Goal: Task Accomplishment & Management: Use online tool/utility

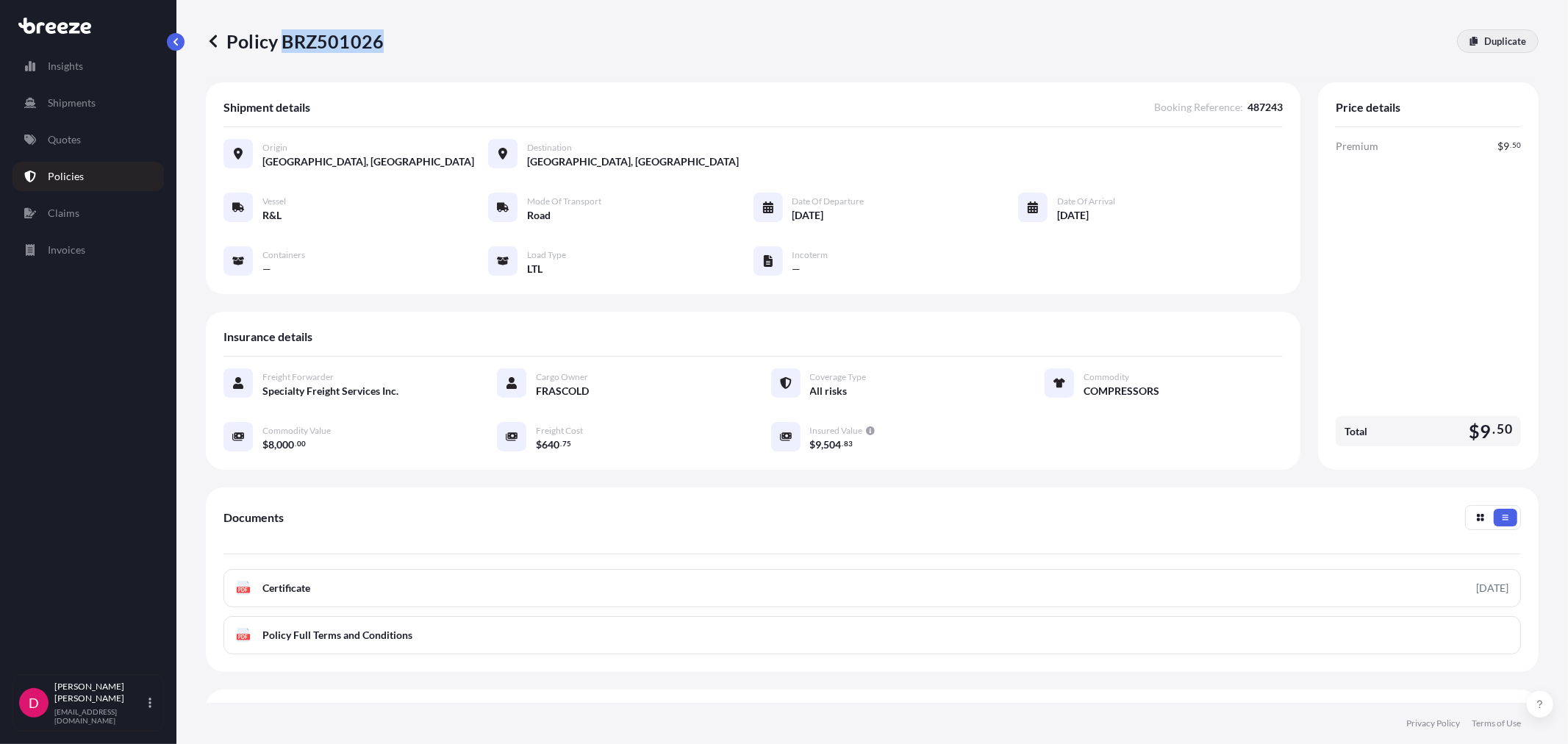
click at [1485, 46] on p "Duplicate" at bounding box center [1505, 40] width 42 height 15
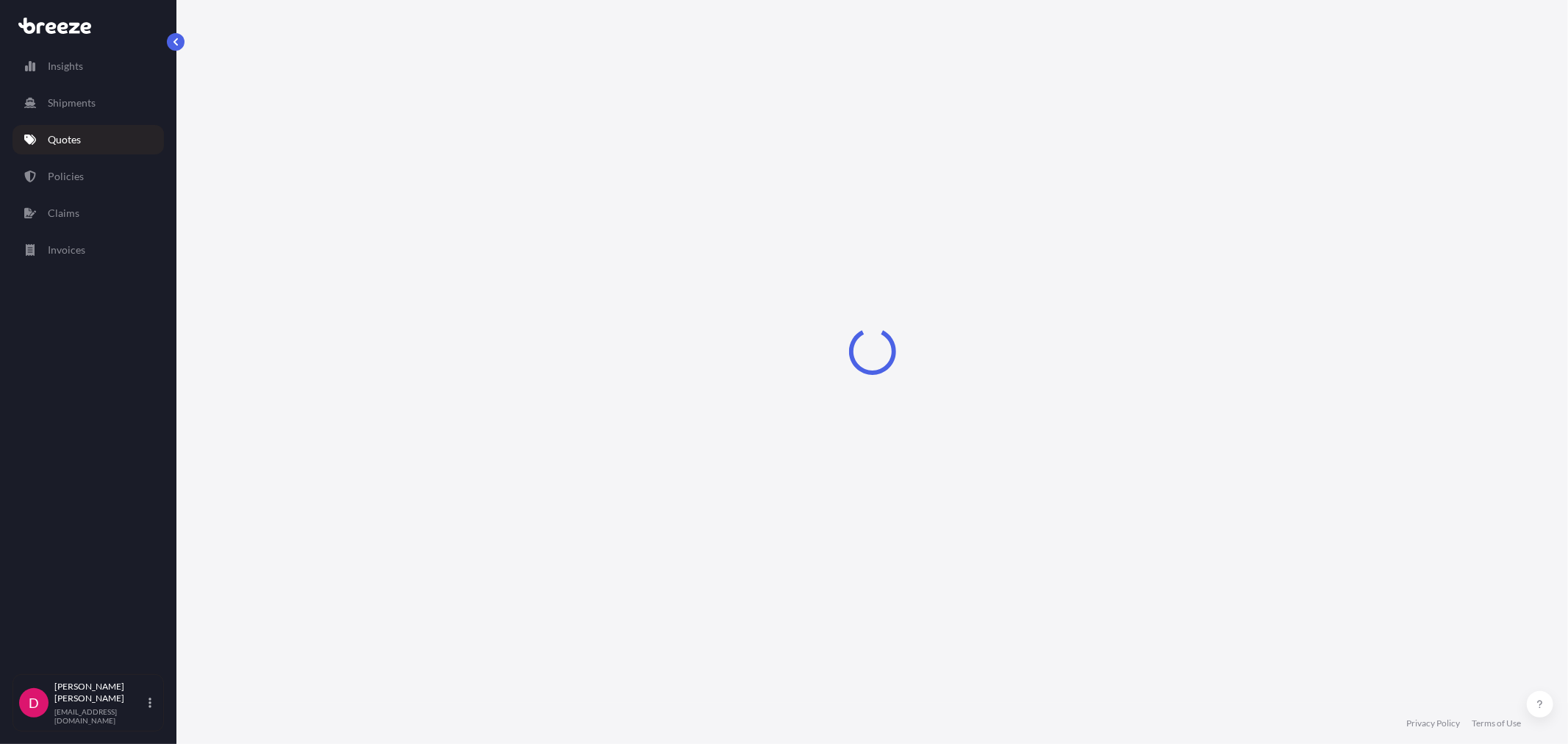
select select "Road"
select select "1"
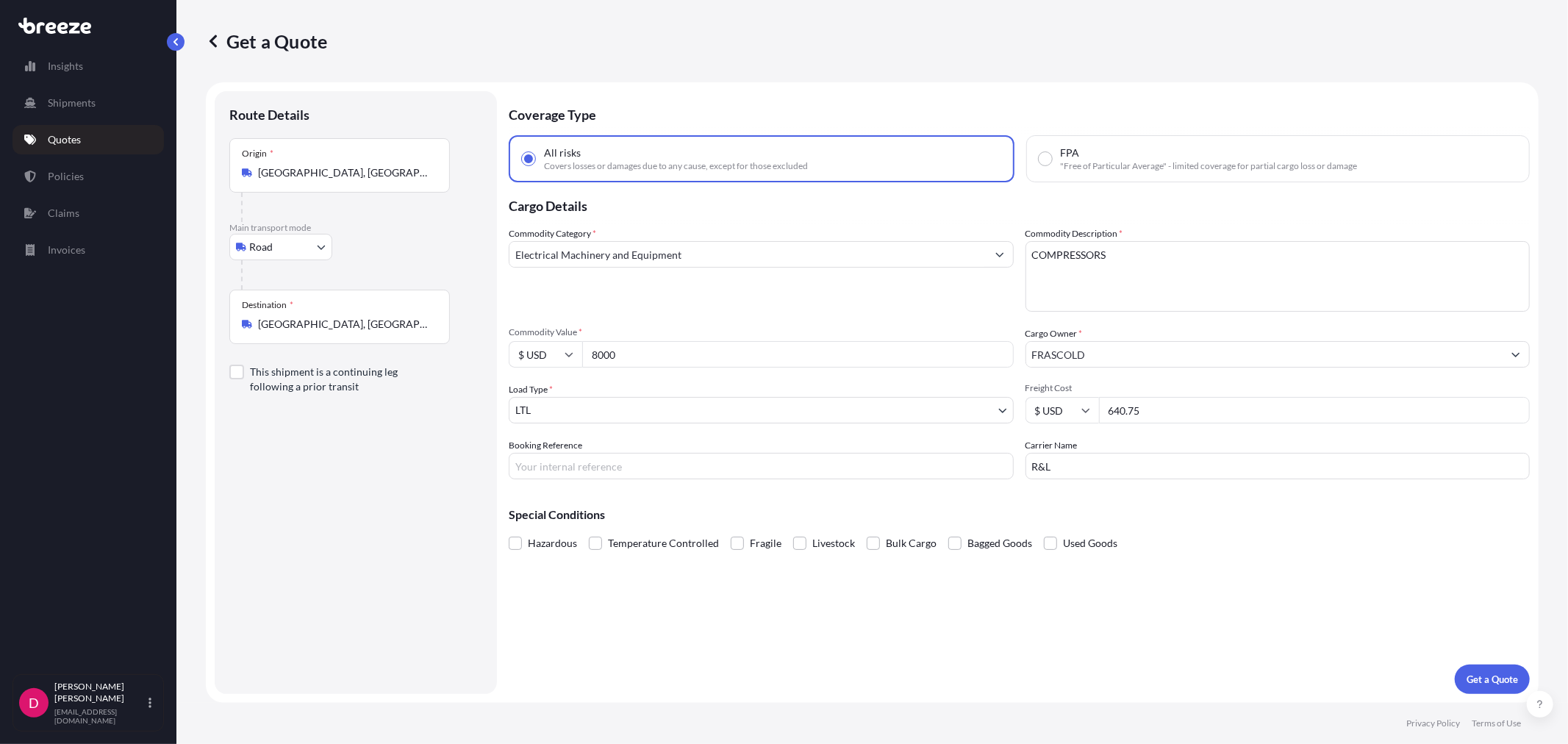
click at [352, 325] on input "[GEOGRAPHIC_DATA], [GEOGRAPHIC_DATA]" at bounding box center [344, 324] width 173 height 15
type input "[GEOGRAPHIC_DATA], [GEOGRAPHIC_DATA] 12586, [GEOGRAPHIC_DATA]"
click at [571, 354] on div "$ USD 8000" at bounding box center [761, 354] width 505 height 26
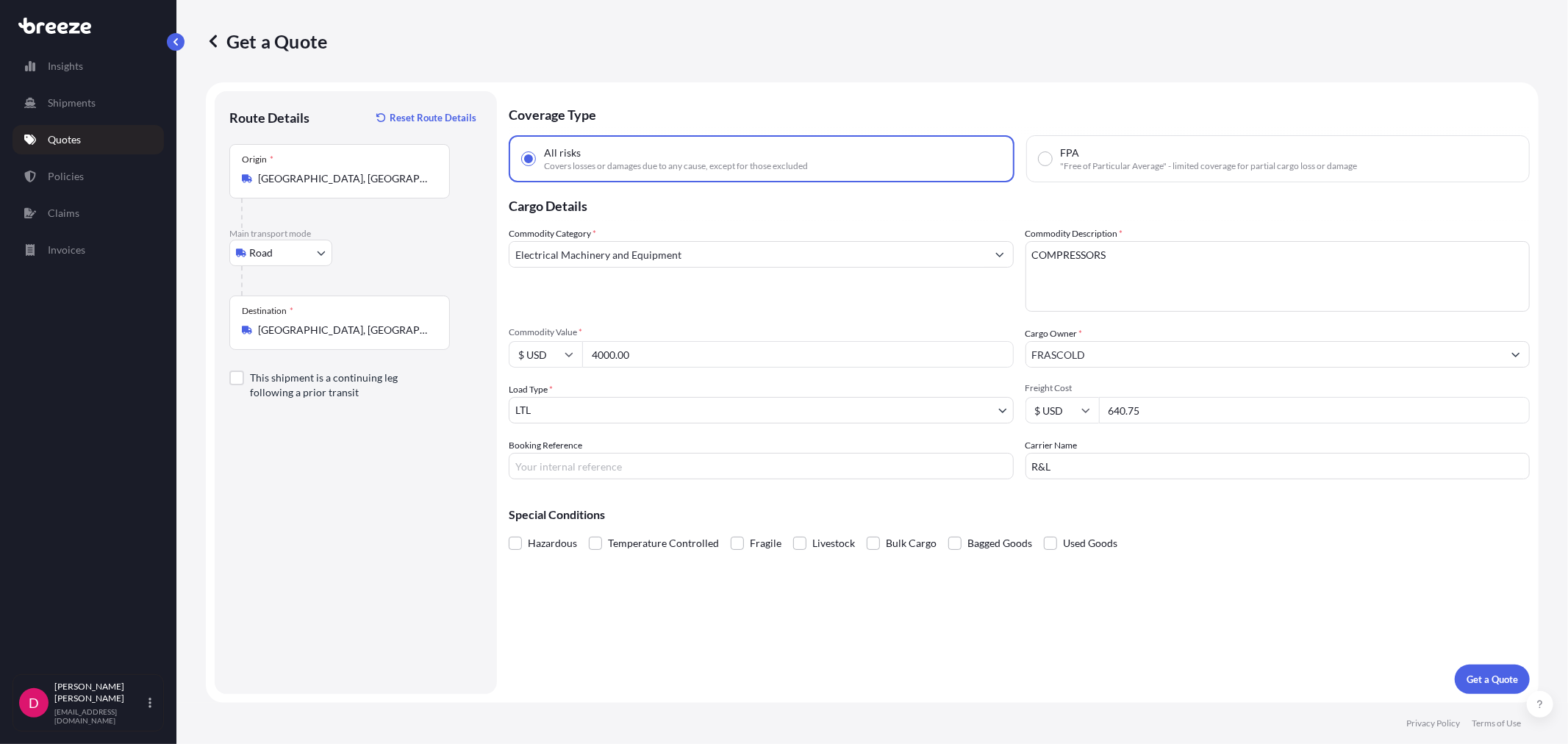
type input "4000.00"
click at [1059, 463] on input "R&L" at bounding box center [1278, 466] width 505 height 26
type input "FEDEX PRIORITY"
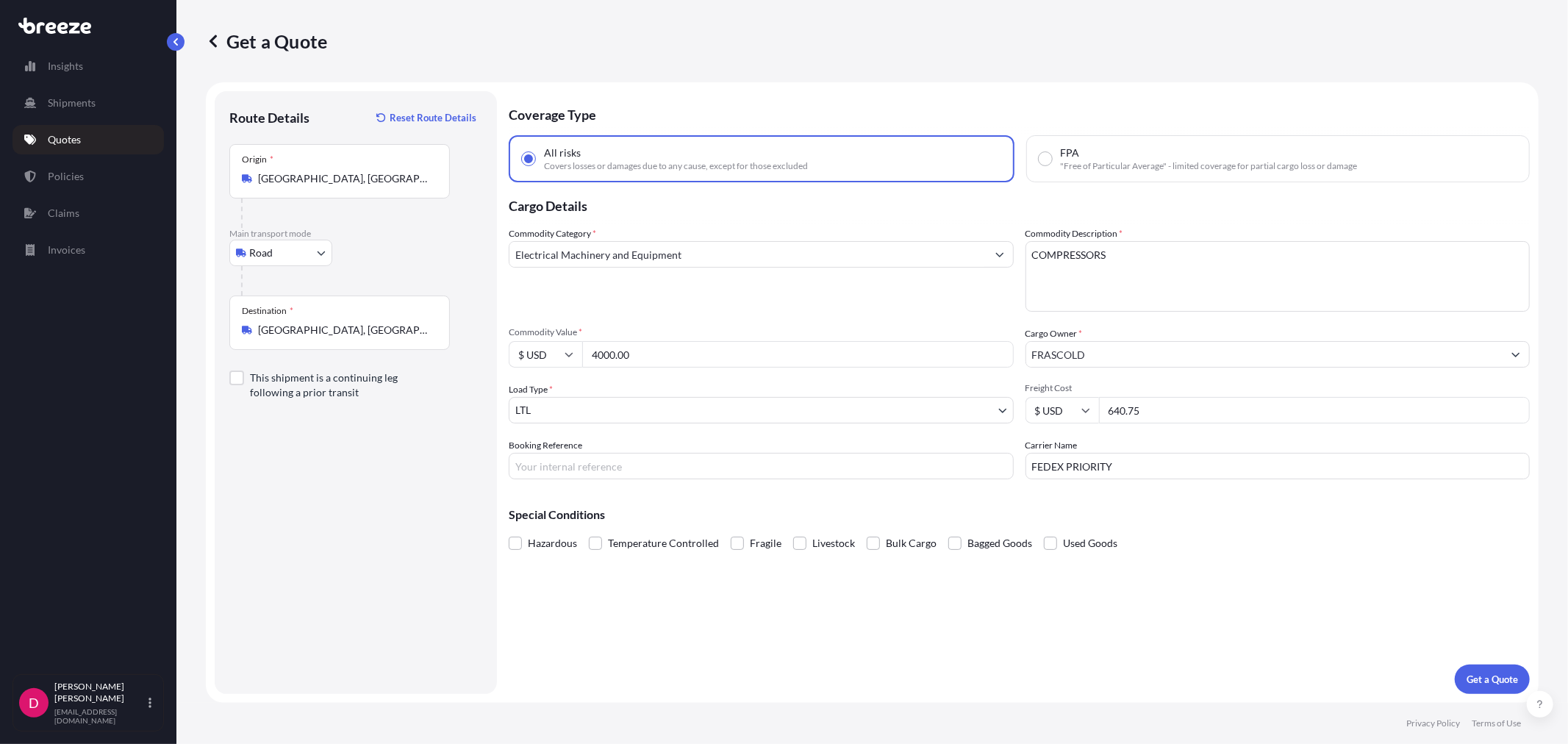
drag, startPoint x: 1174, startPoint y: 405, endPoint x: 1105, endPoint y: 405, distance: 69.0
click at [1105, 405] on input "640.75" at bounding box center [1314, 410] width 432 height 26
type input "279.06"
click at [631, 465] on input "Booking Reference" at bounding box center [761, 466] width 505 height 26
type input "487260"
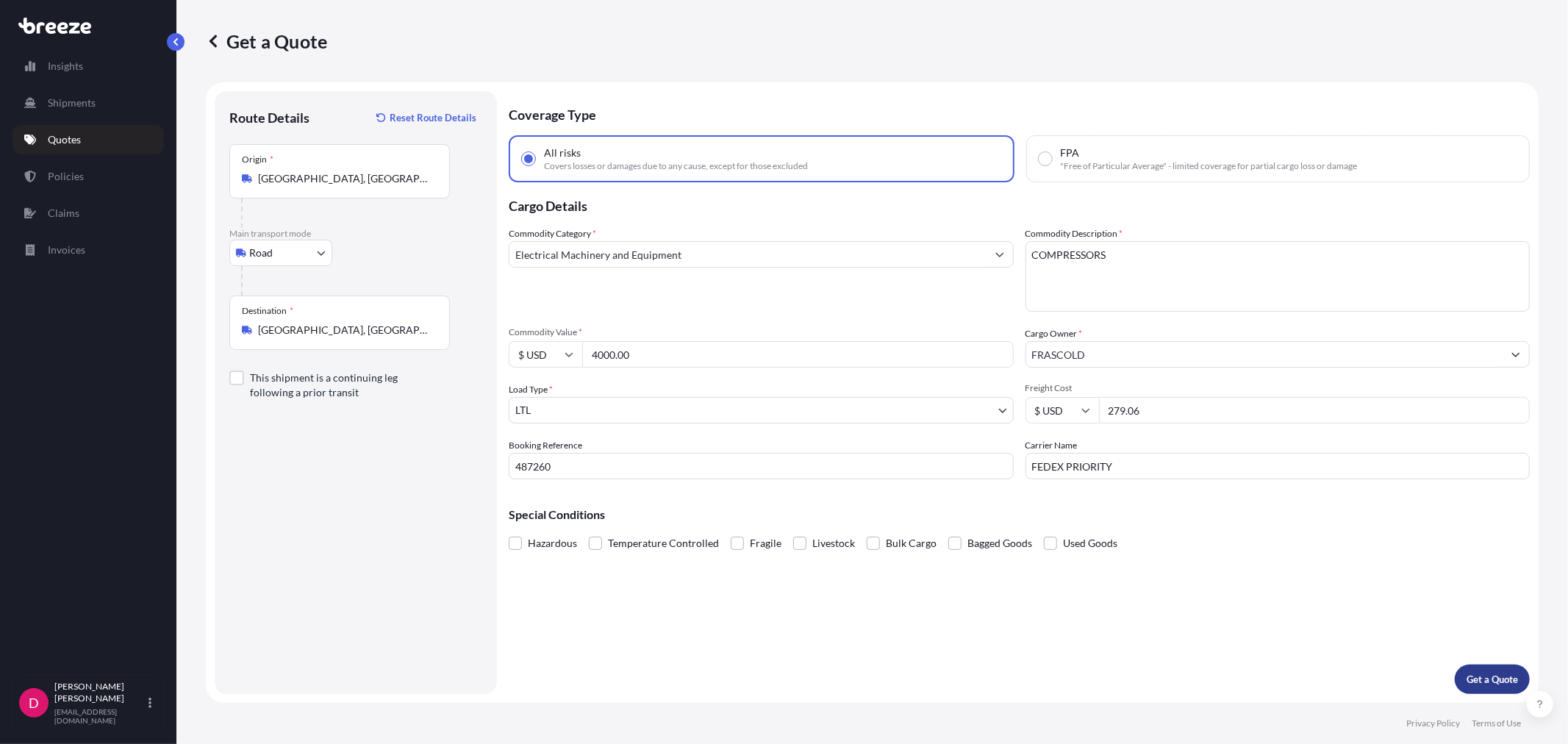
click at [1475, 665] on button "Get a Quote" at bounding box center [1491, 679] width 75 height 29
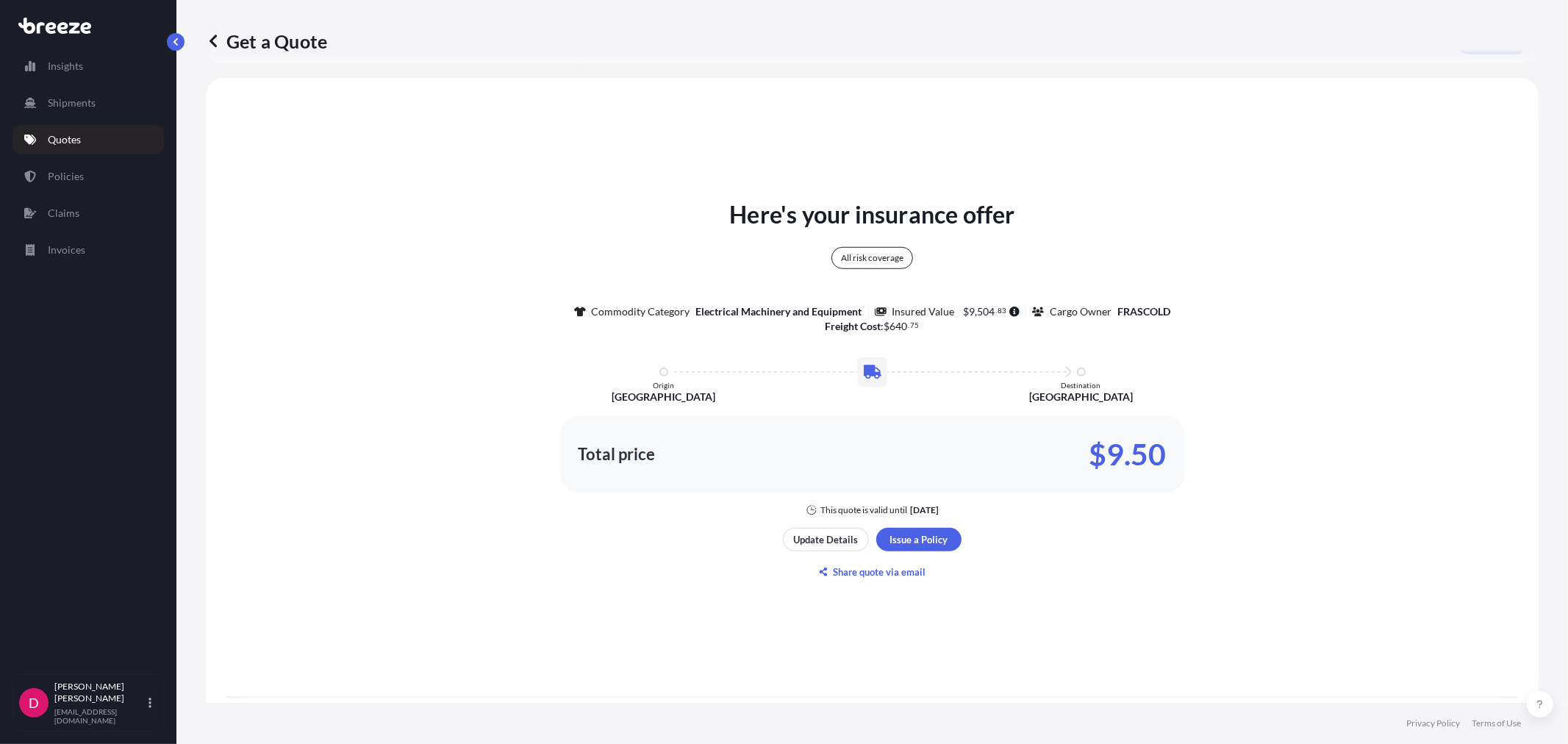
scroll to position [726, 0]
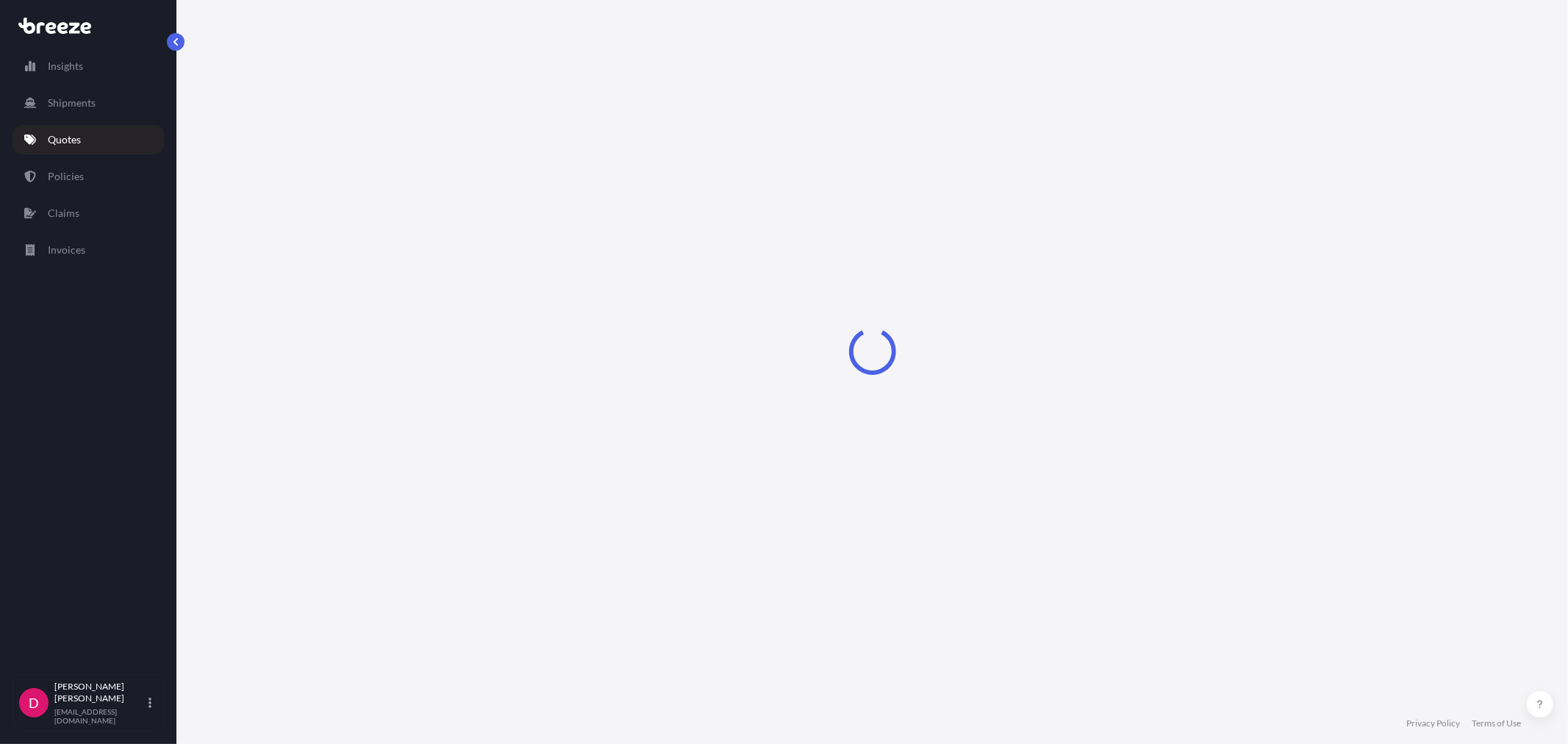
select select "Road"
select select "1"
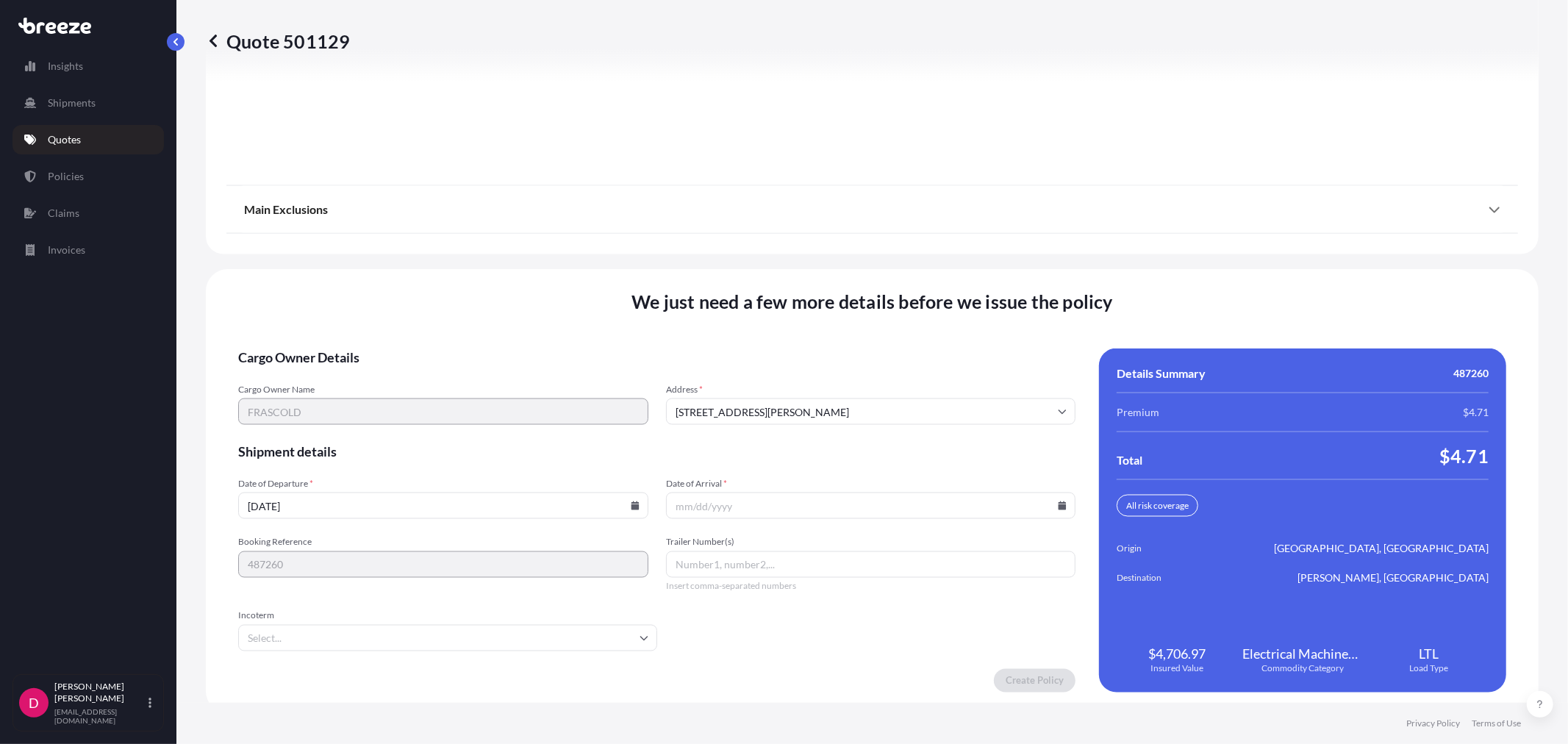
scroll to position [1820, 0]
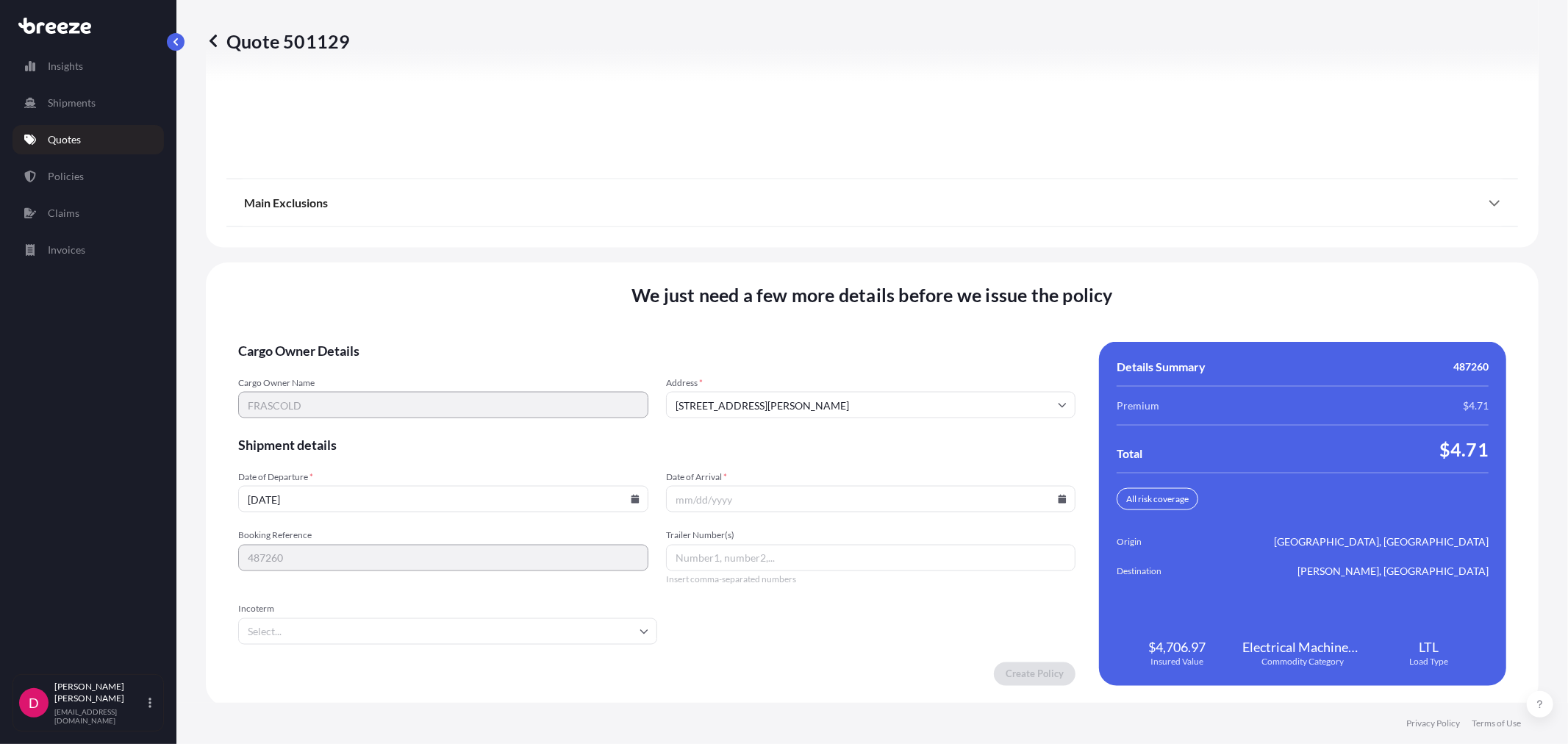
click at [1047, 496] on input "Date of Arrival *" at bounding box center [871, 499] width 410 height 26
click at [1059, 494] on icon at bounding box center [1062, 499] width 8 height 9
click at [894, 364] on button "17" at bounding box center [899, 364] width 24 height 24
type input "[DATE]"
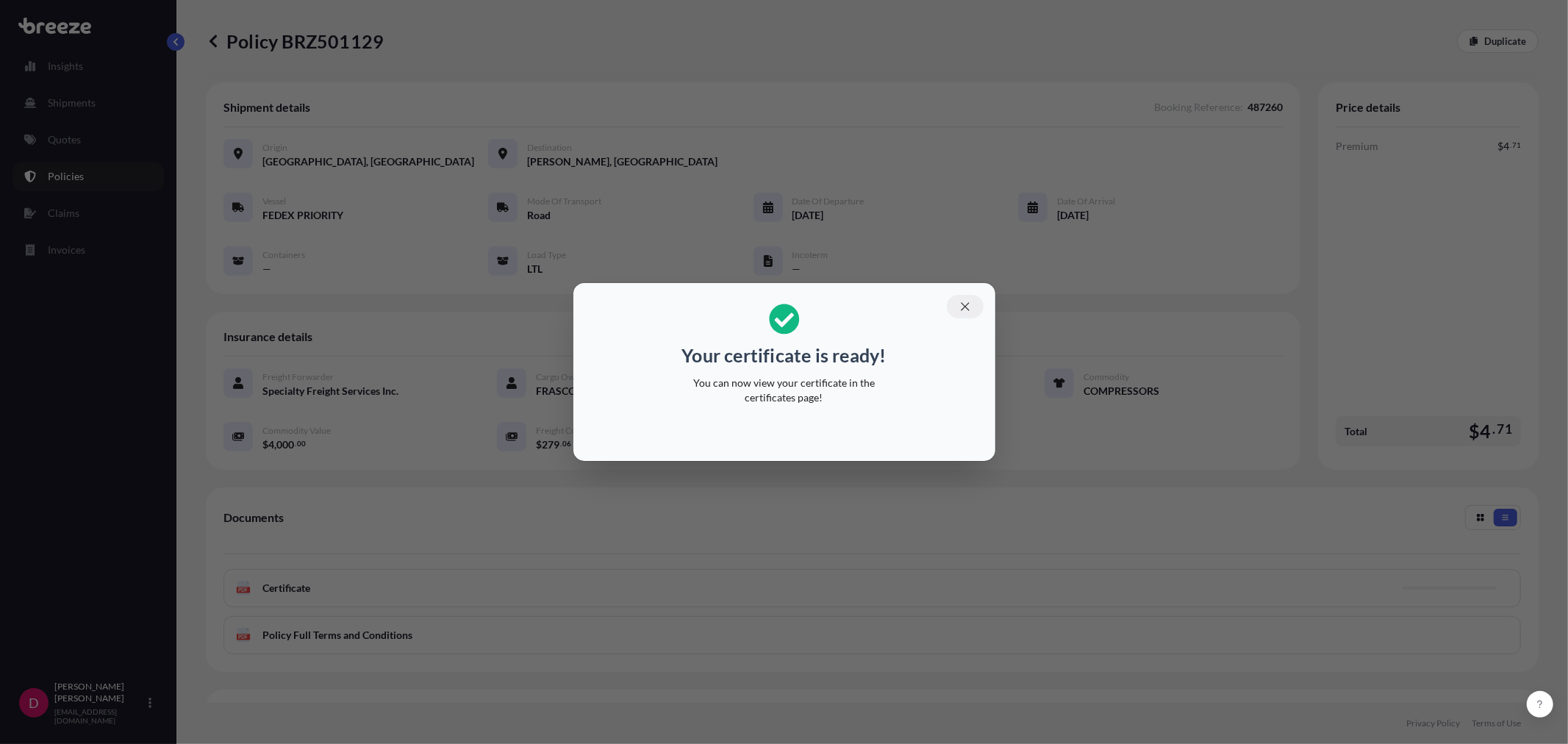
click at [970, 305] on icon "button" at bounding box center [965, 306] width 13 height 13
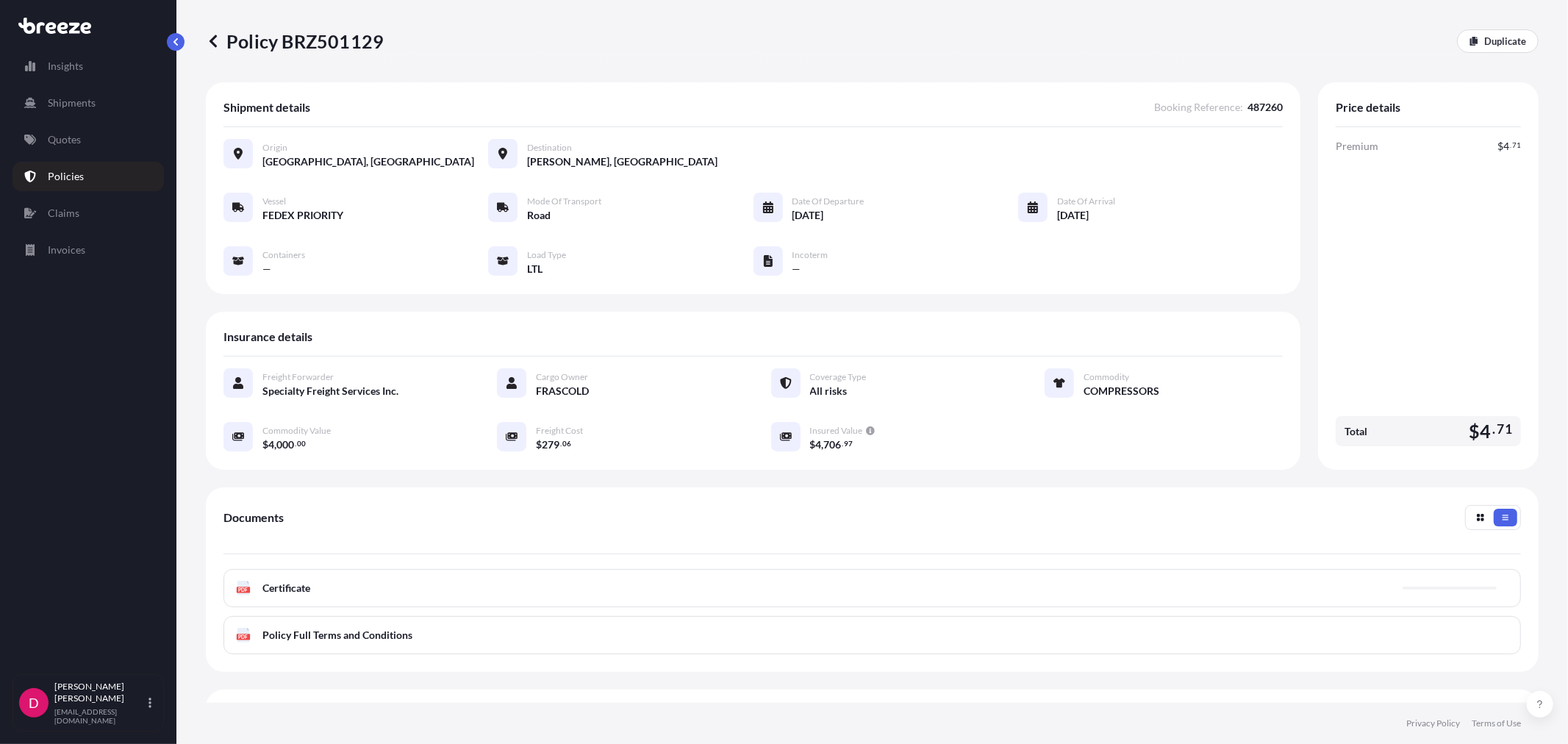
click at [342, 39] on p "Policy BRZ501129" at bounding box center [295, 40] width 178 height 24
copy p "BRZ501129"
click at [89, 150] on link "Quotes" at bounding box center [88, 139] width 151 height 29
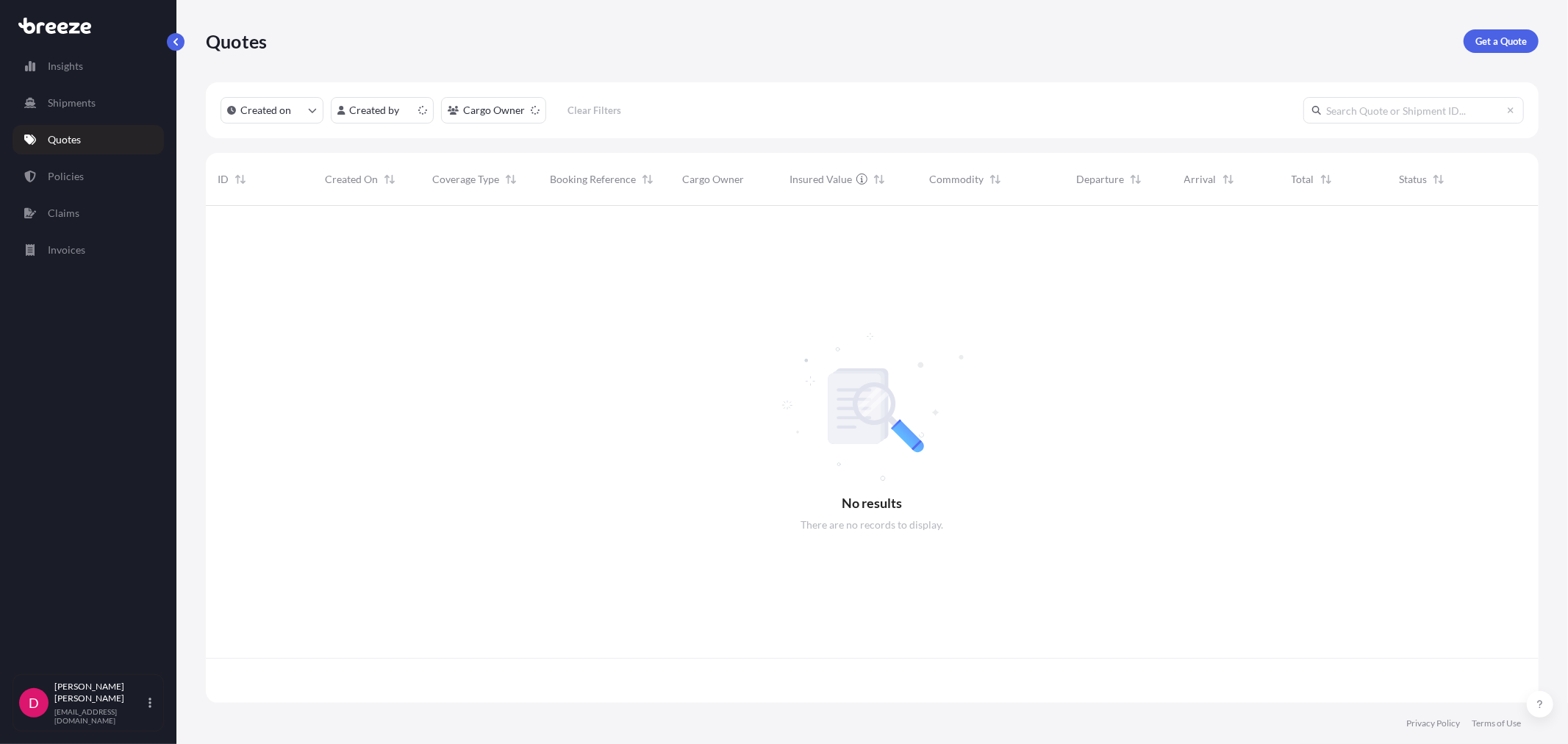
scroll to position [493, 1320]
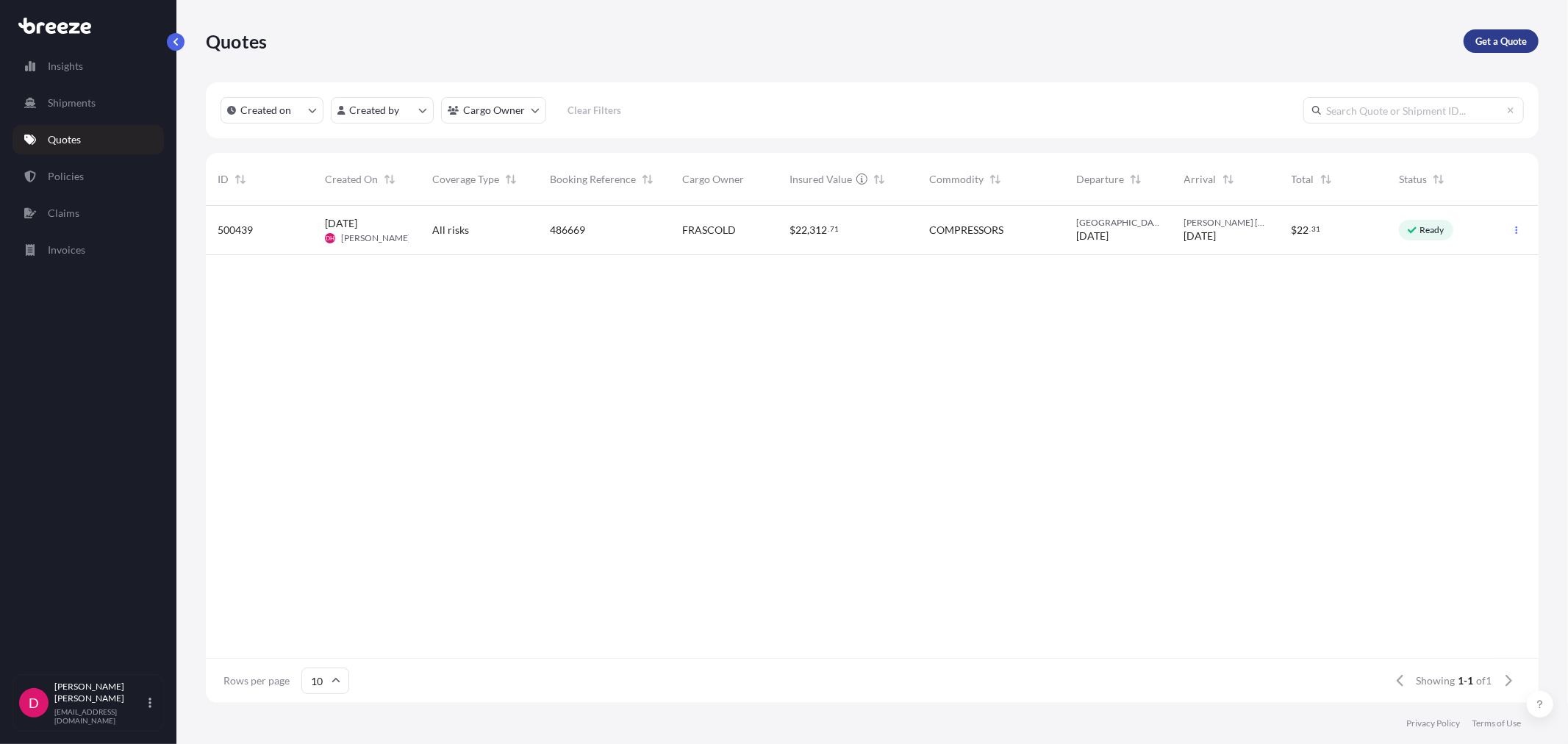
click at [1492, 40] on p "Get a Quote" at bounding box center [1500, 40] width 52 height 15
select select "Sea"
select select "1"
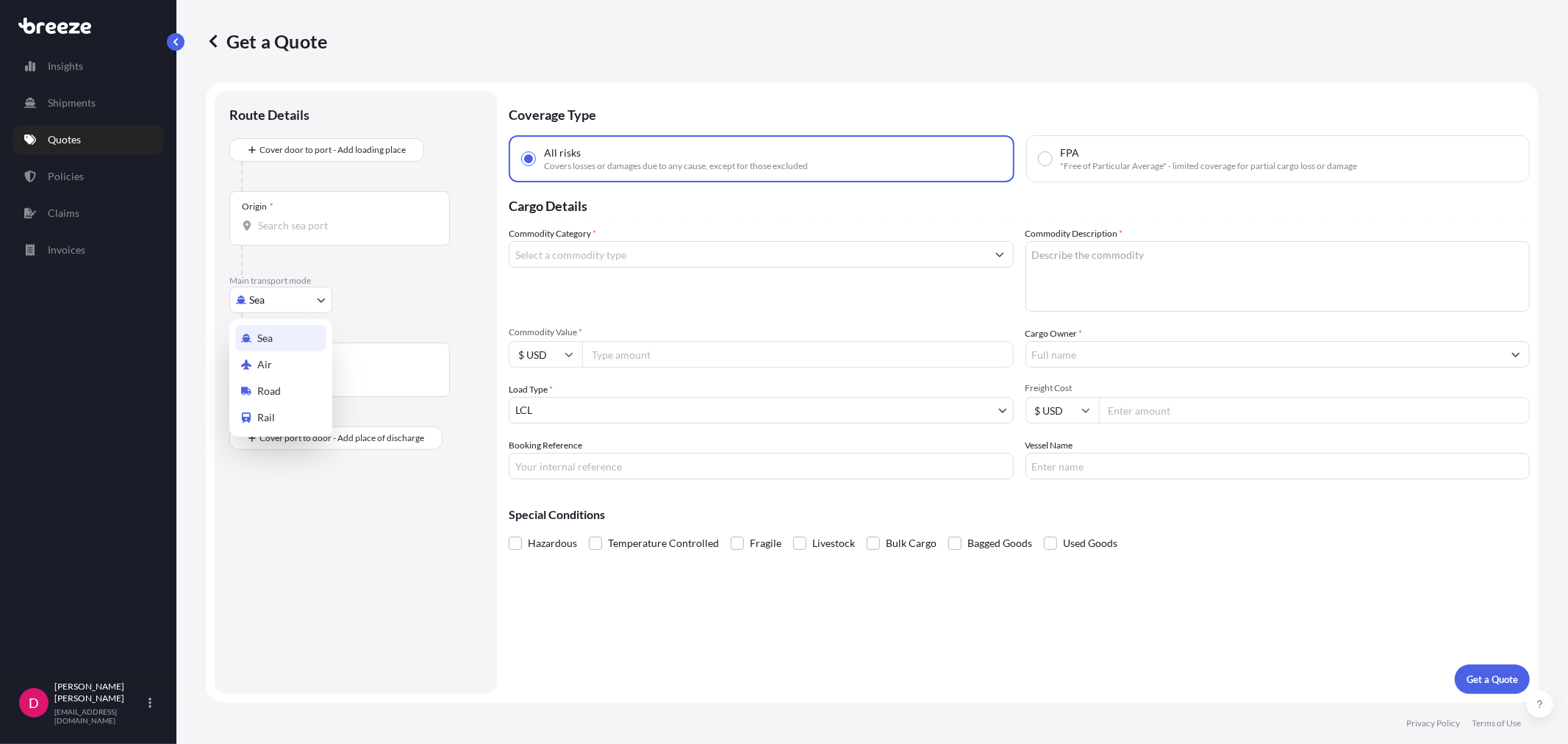
click at [283, 304] on body "Insights Shipments Quotes Policies Claims Invoices D [PERSON_NAME] [EMAIL_ADDRE…" at bounding box center [784, 372] width 1568 height 744
click at [289, 390] on div "Road" at bounding box center [281, 391] width 91 height 26
select select "Road"
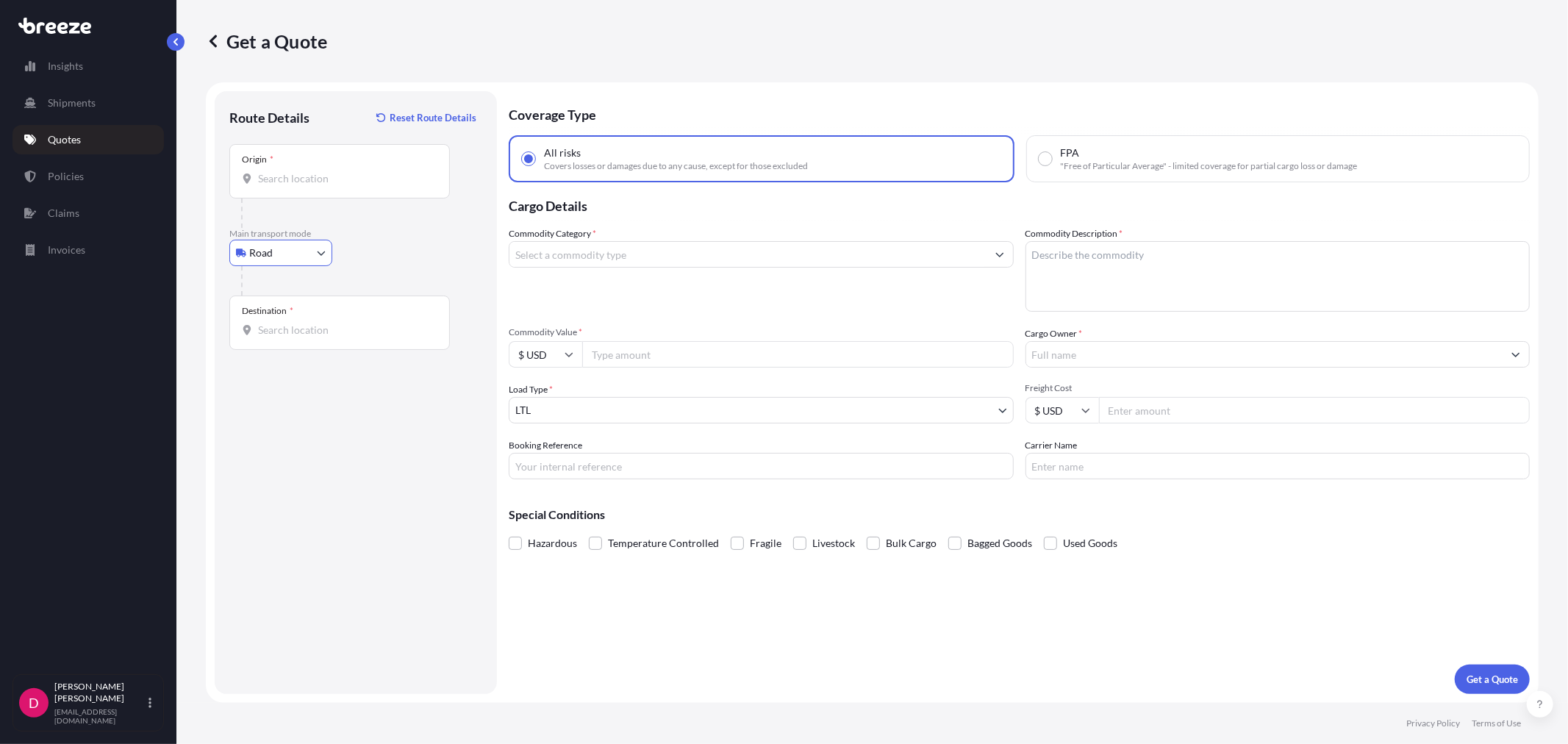
click at [337, 192] on div "Origin *" at bounding box center [339, 171] width 221 height 55
click at [337, 186] on input "Origin *" at bounding box center [344, 179] width 173 height 15
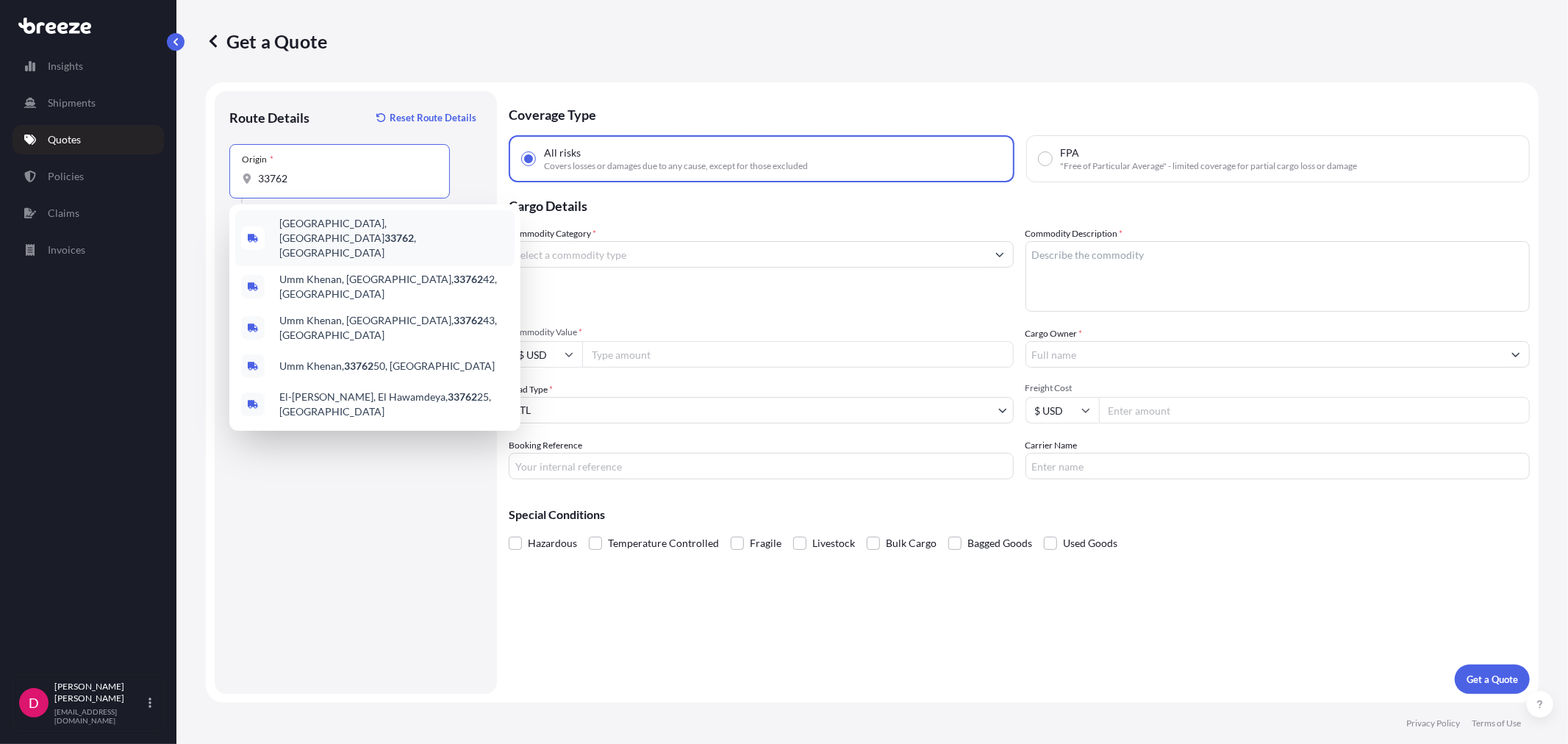
click at [317, 234] on div "[GEOGRAPHIC_DATA] , [GEOGRAPHIC_DATA]" at bounding box center [375, 238] width 280 height 56
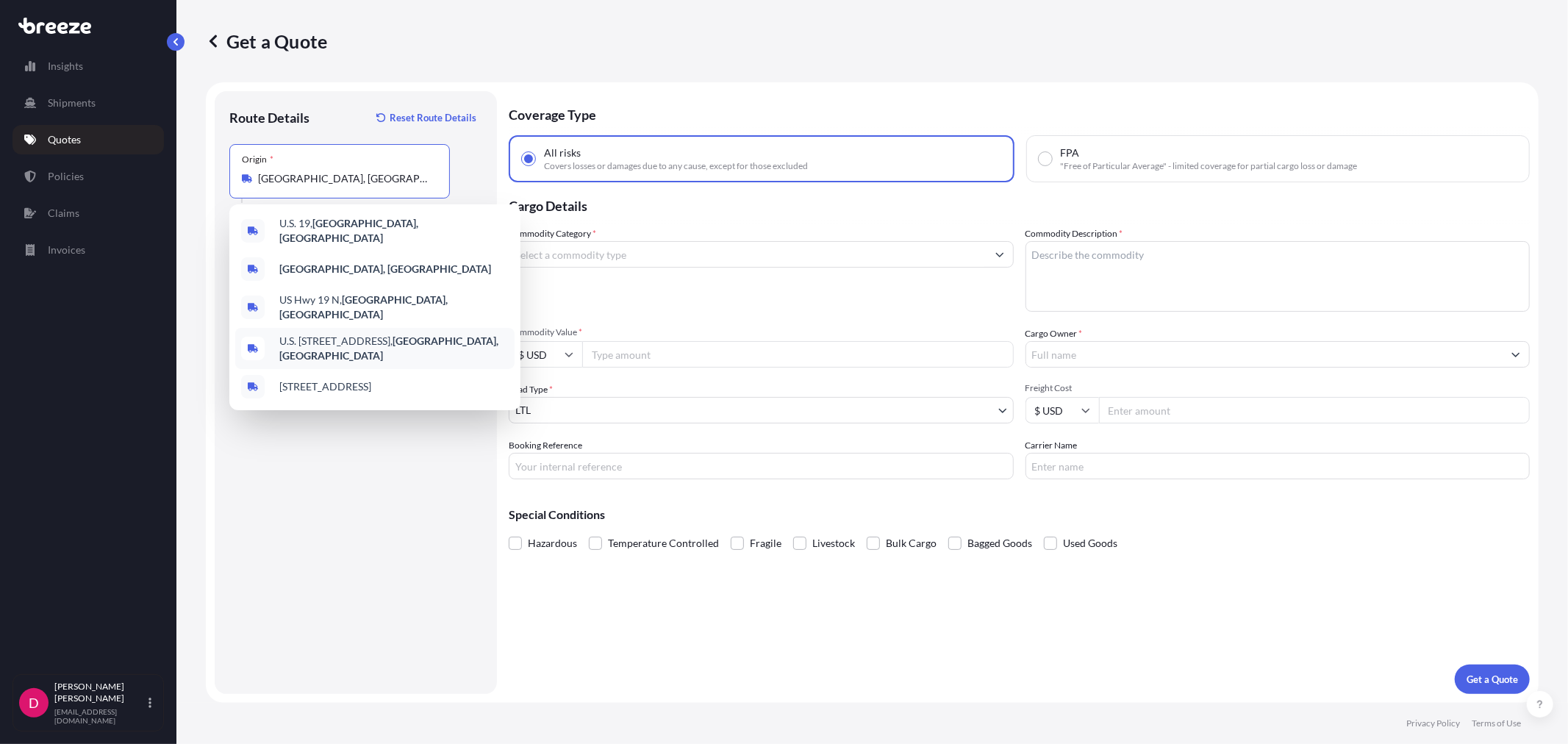
click at [314, 333] on span "U.S. [STREET_ADDRESS]" at bounding box center [394, 347] width 230 height 29
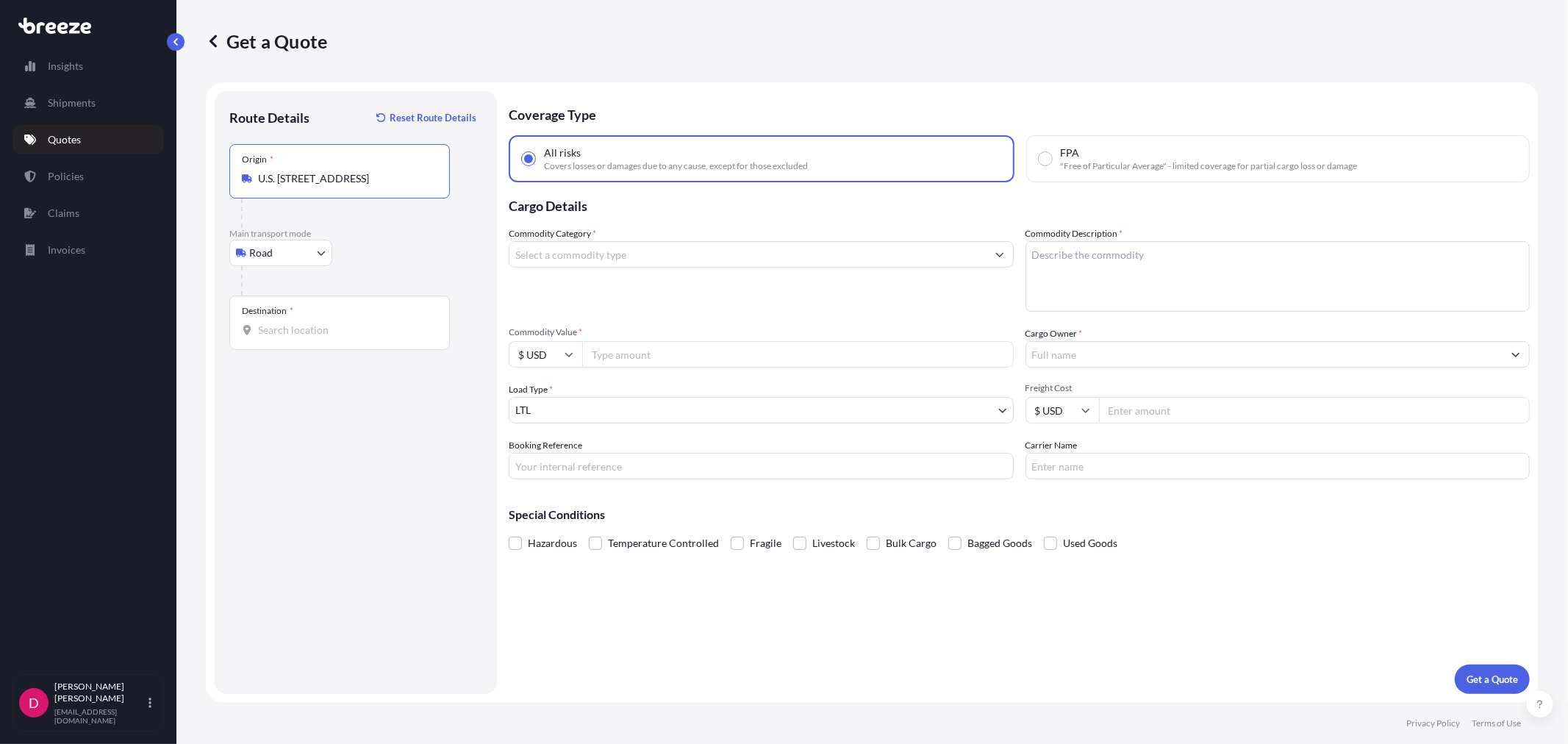
click at [352, 180] on input "U.S. [STREET_ADDRESS]" at bounding box center [344, 179] width 173 height 15
click at [352, 179] on input "U.S. [STREET_ADDRESS]" at bounding box center [344, 179] width 173 height 15
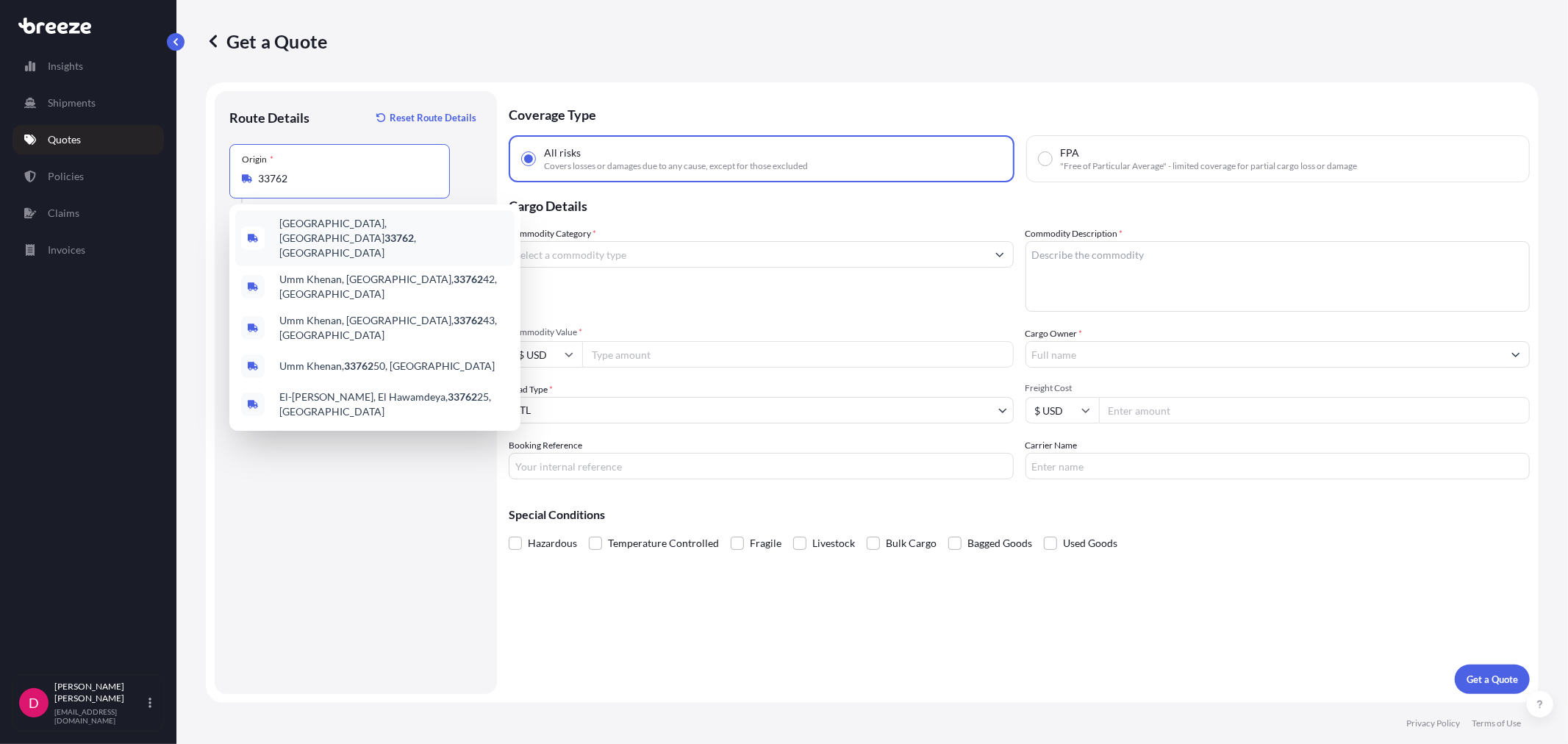
click at [378, 244] on div "[GEOGRAPHIC_DATA] , [GEOGRAPHIC_DATA]" at bounding box center [375, 238] width 280 height 56
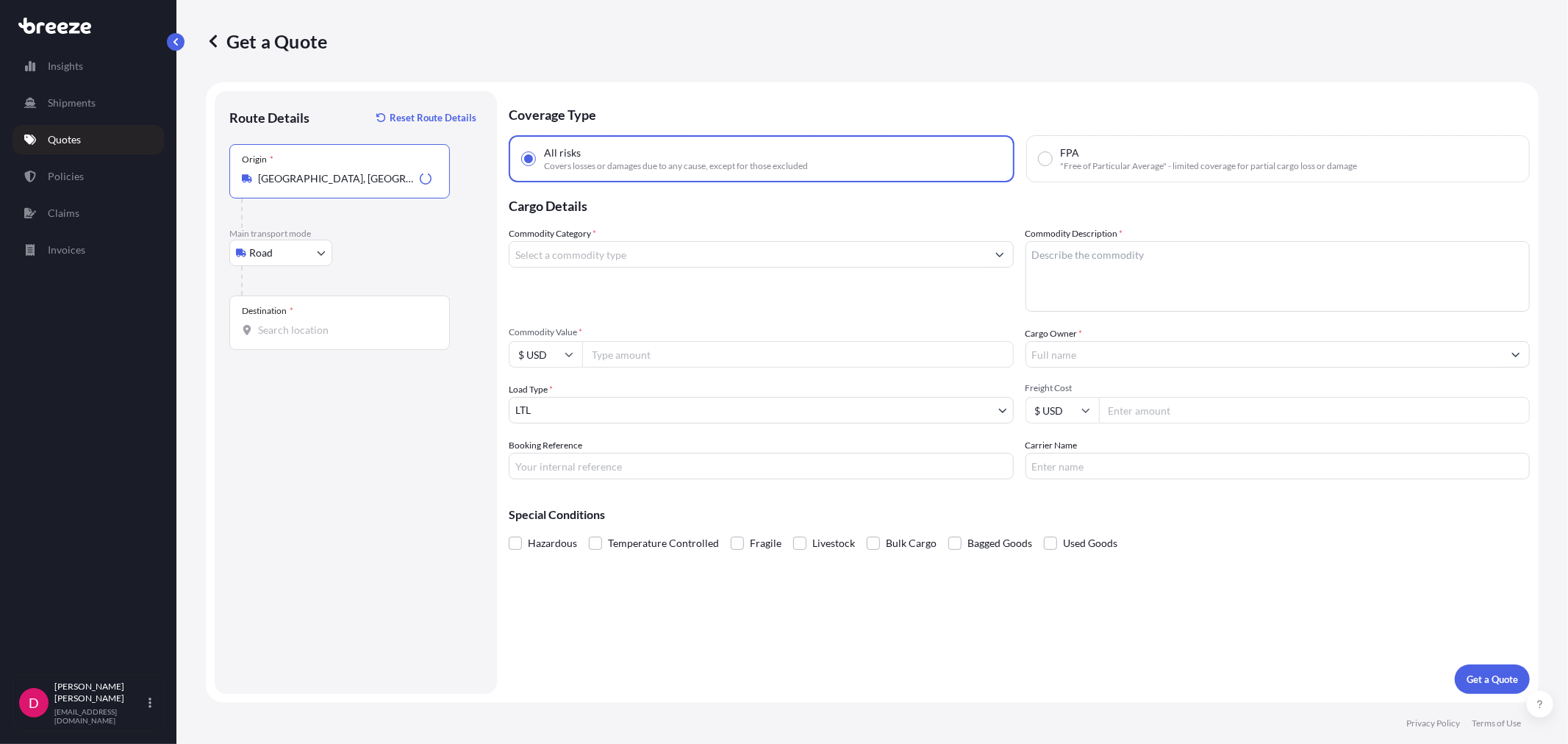
type input "[GEOGRAPHIC_DATA], [GEOGRAPHIC_DATA]"
click at [297, 334] on input "Destination *" at bounding box center [344, 330] width 173 height 15
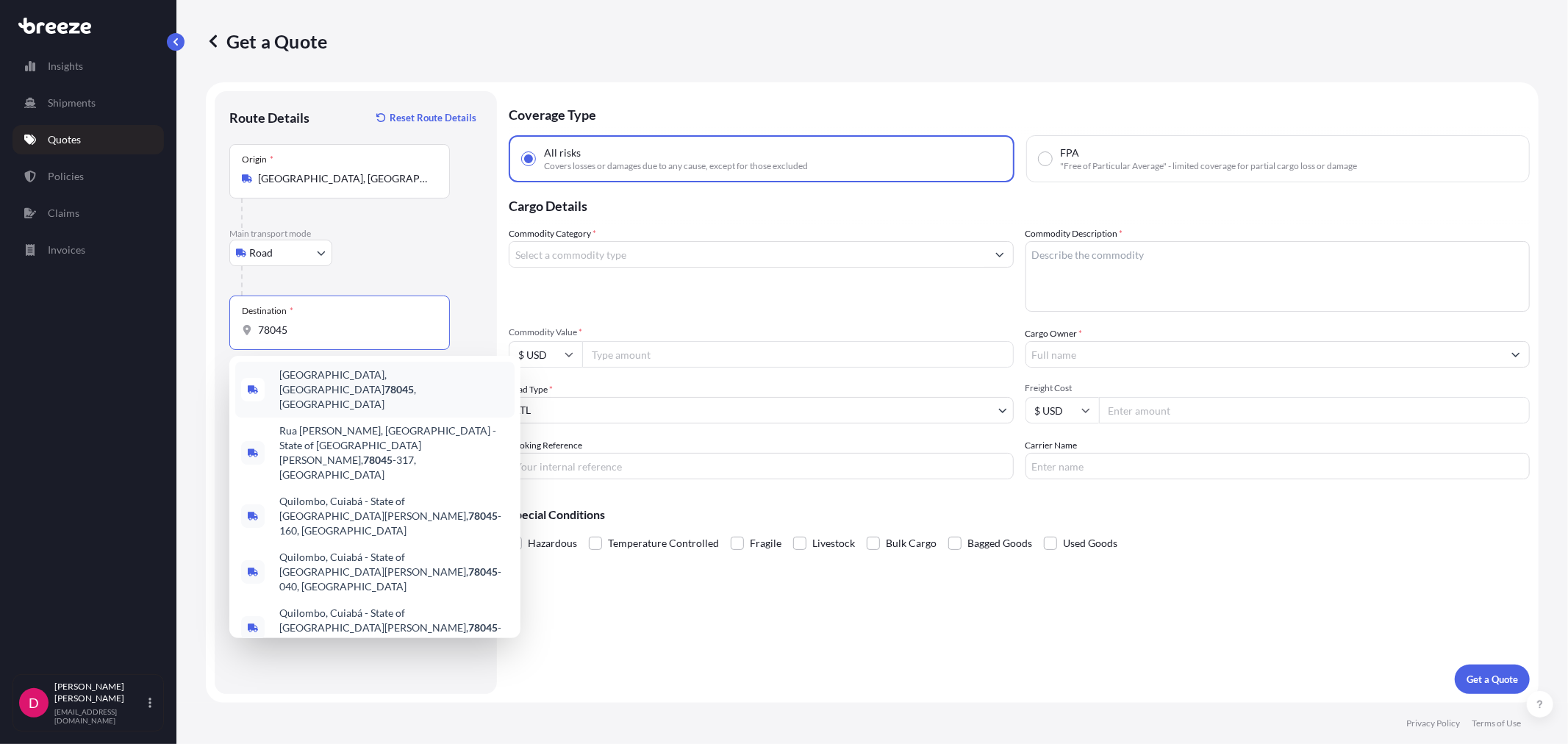
click at [325, 369] on div "[GEOGRAPHIC_DATA], [GEOGRAPHIC_DATA] 78045 , [GEOGRAPHIC_DATA]" at bounding box center [375, 390] width 280 height 56
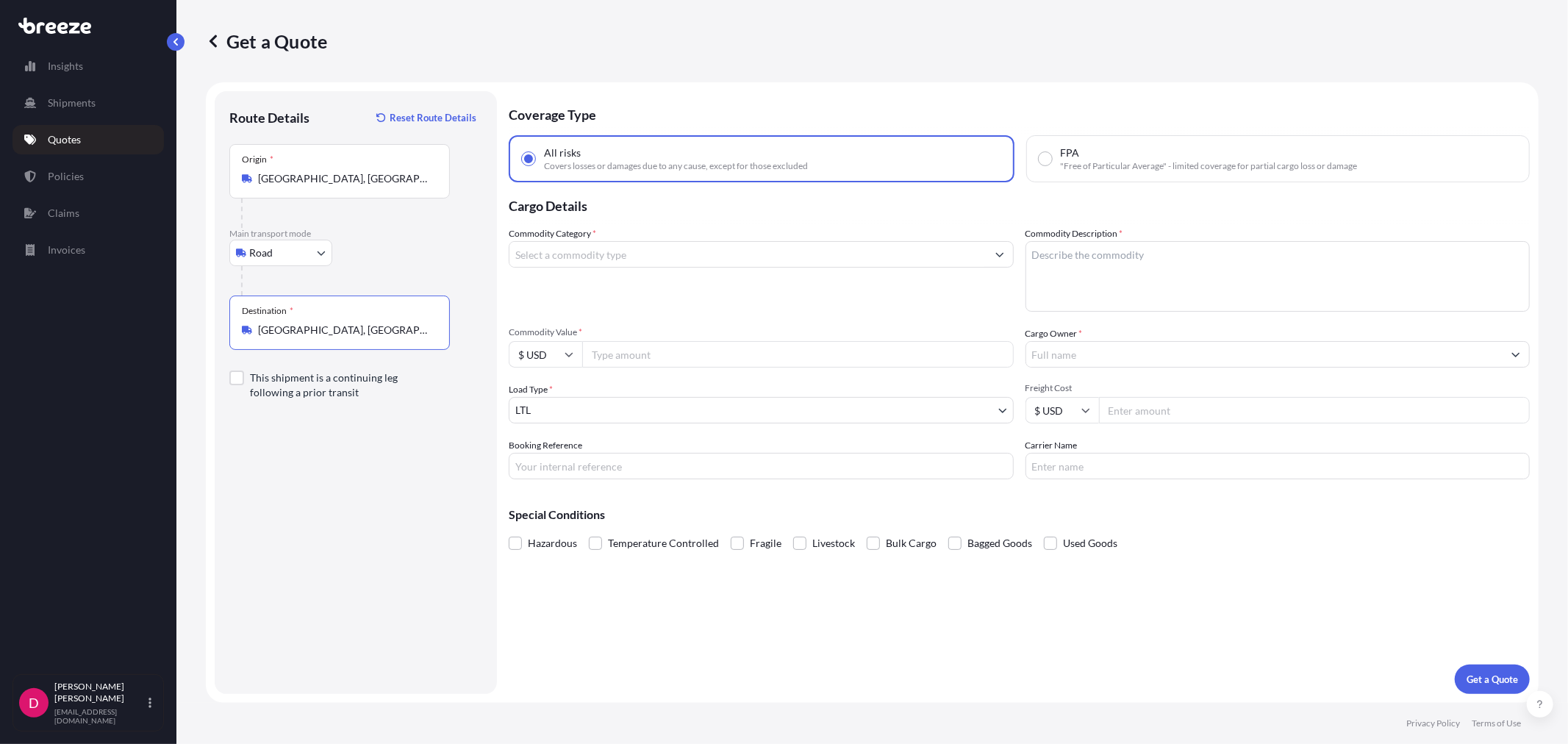
type input "[GEOGRAPHIC_DATA], [GEOGRAPHIC_DATA] 78045, [GEOGRAPHIC_DATA]"
click at [625, 354] on input "Commodity Value *" at bounding box center [798, 354] width 432 height 26
paste input "12606.21"
type input "12606.21"
click at [646, 252] on input "Commodity Category *" at bounding box center [748, 254] width 477 height 26
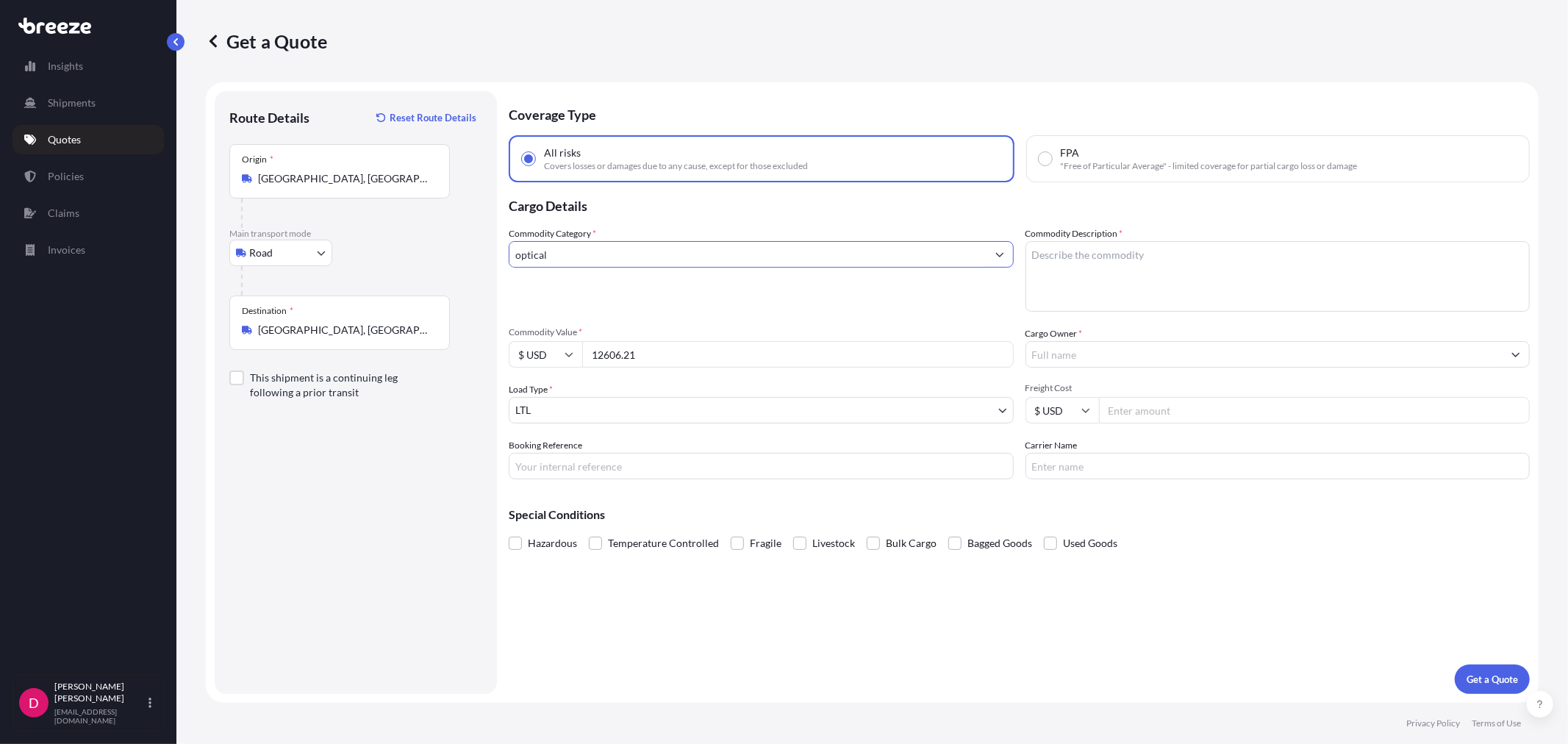
click at [558, 251] on input "optical" at bounding box center [748, 254] width 477 height 26
drag, startPoint x: 584, startPoint y: 255, endPoint x: 479, endPoint y: 239, distance: 106.2
click at [479, 239] on form "Route Details Reset Route Details Place of loading Road Road Rail Origin * [GEO…" at bounding box center [872, 392] width 1332 height 620
type input "o"
type input "m"
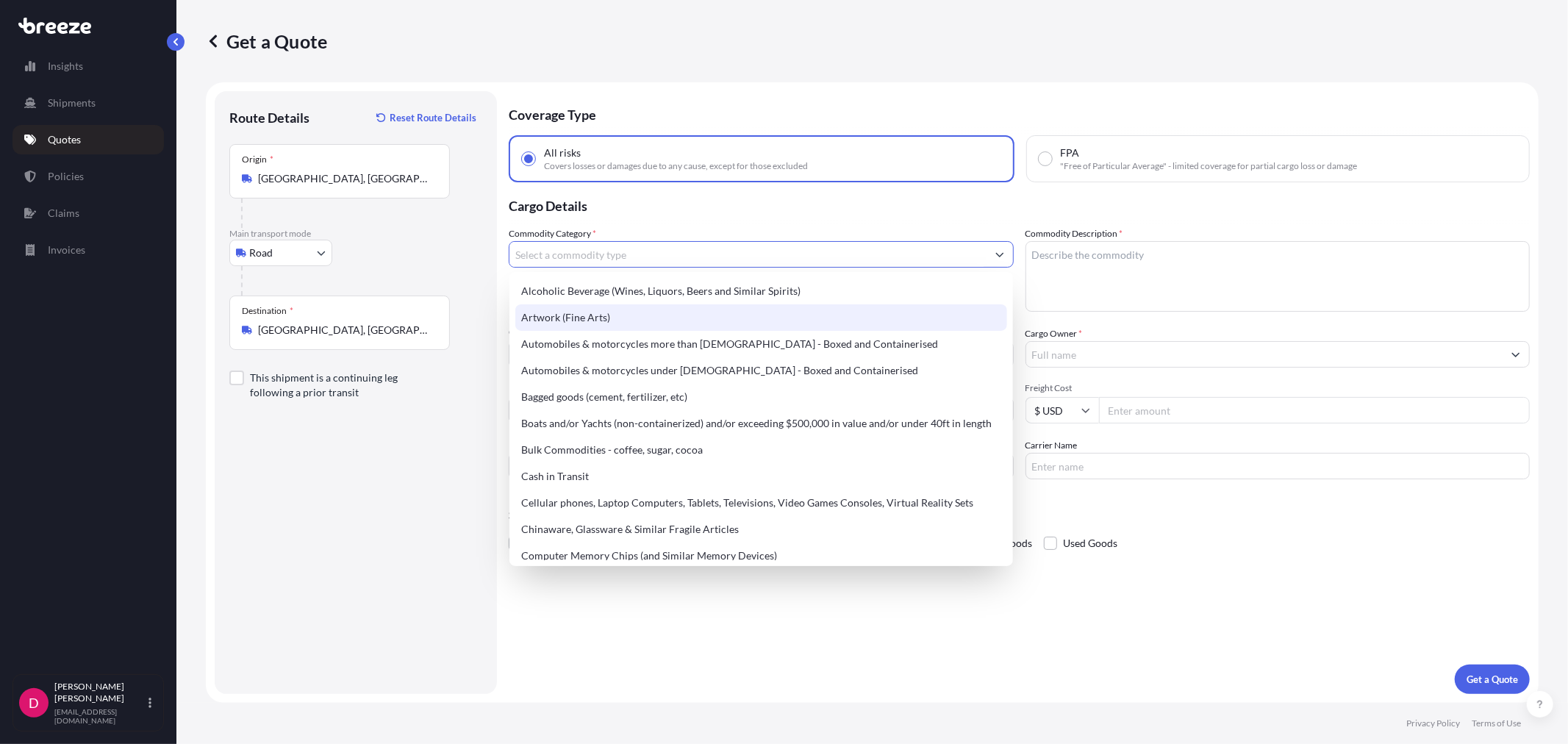
click at [412, 476] on div "Route Details Reset Route Details Place of loading Road Road Rail Origin * [GEO…" at bounding box center [356, 392] width 253 height 573
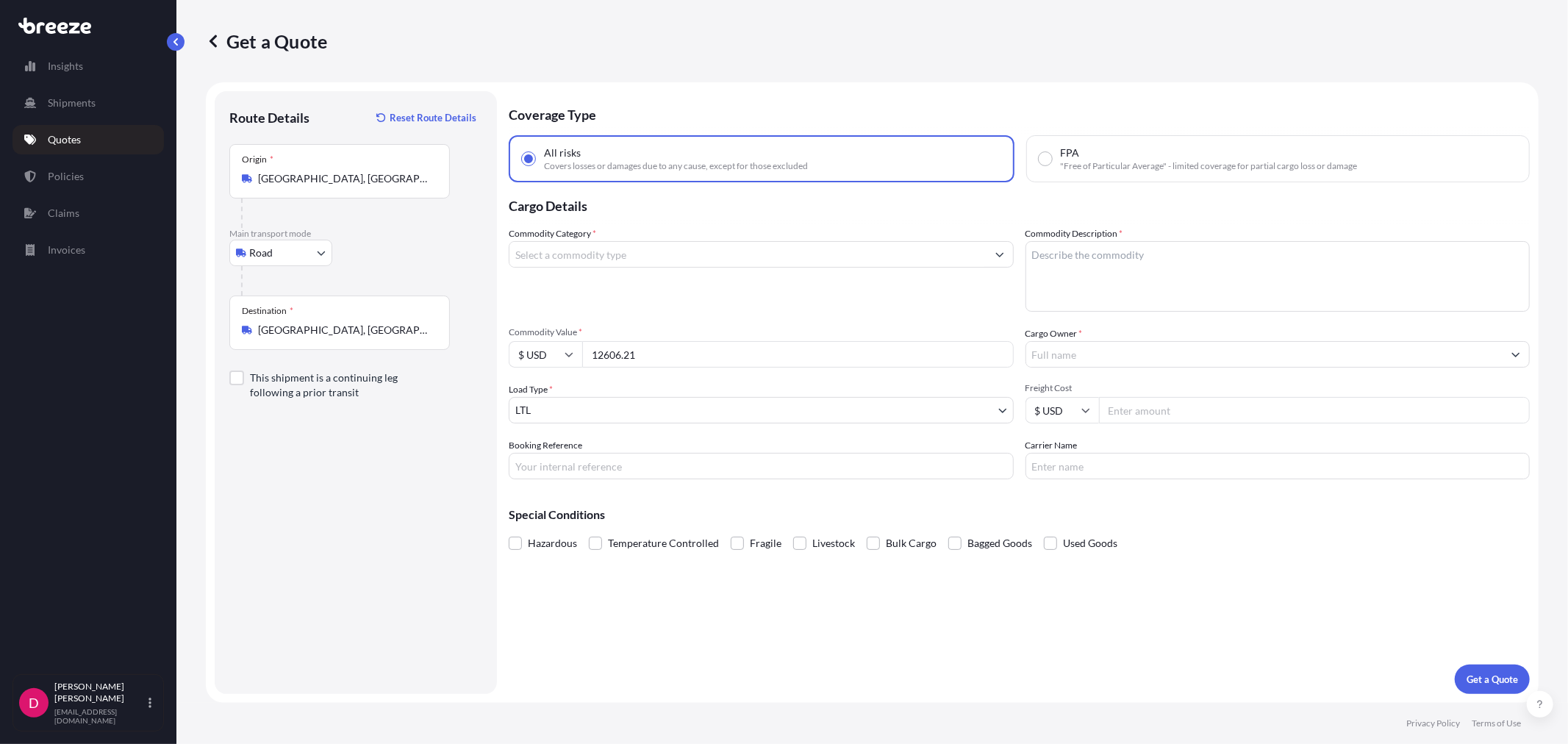
click at [434, 259] on div "Road Sea Air Road Rail" at bounding box center [356, 252] width 253 height 26
click at [642, 238] on div "Commodity Category *" at bounding box center [761, 268] width 505 height 85
click at [633, 259] on input "Commodity Category *" at bounding box center [748, 254] width 477 height 26
type input "o"
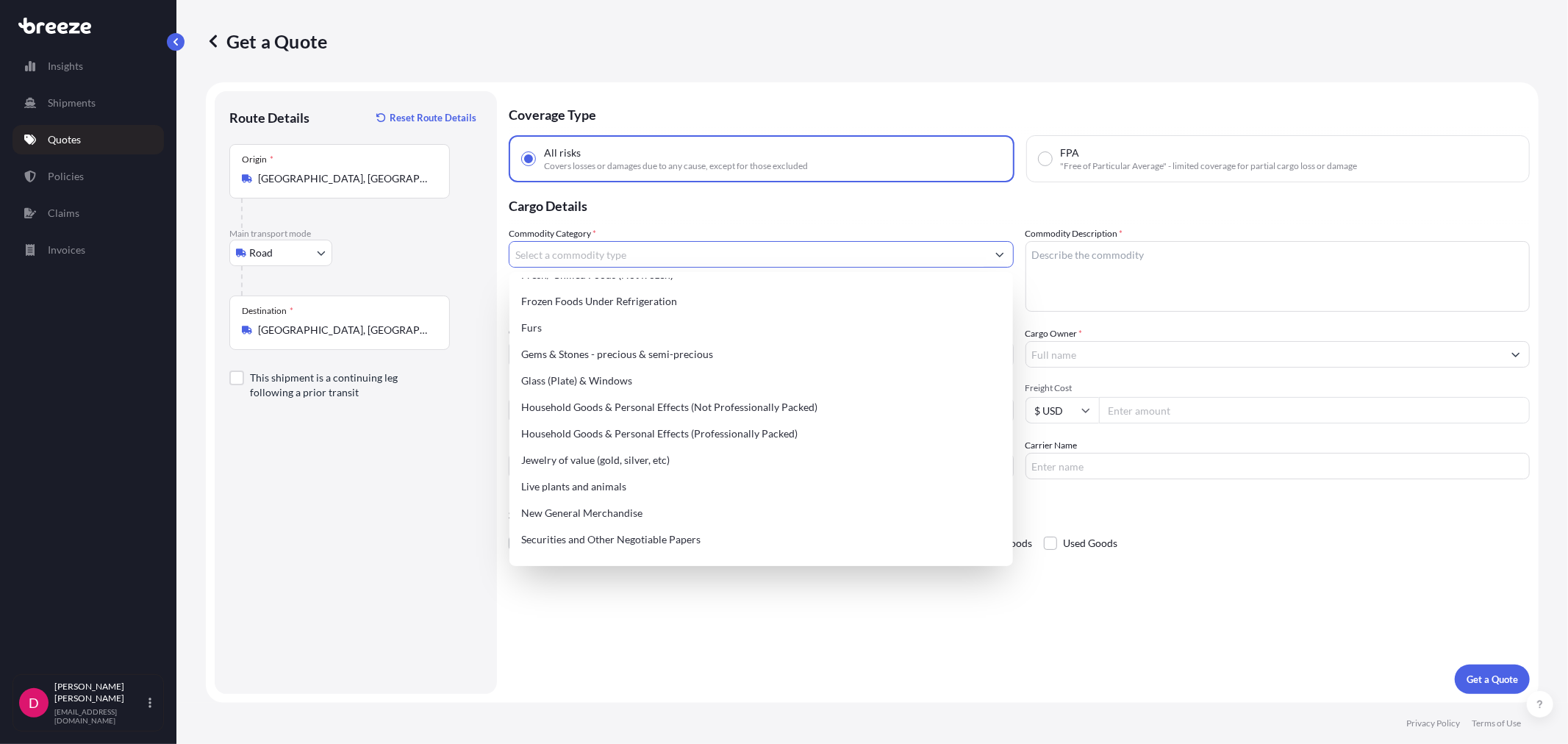
scroll to position [424, 0]
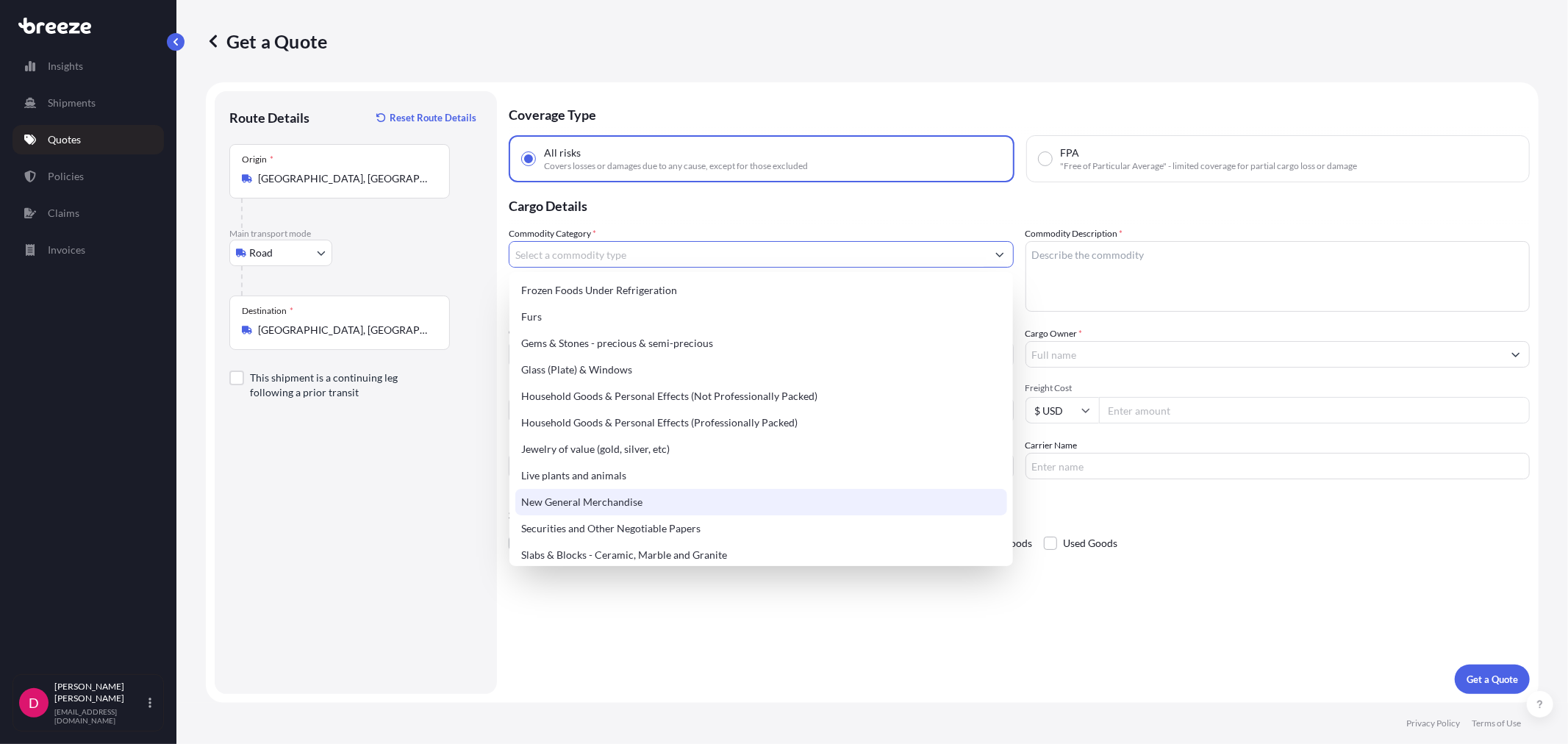
click at [652, 500] on div "New General Merchandise" at bounding box center [761, 502] width 491 height 26
type input "New General Merchandise"
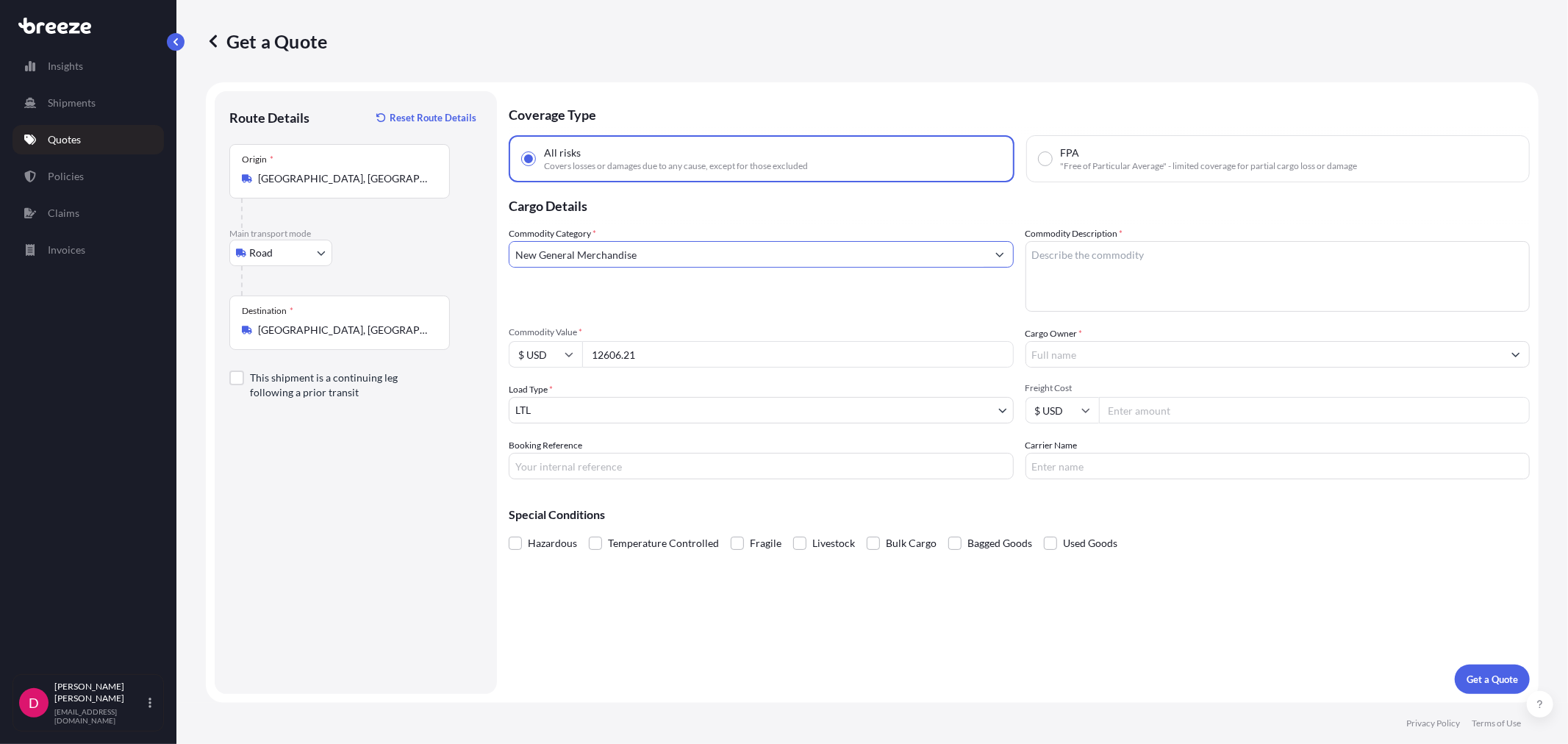
click at [1049, 244] on textarea "Commodity Description *" at bounding box center [1278, 276] width 505 height 70
type textarea "MEDICAL INSTRUMENTS"
click at [1129, 354] on input "Cargo Owner *" at bounding box center [1265, 354] width 477 height 26
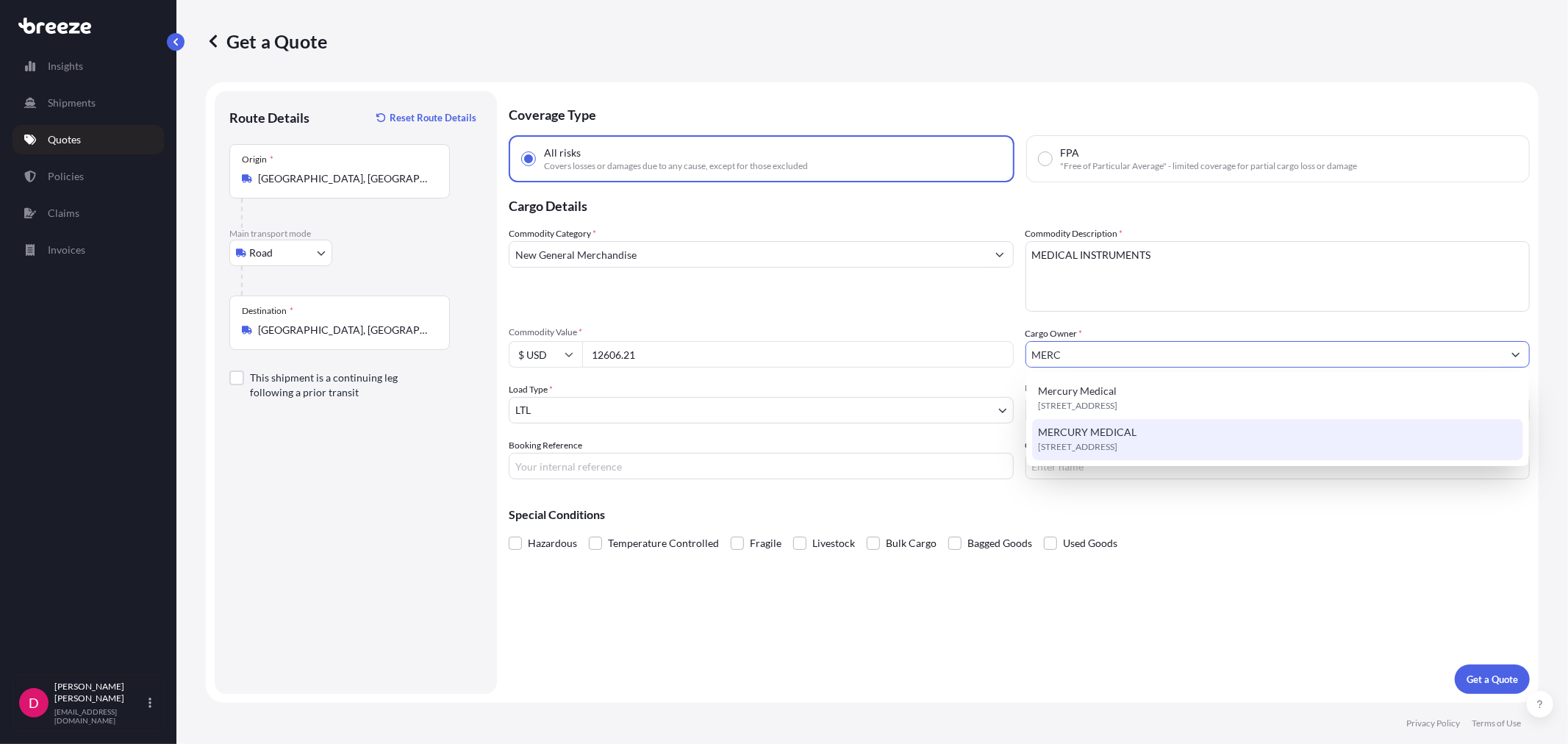
click at [1121, 422] on div "MERCURY MEDICAL [STREET_ADDRESS]" at bounding box center [1277, 439] width 491 height 41
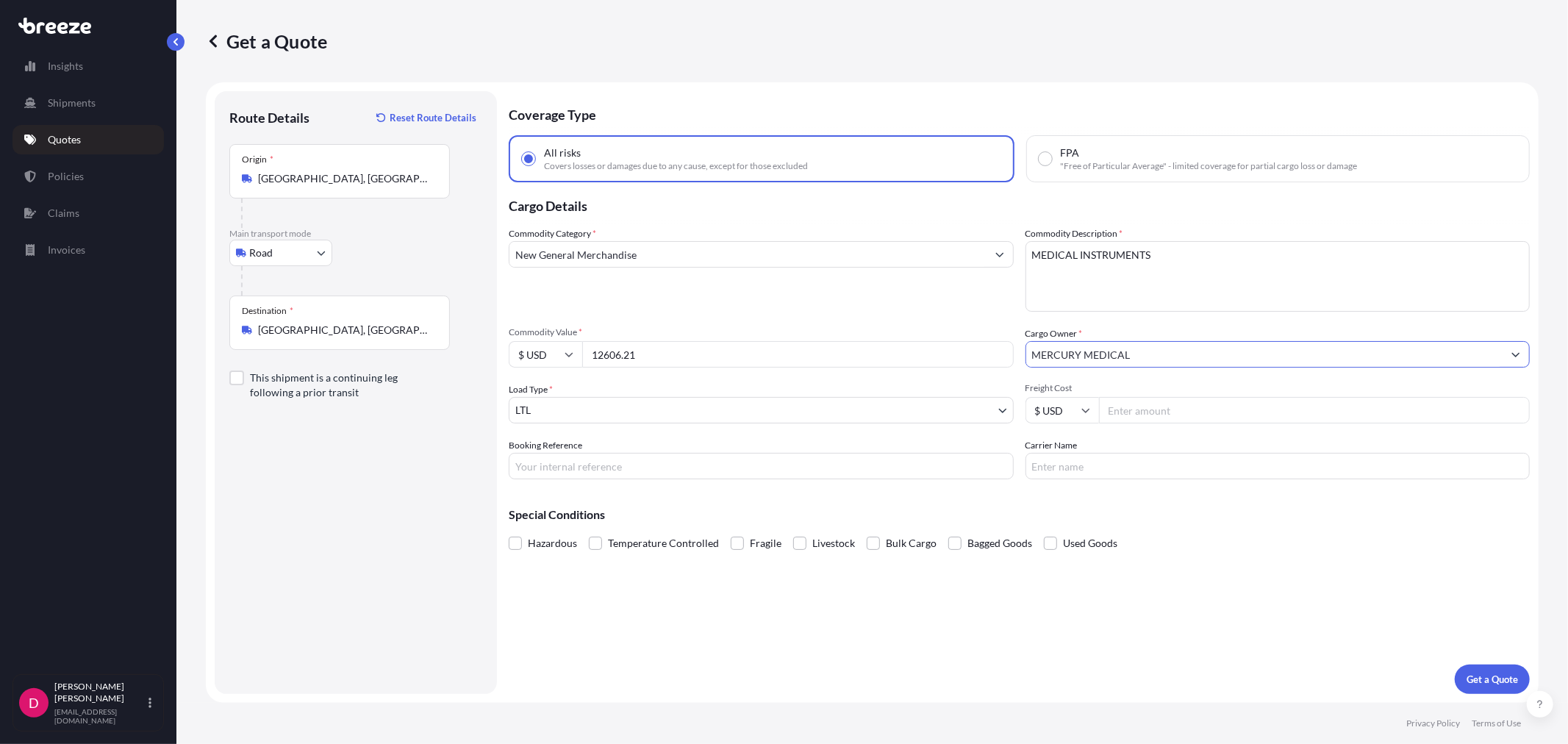
type input "MERCURY MEDICAL"
click at [1184, 401] on input "Freight Cost" at bounding box center [1314, 410] width 432 height 26
type input "315.22"
click at [583, 454] on input "Booking Reference" at bounding box center [761, 466] width 505 height 26
type input "487319"
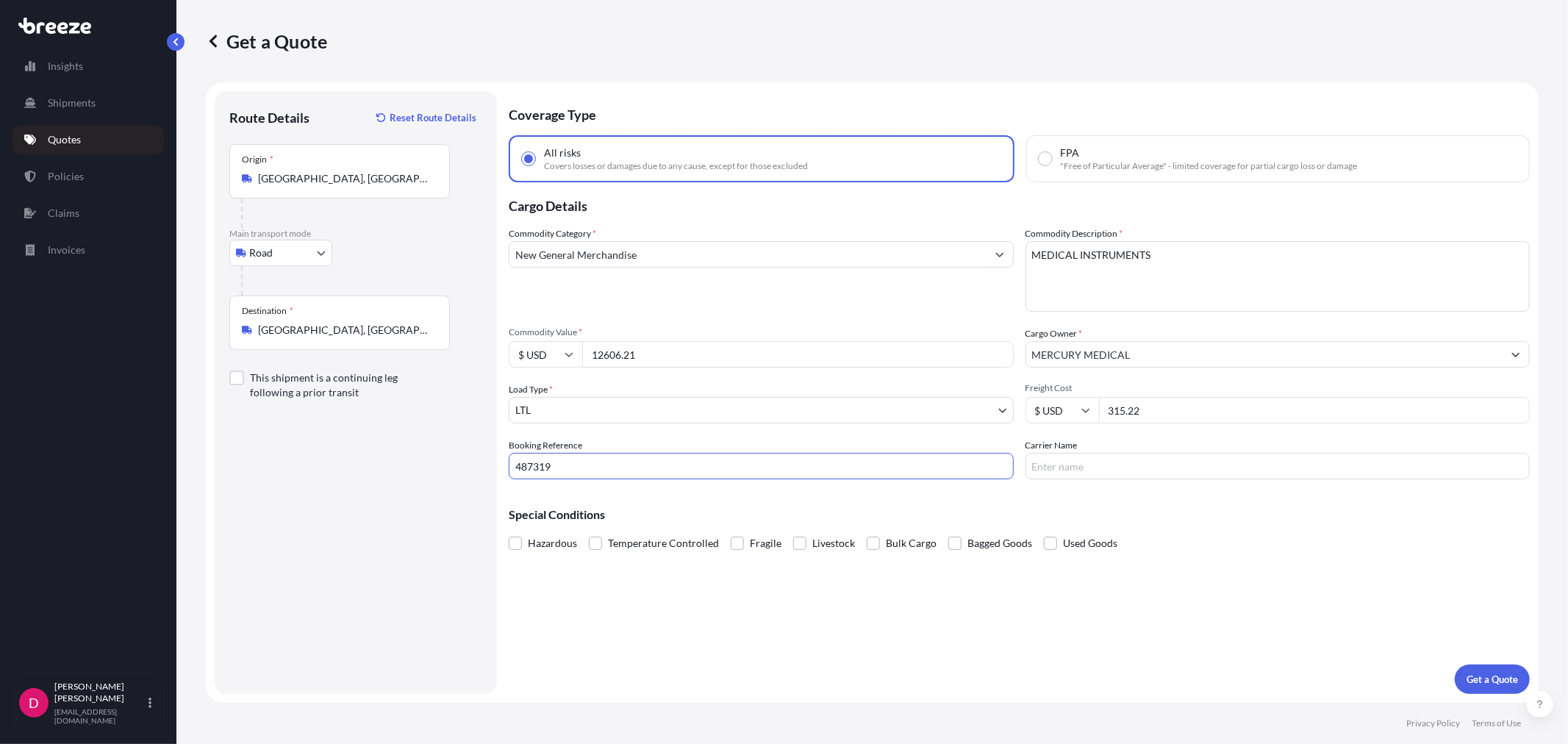
click at [1214, 463] on input "Carrier Name" at bounding box center [1278, 466] width 505 height 26
type input "[PERSON_NAME]"
click at [1488, 677] on p "Get a Quote" at bounding box center [1491, 679] width 52 height 15
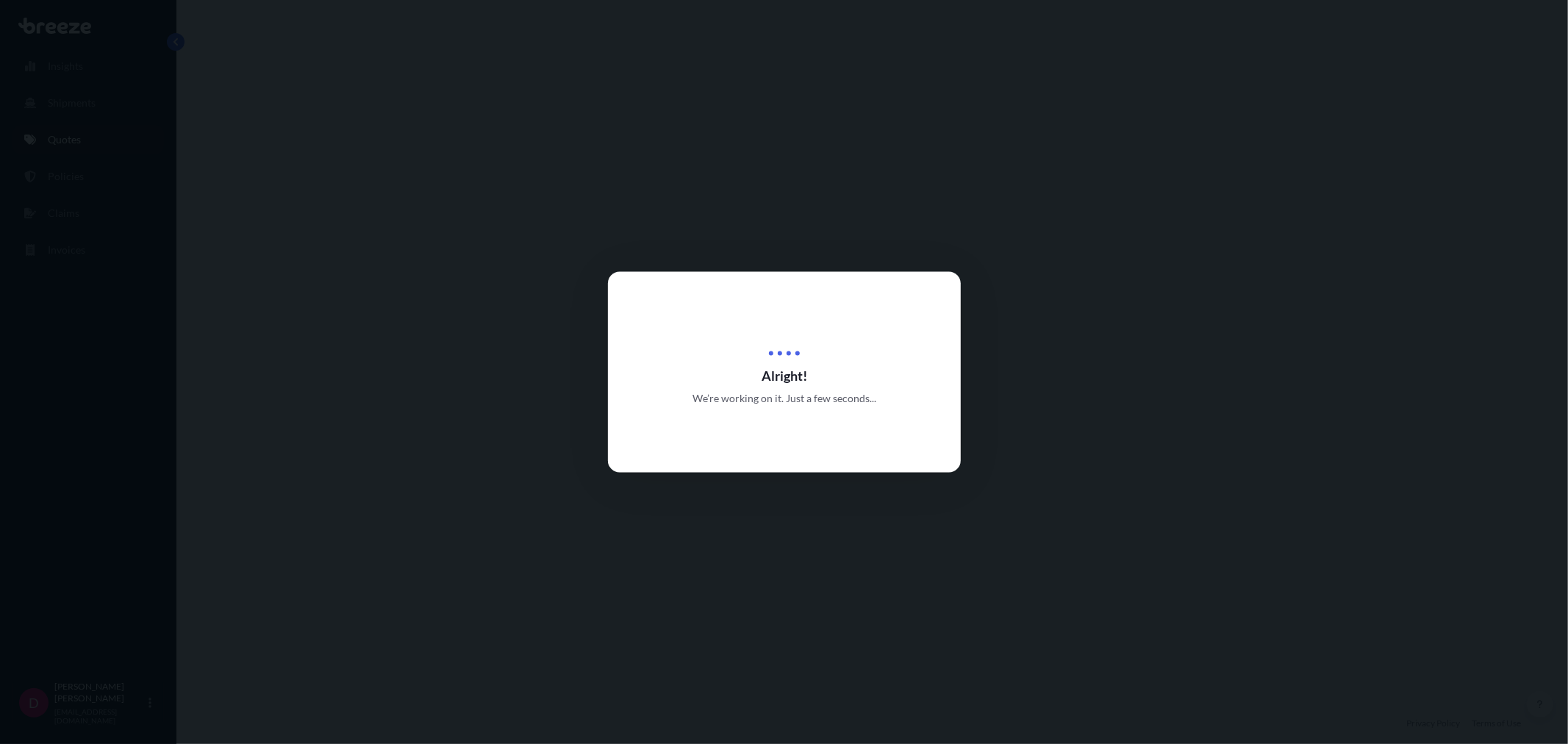
select select "Road"
select select "1"
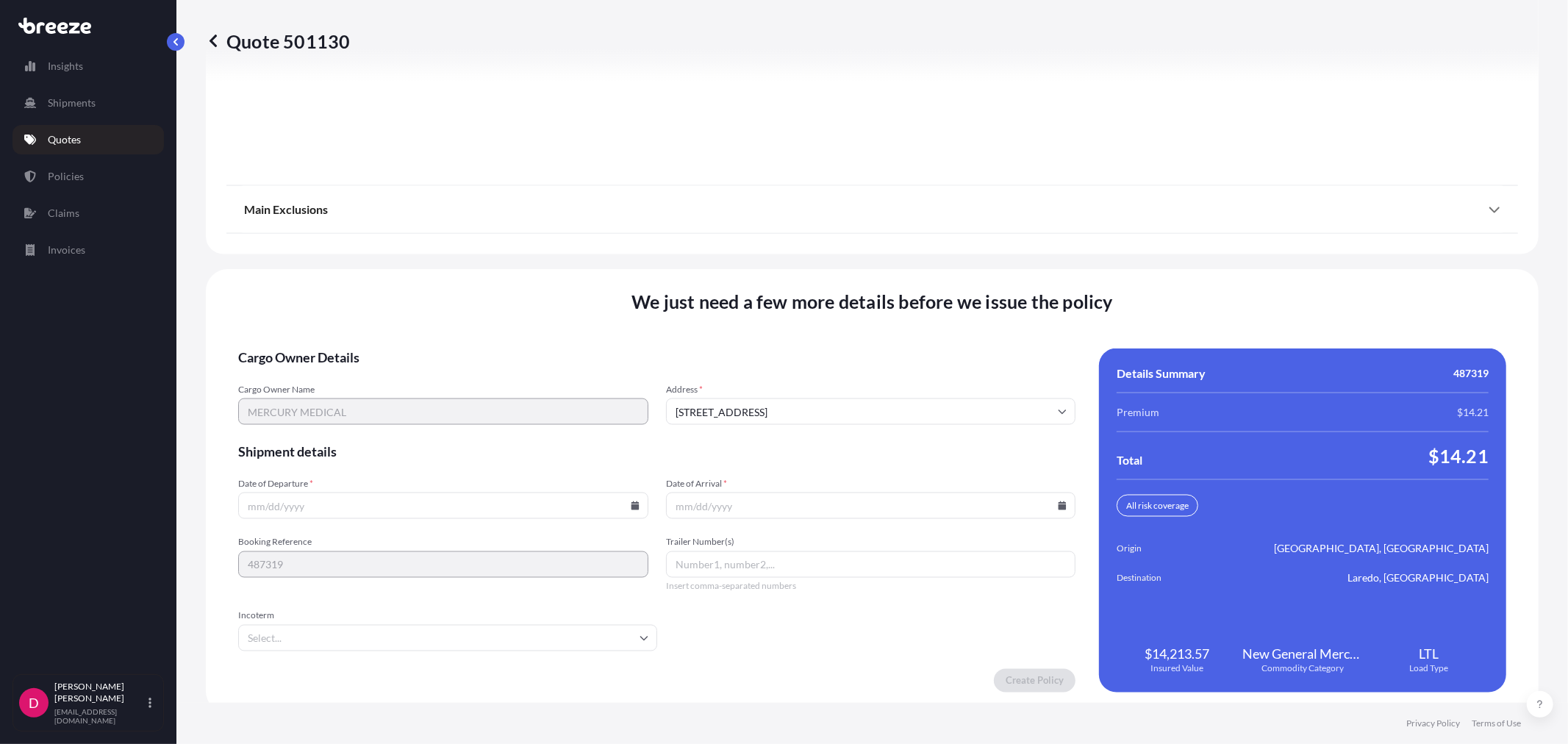
scroll to position [1820, 0]
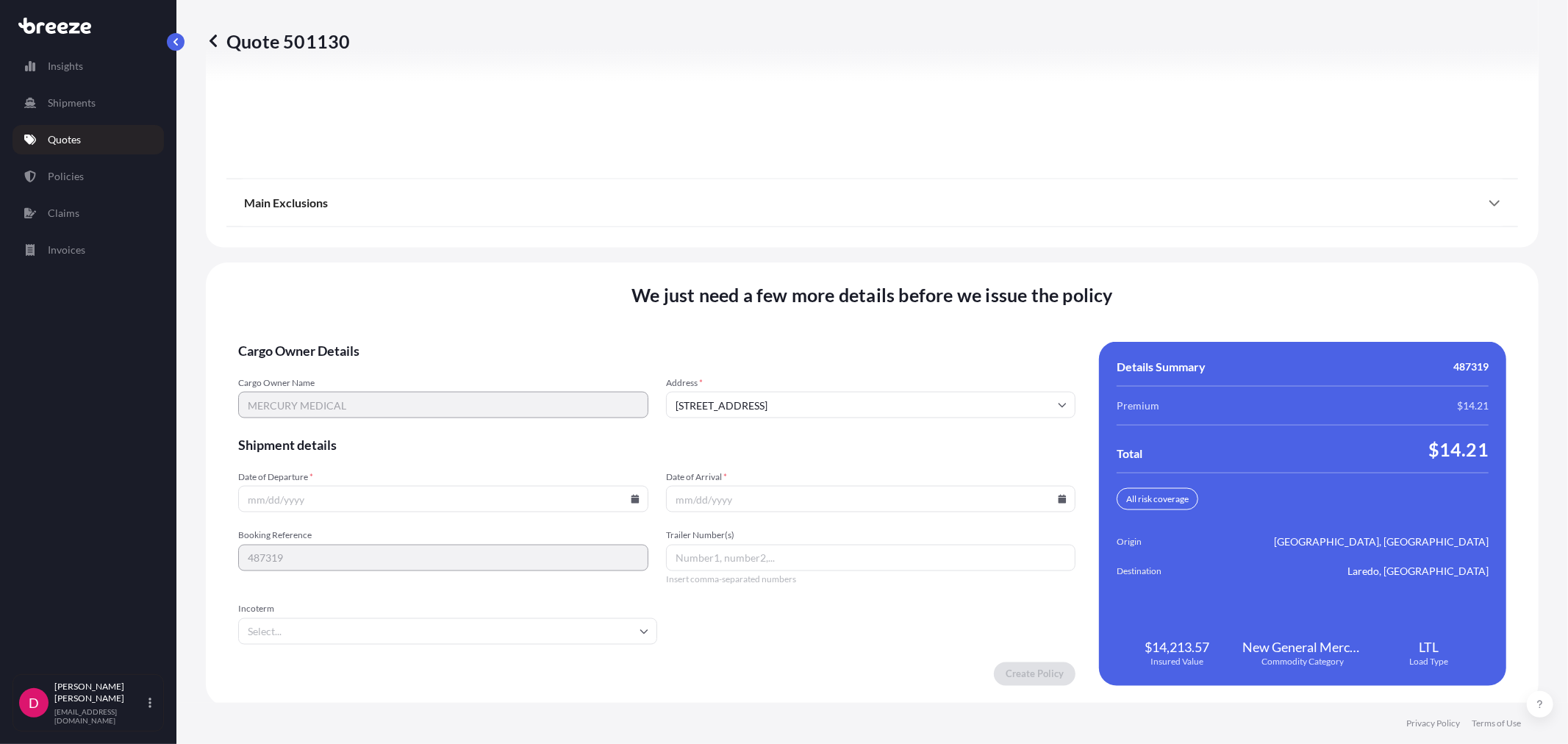
click at [632, 500] on icon at bounding box center [634, 499] width 8 height 9
click at [632, 499] on icon at bounding box center [634, 499] width 8 height 9
click at [631, 495] on icon at bounding box center [634, 499] width 8 height 9
drag, startPoint x: 437, startPoint y: 336, endPoint x: 915, endPoint y: 511, distance: 509.0
click at [437, 337] on button "9" at bounding box center [441, 336] width 24 height 24
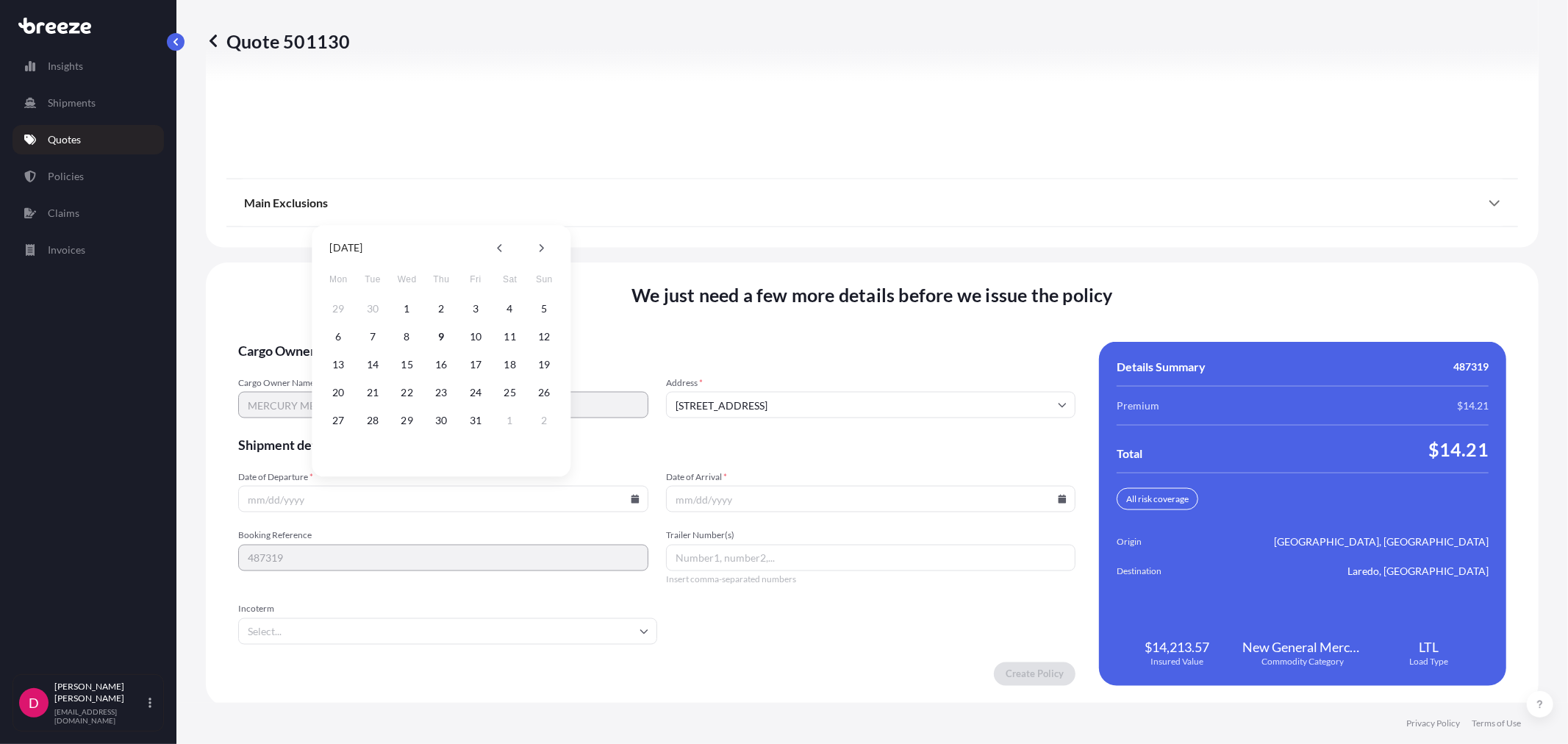
type input "[DATE]"
click at [1059, 494] on icon at bounding box center [1062, 499] width 8 height 9
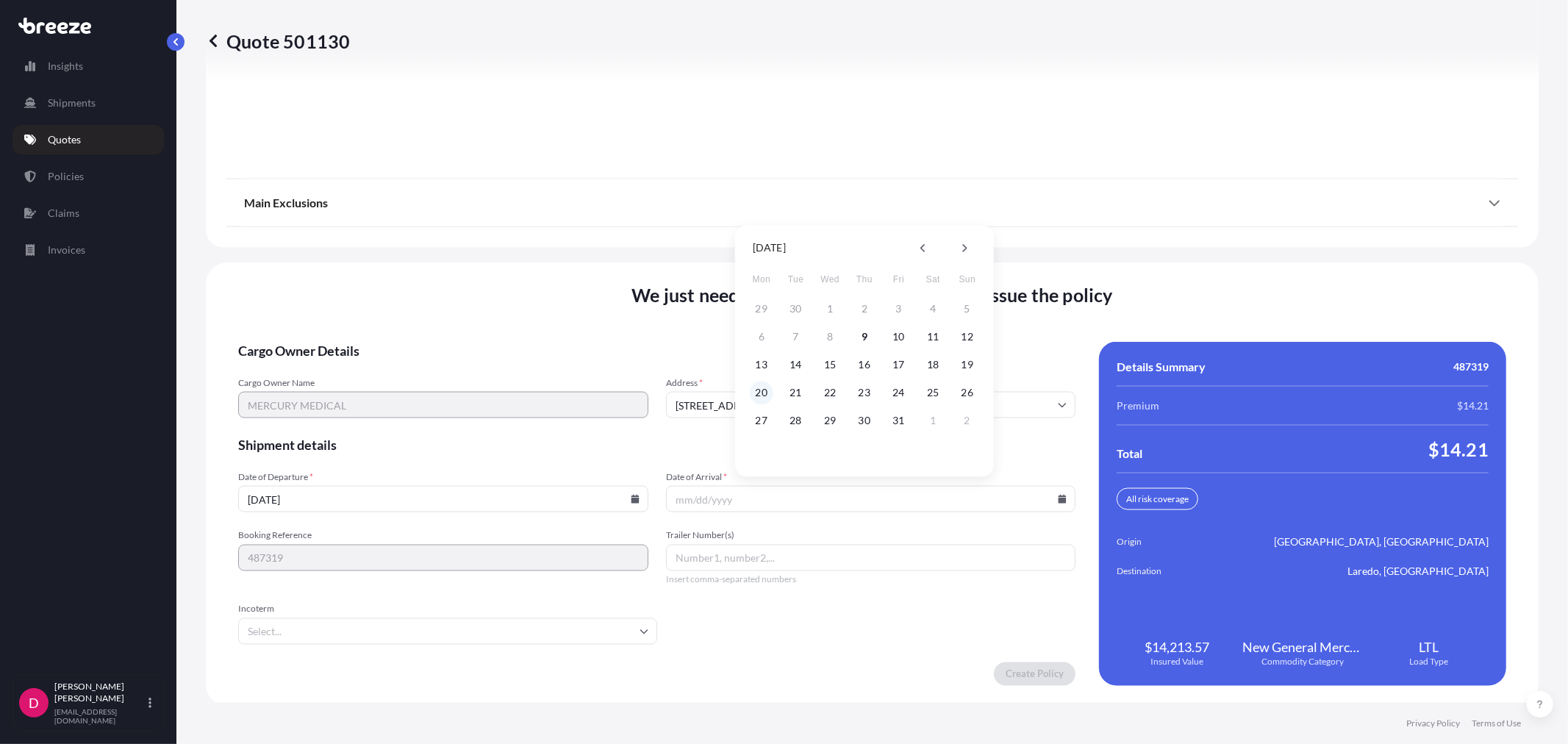
click at [766, 391] on button "20" at bounding box center [761, 392] width 24 height 24
type input "[DATE]"
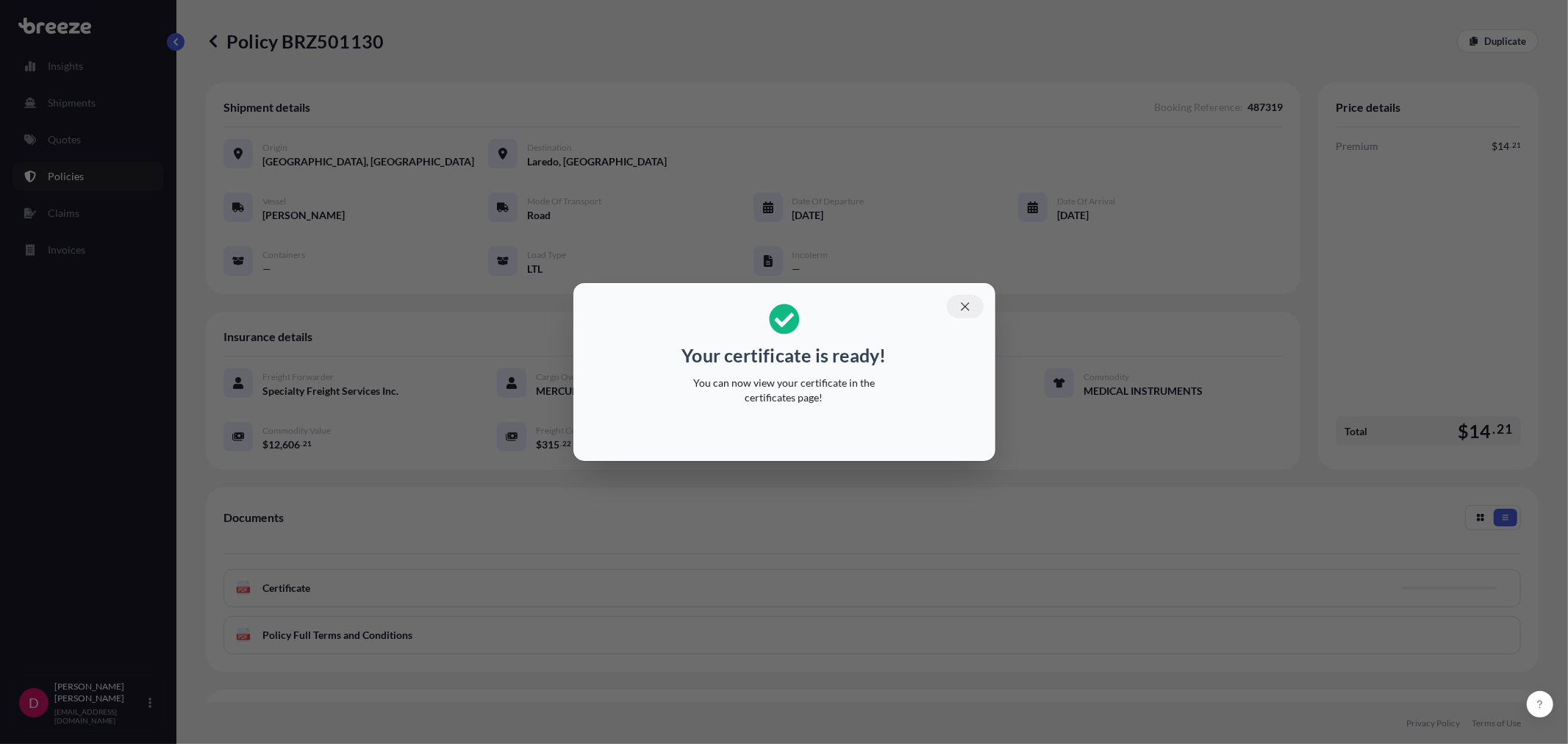
click at [974, 313] on button "button" at bounding box center [965, 306] width 37 height 24
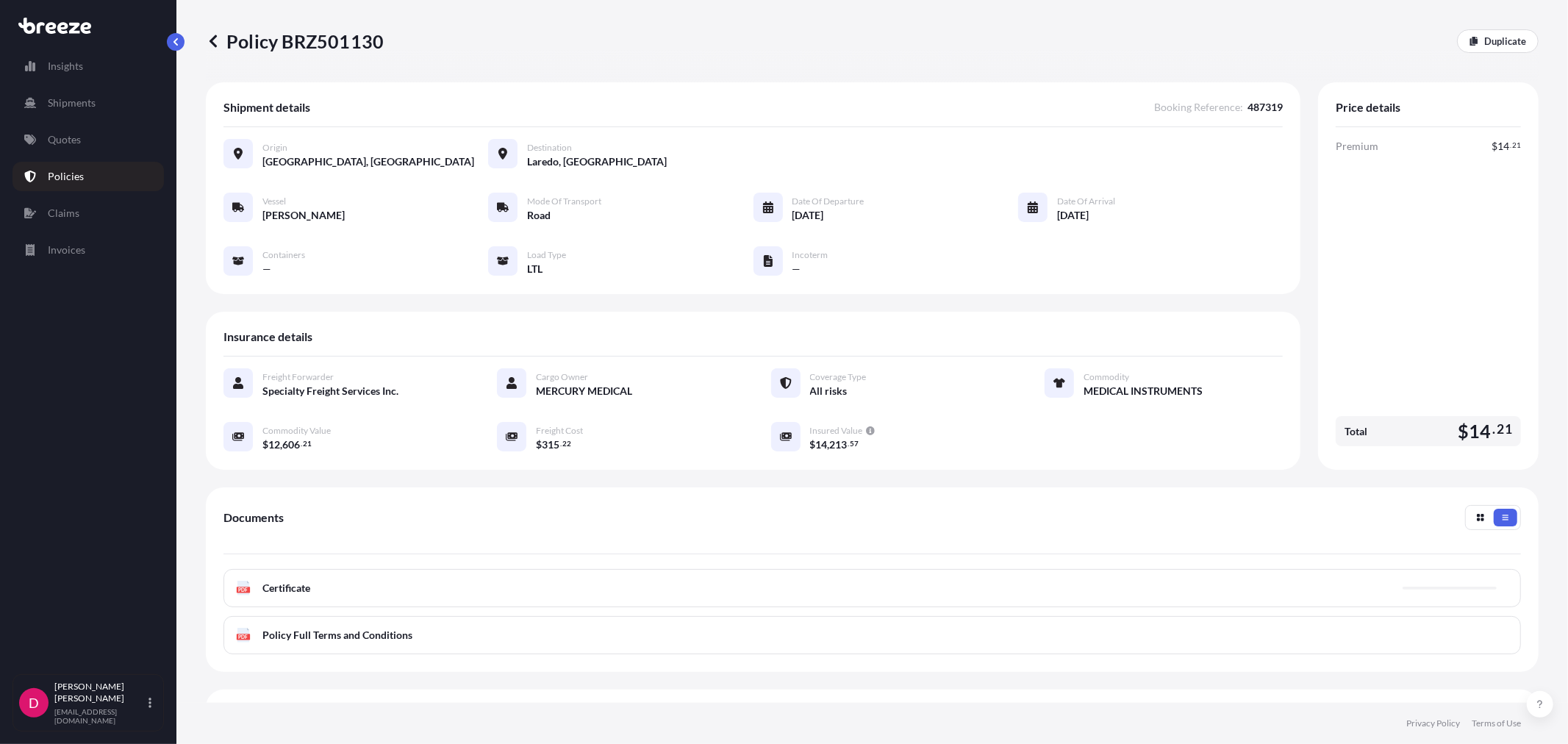
click at [325, 50] on p "Policy BRZ501130" at bounding box center [295, 40] width 178 height 24
click at [326, 40] on p "Policy BRZ501130" at bounding box center [295, 40] width 178 height 24
click at [326, 39] on p "Policy BRZ501130" at bounding box center [295, 40] width 178 height 24
copy p "BRZ501130"
click at [1484, 40] on p "Duplicate" at bounding box center [1505, 40] width 42 height 15
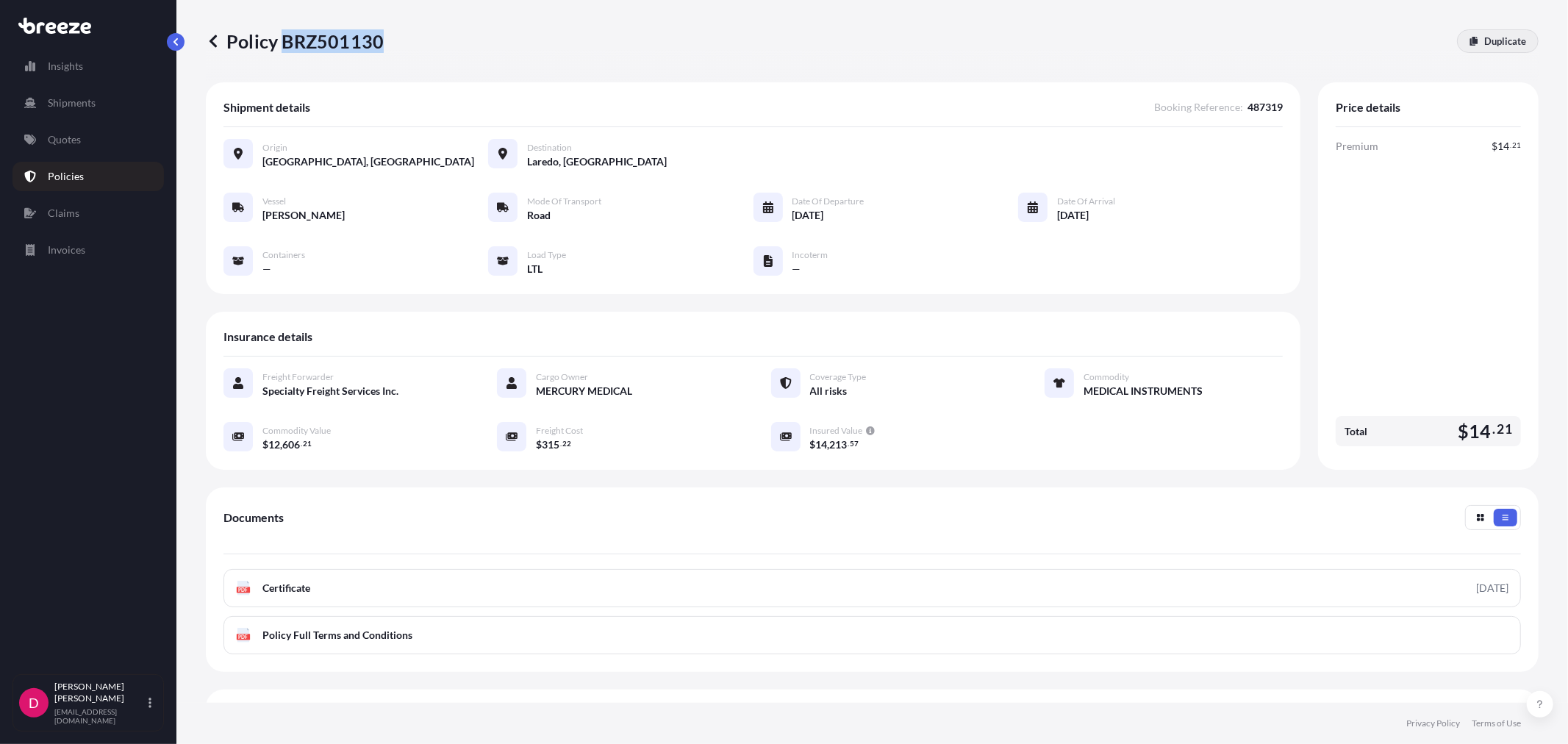
select select "Road"
select select "1"
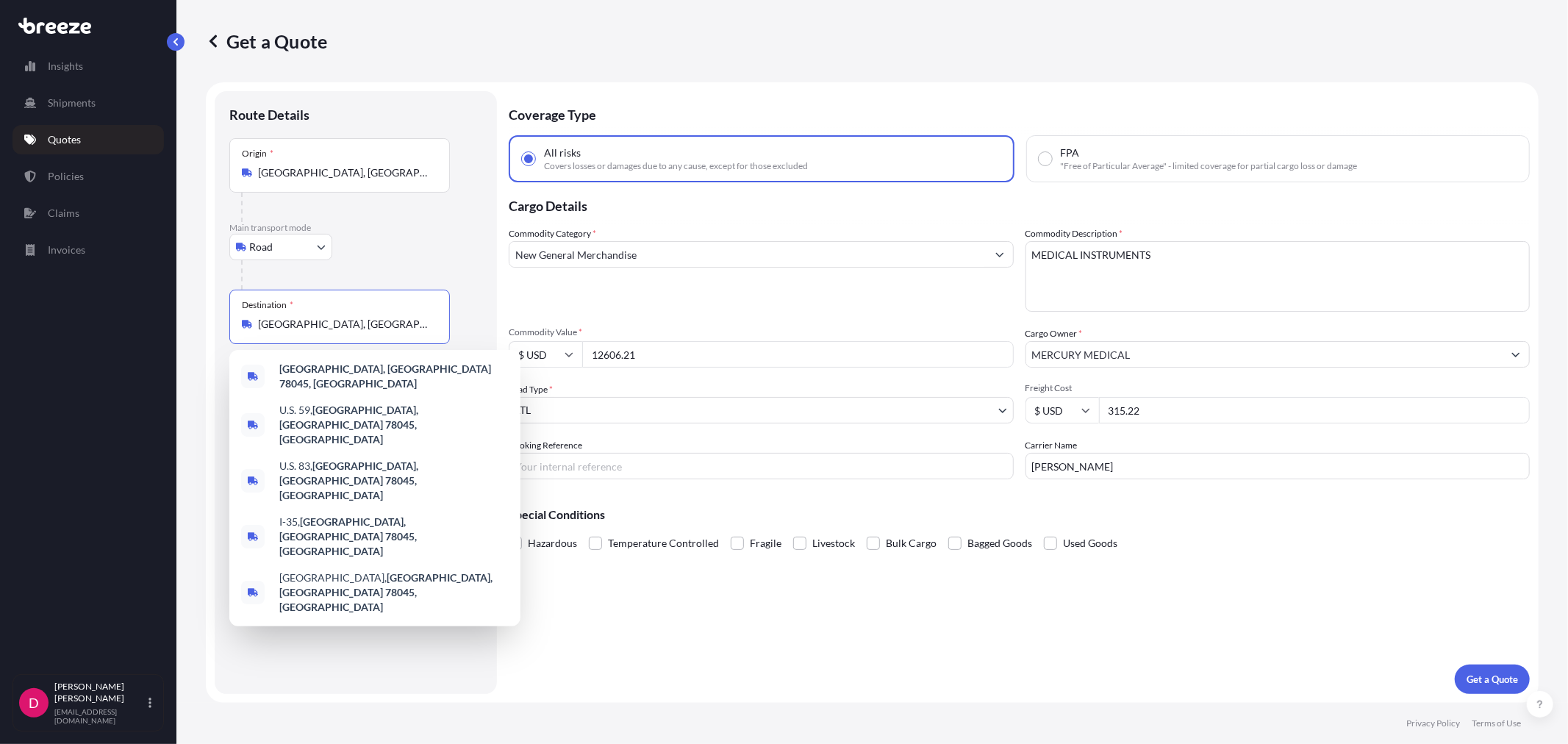
drag, startPoint x: 368, startPoint y: 320, endPoint x: 243, endPoint y: 317, distance: 125.0
click at [243, 317] on div "[GEOGRAPHIC_DATA], [GEOGRAPHIC_DATA] 78045, [GEOGRAPHIC_DATA]" at bounding box center [339, 324] width 195 height 15
paste input "30253"
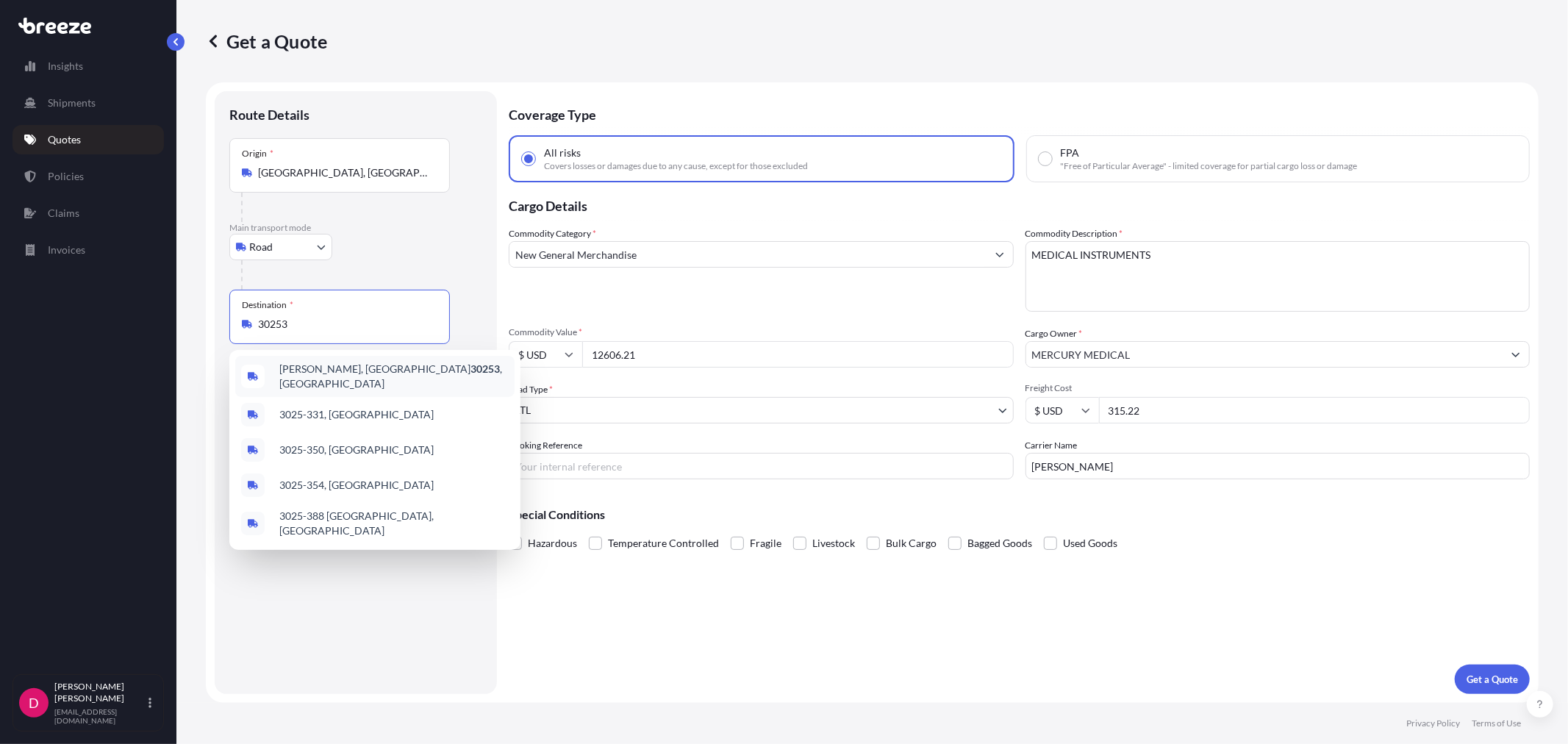
click at [319, 369] on span "[PERSON_NAME], GA 30253 , [GEOGRAPHIC_DATA]" at bounding box center [394, 376] width 230 height 29
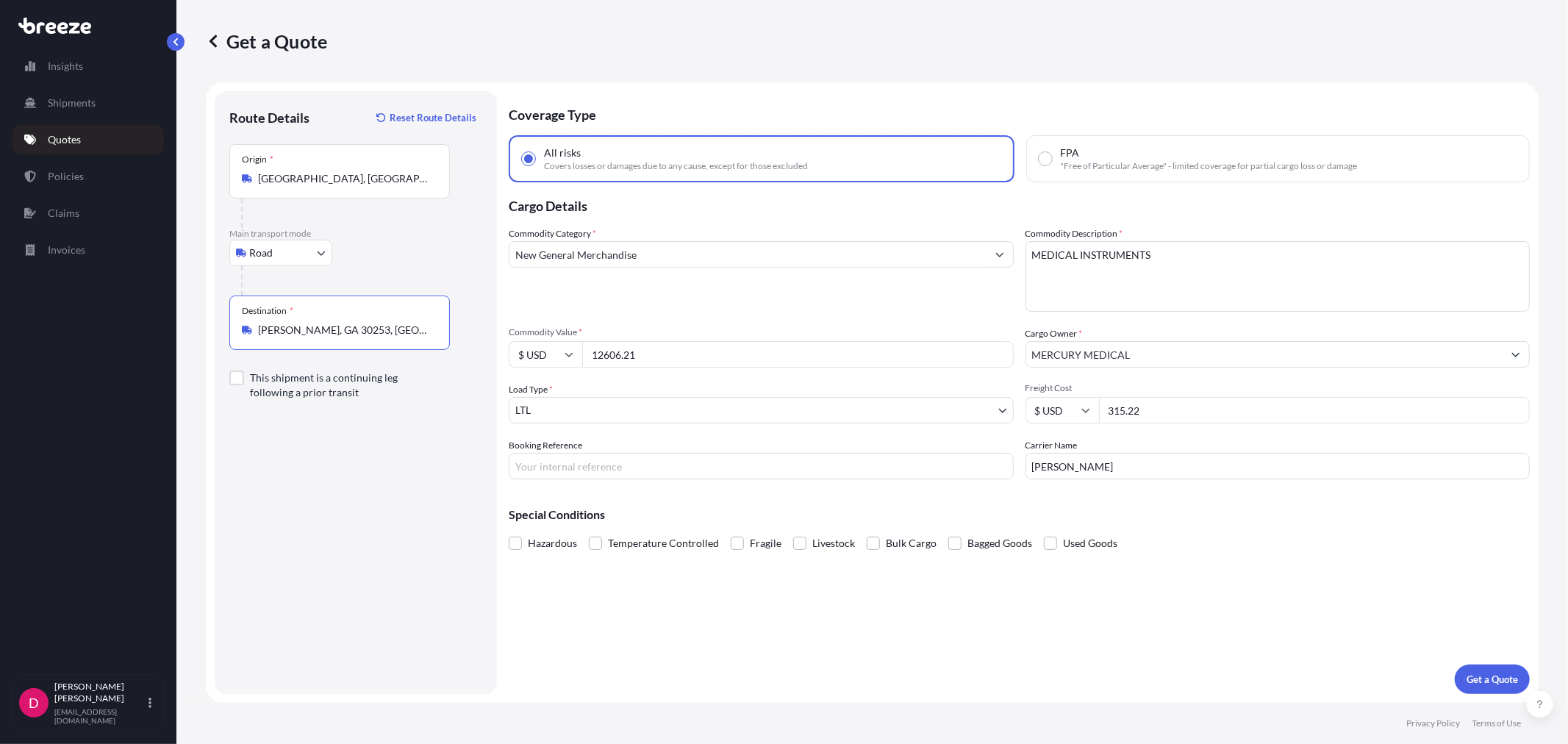
type input "[PERSON_NAME], GA 30253, [GEOGRAPHIC_DATA]"
drag, startPoint x: 653, startPoint y: 354, endPoint x: 571, endPoint y: 354, distance: 82.0
click at [571, 354] on div "$ USD 12606.21" at bounding box center [761, 354] width 505 height 26
paste input "8453.48"
type input "8453.48"
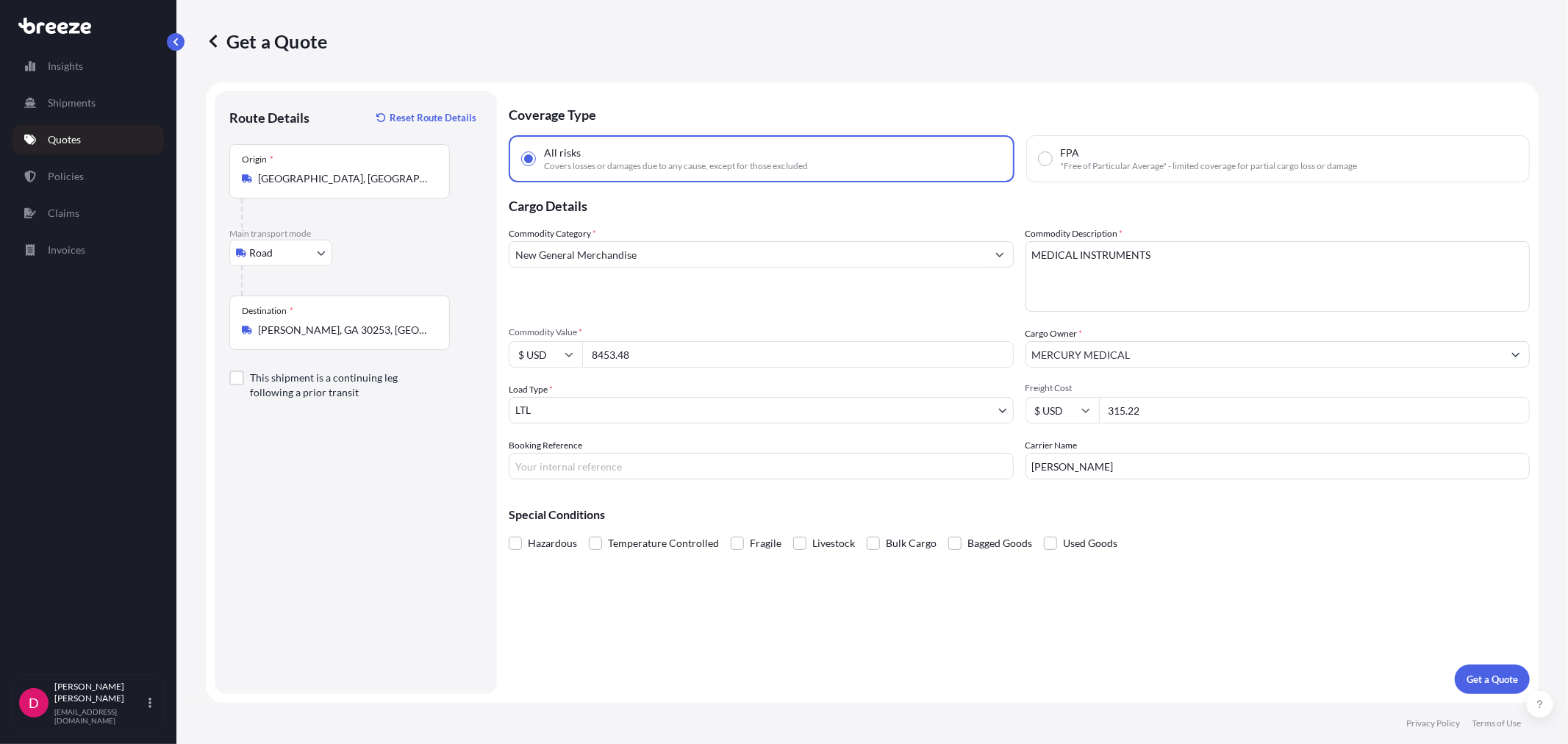
drag, startPoint x: 1096, startPoint y: 399, endPoint x: 1089, endPoint y: 398, distance: 7.1
click at [1089, 398] on div "$ USD 315.22" at bounding box center [1278, 410] width 505 height 26
type input "204.78"
click at [833, 471] on input "Booking Reference" at bounding box center [761, 466] width 505 height 26
type input "487321"
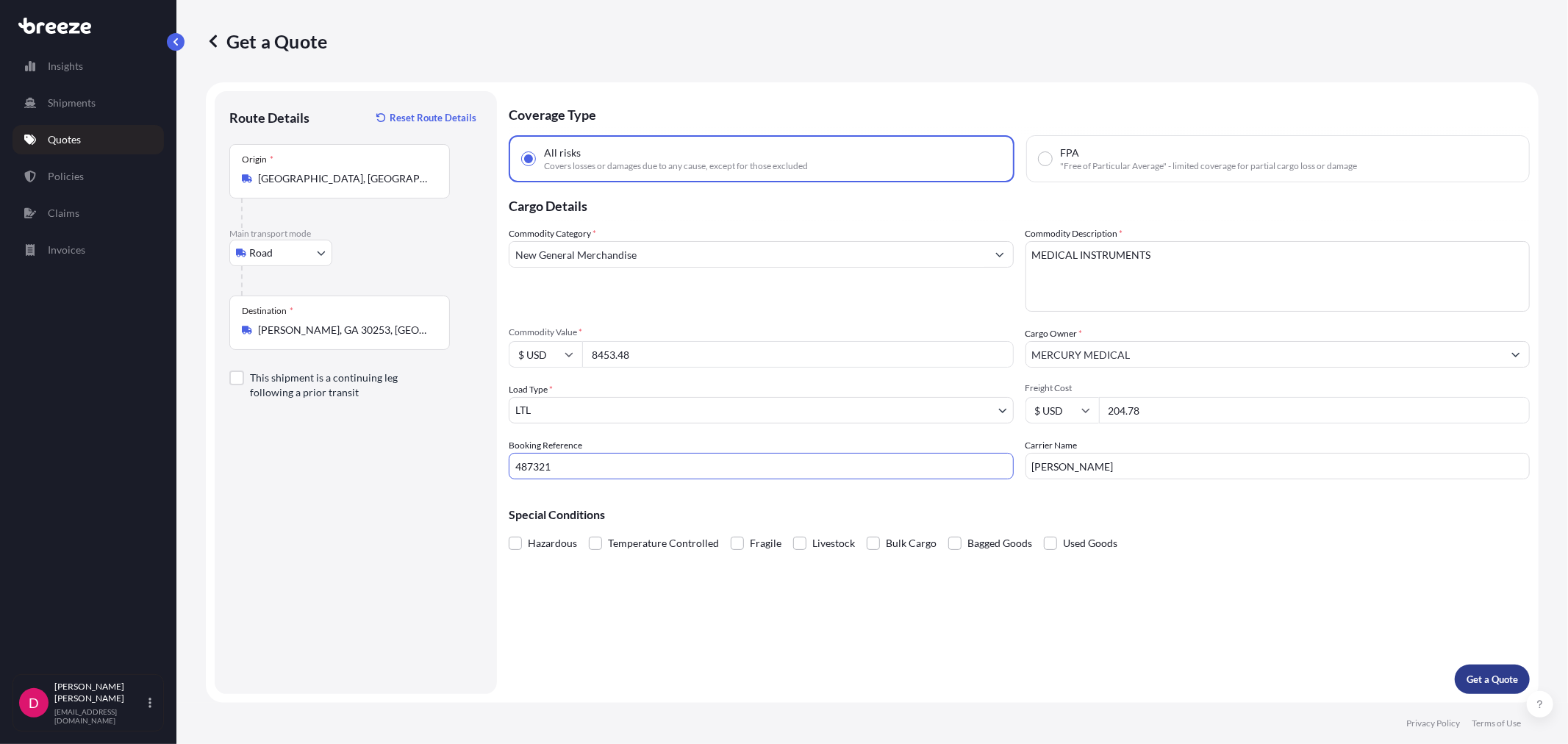
click at [1508, 691] on button "Get a Quote" at bounding box center [1491, 679] width 75 height 29
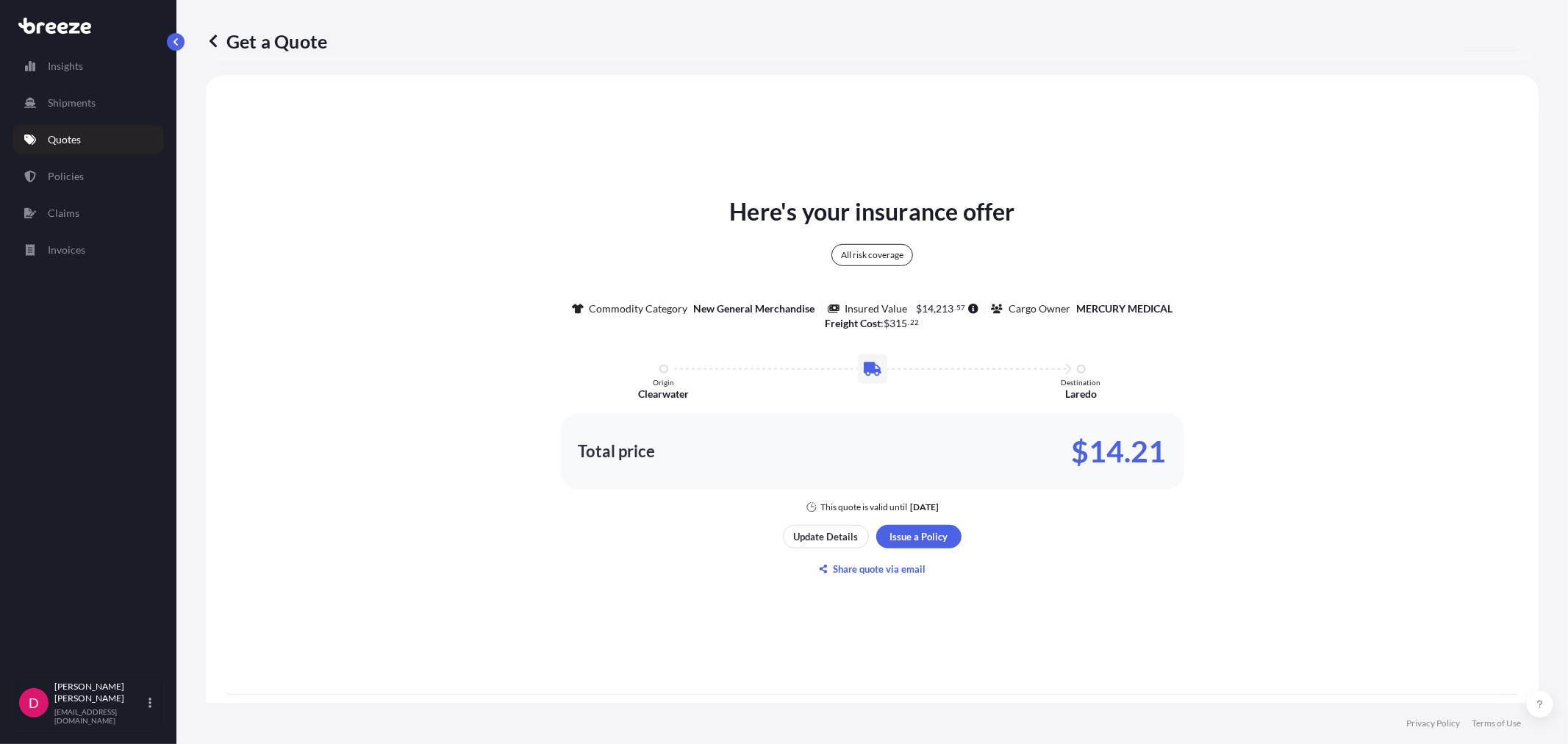
scroll to position [726, 0]
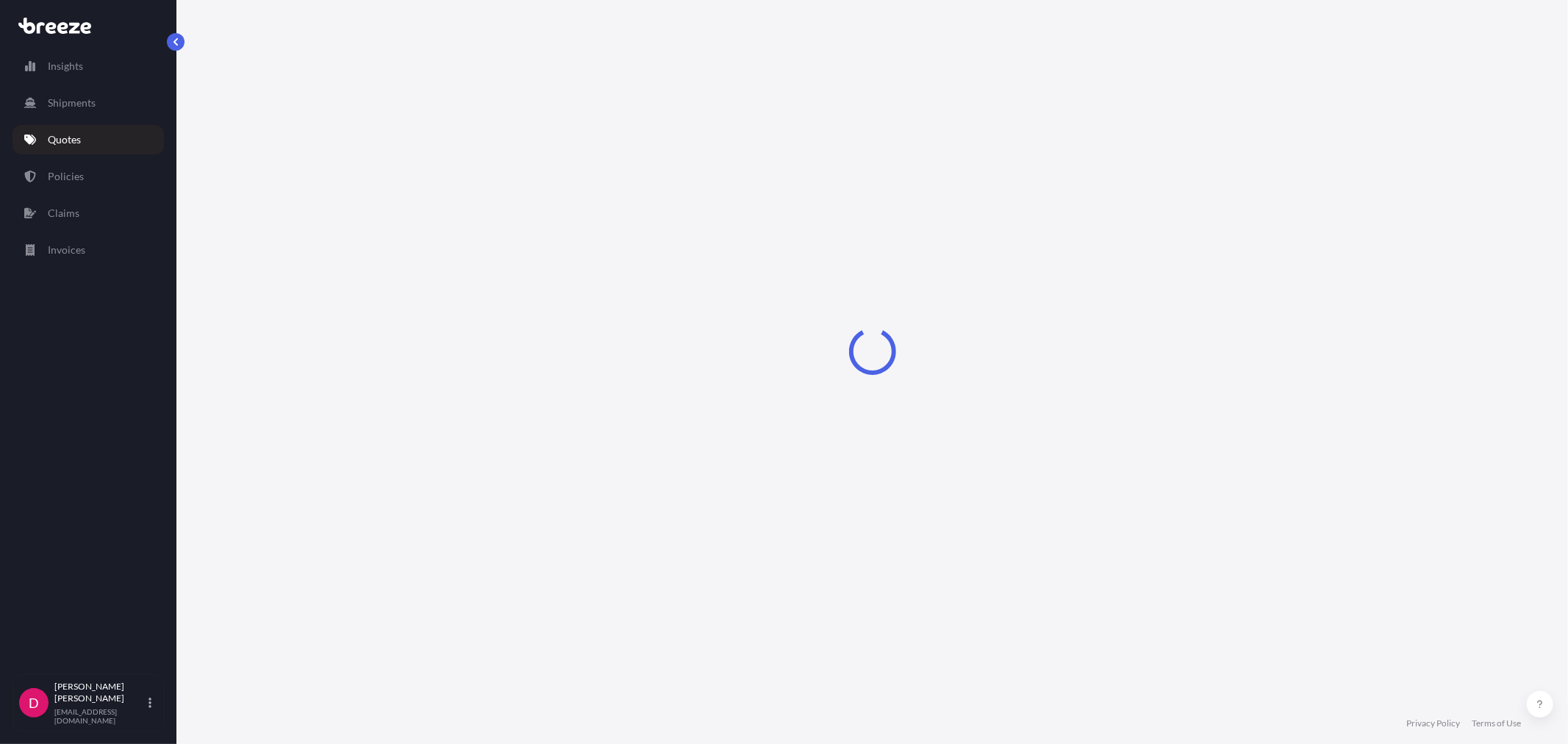
select select "Road"
select select "1"
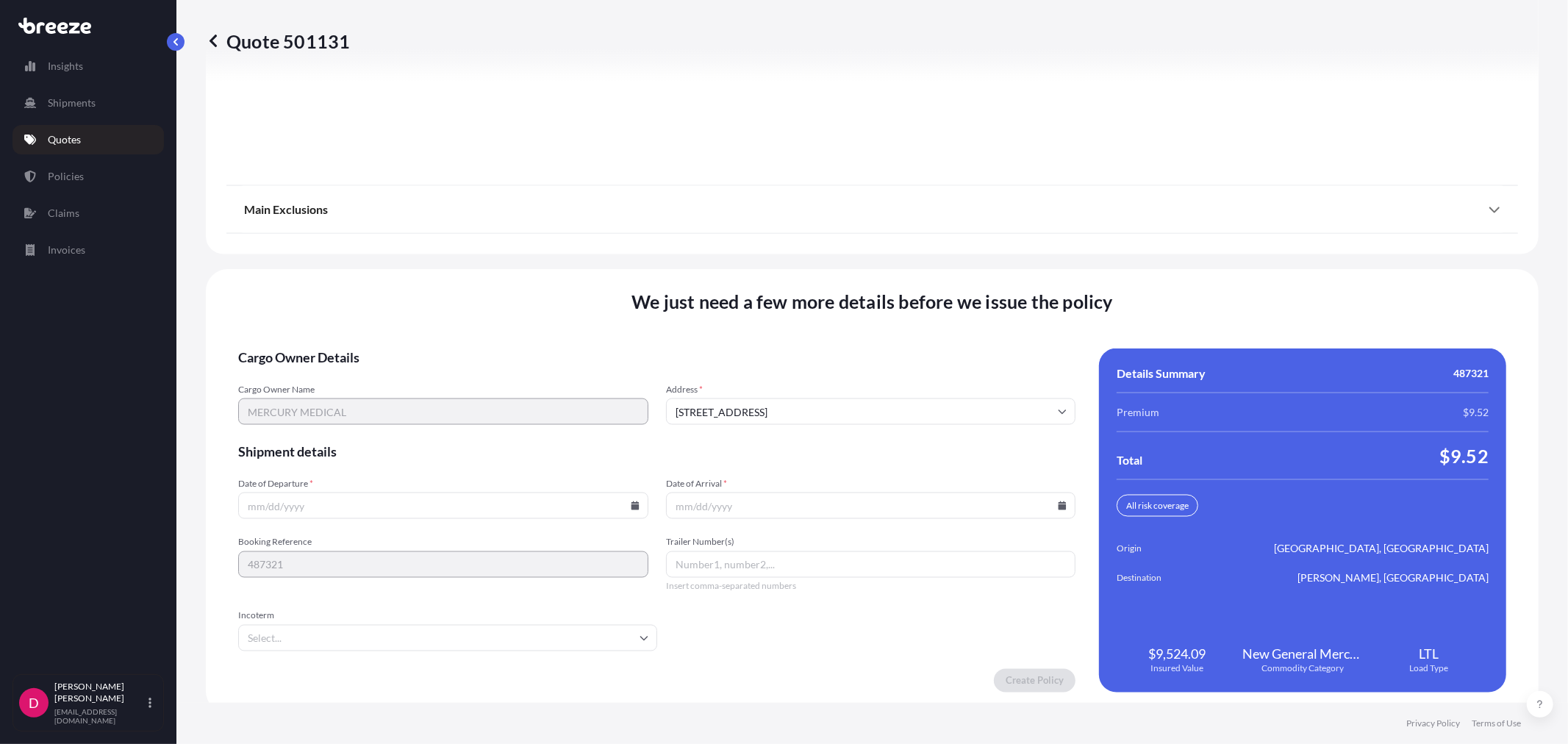
scroll to position [1820, 0]
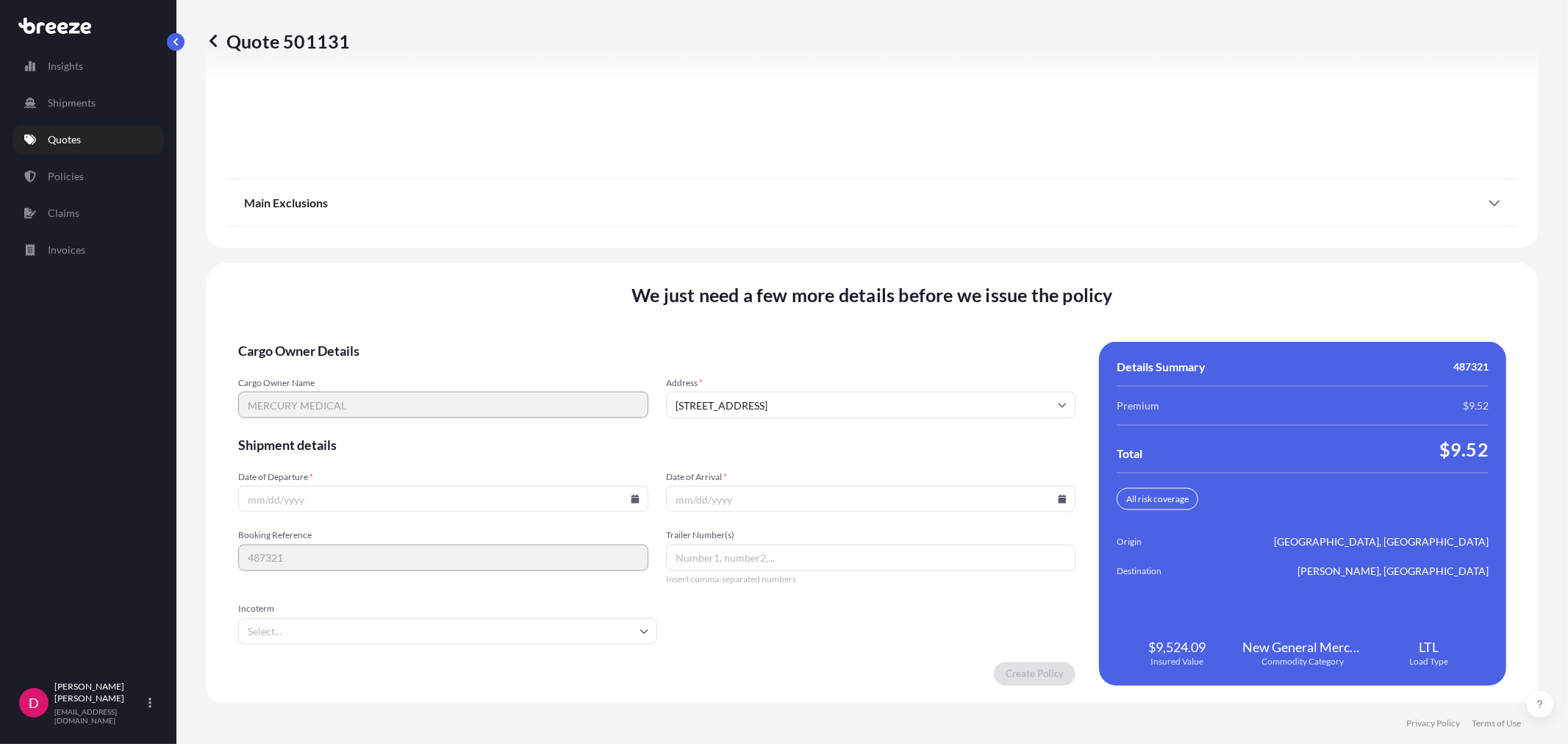
click at [633, 499] on icon at bounding box center [634, 499] width 8 height 9
click at [444, 332] on button "9" at bounding box center [441, 336] width 24 height 24
type input "[DATE]"
click at [1058, 494] on icon at bounding box center [1062, 499] width 9 height 9
click at [894, 368] on button "17" at bounding box center [899, 364] width 24 height 24
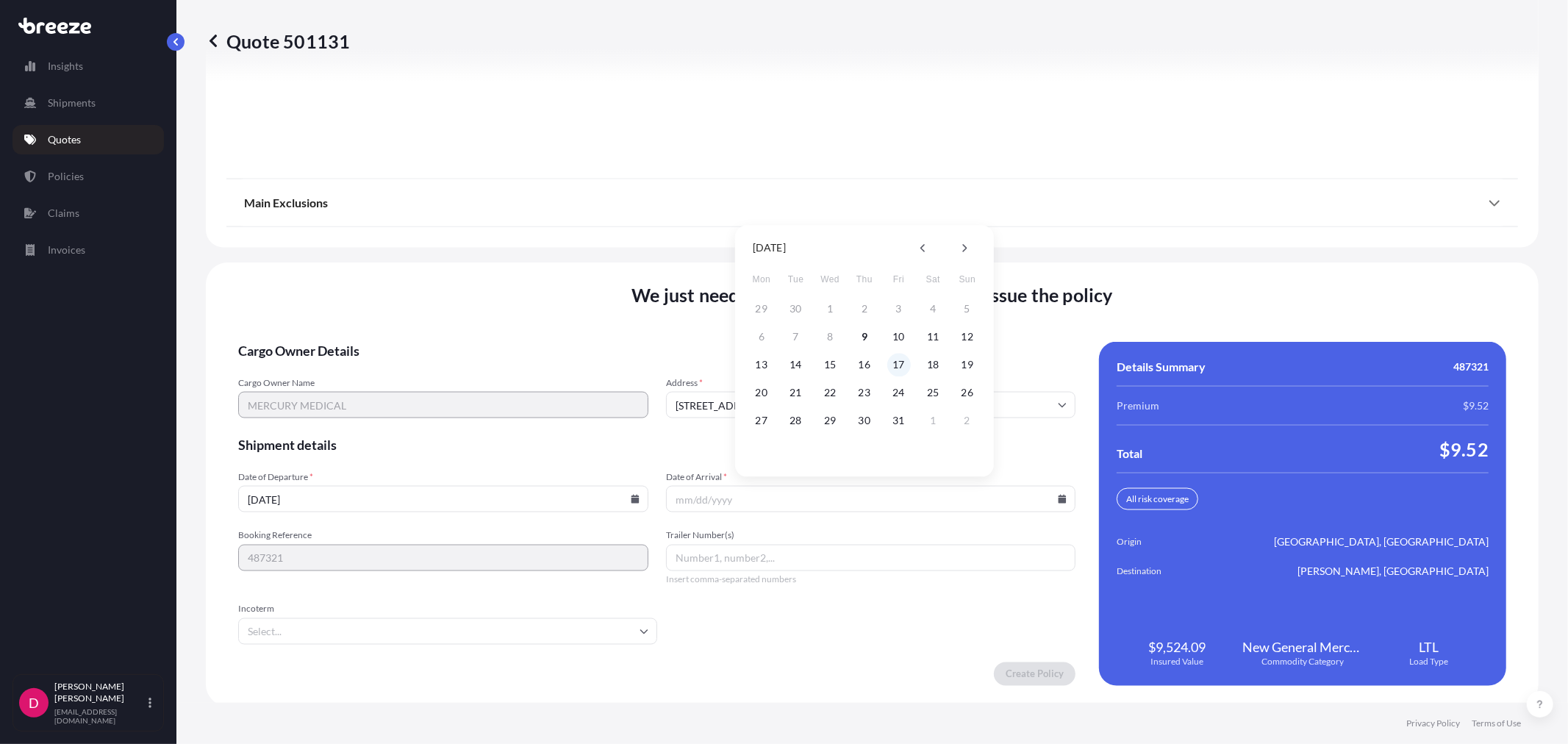
type input "[DATE]"
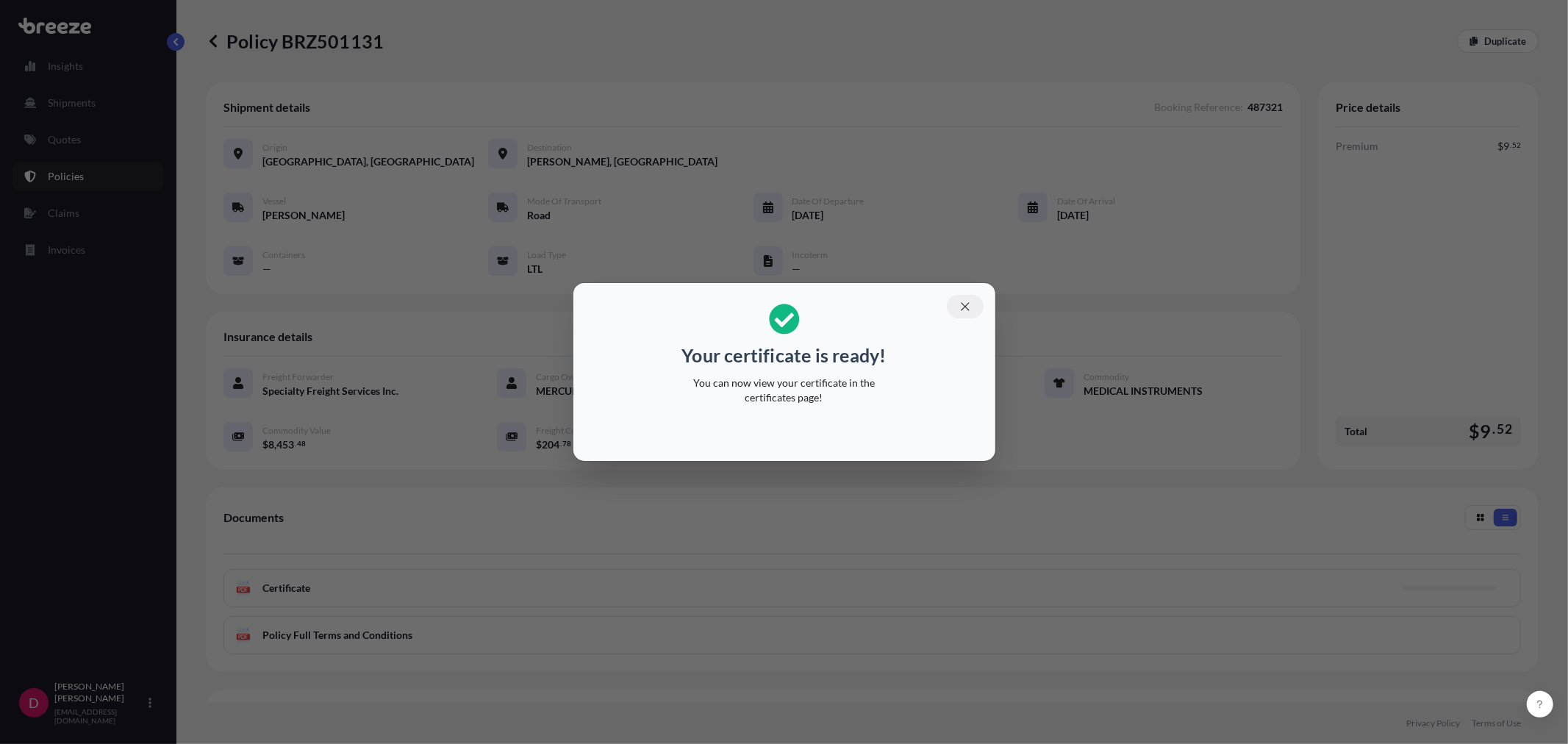
click at [965, 302] on icon "button" at bounding box center [965, 306] width 13 height 13
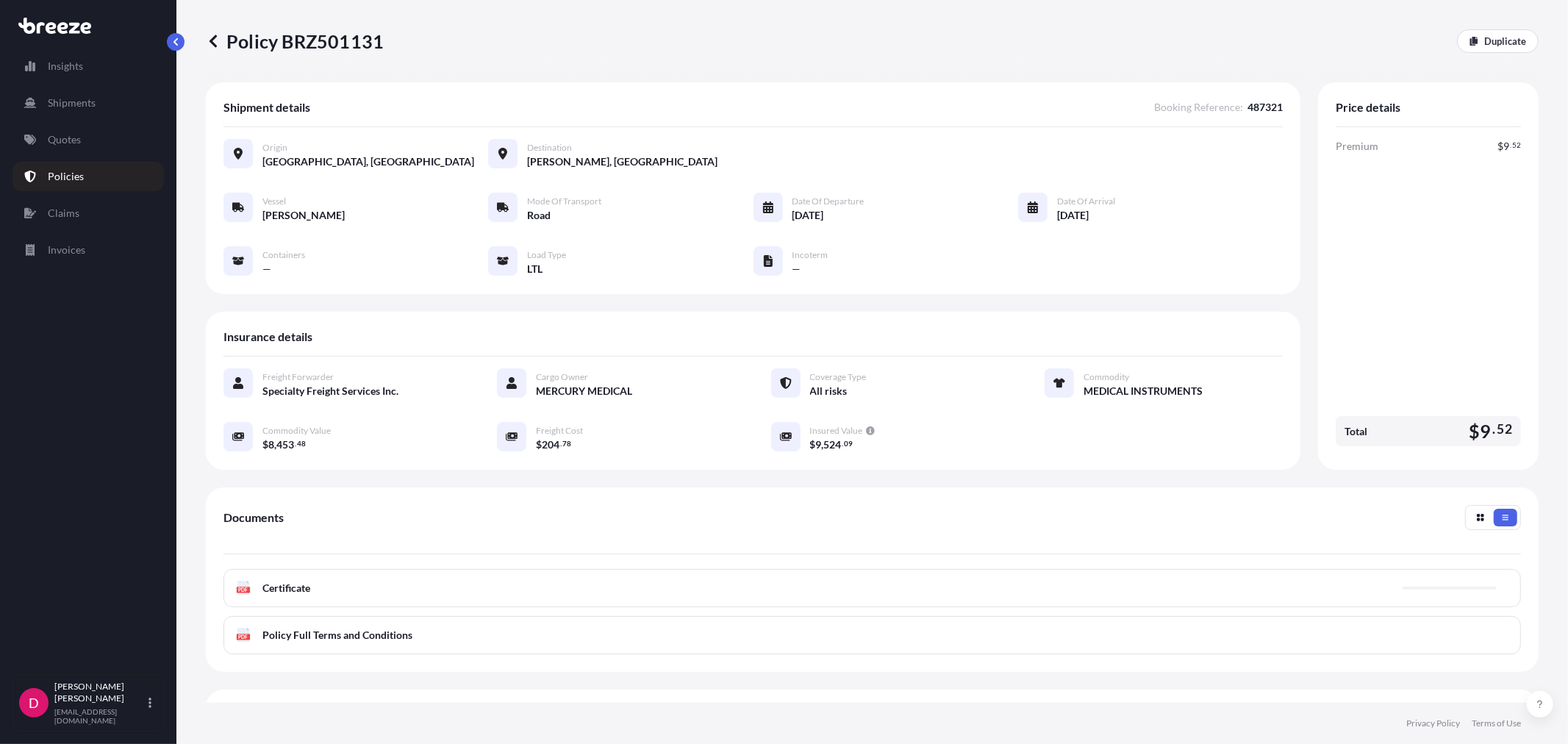
click at [358, 50] on p "Policy BRZ501131" at bounding box center [295, 40] width 178 height 24
click at [346, 33] on p "Policy BRZ501131" at bounding box center [295, 40] width 178 height 24
copy p "BRZ501131"
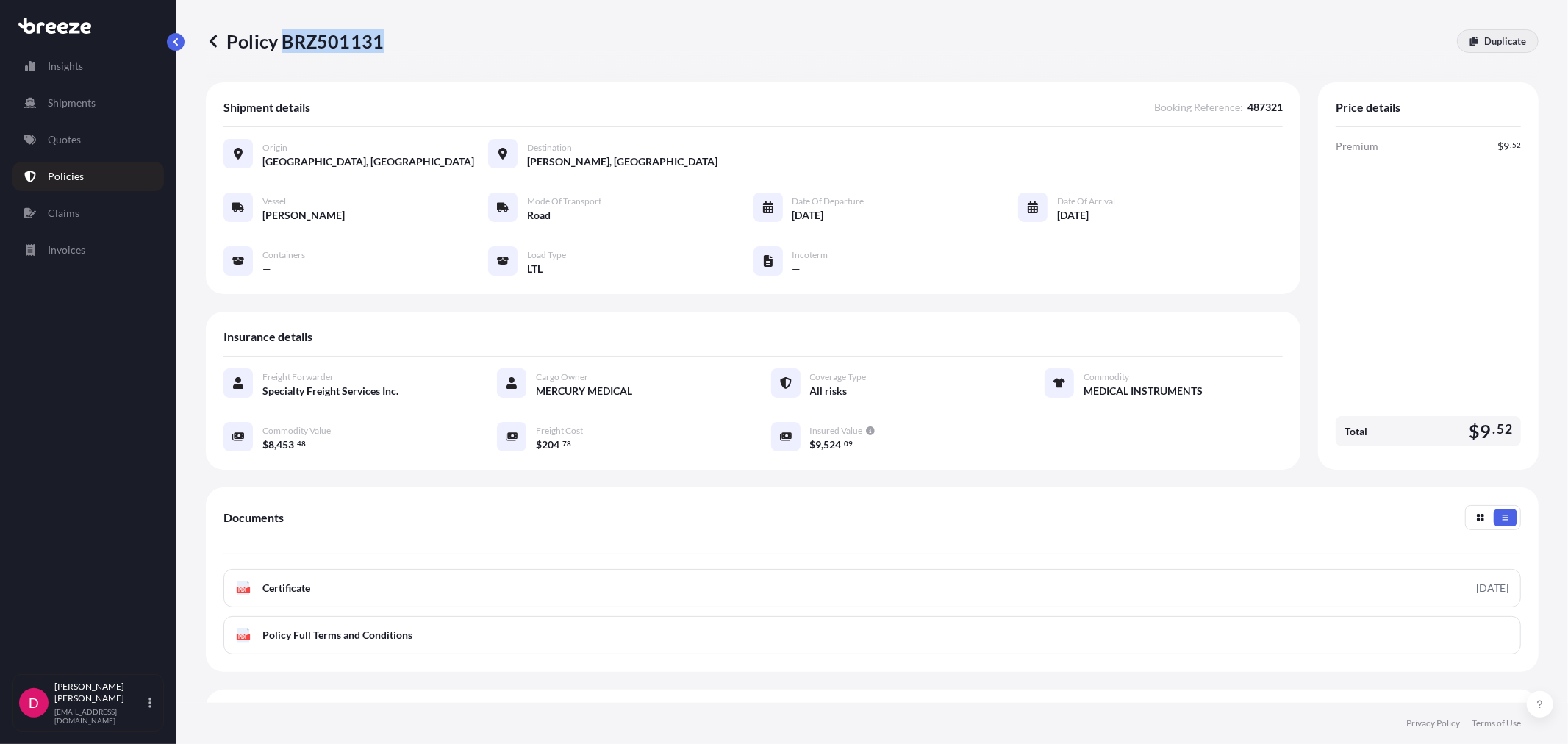
click at [1491, 37] on p "Duplicate" at bounding box center [1505, 40] width 42 height 15
select select "Road"
select select "1"
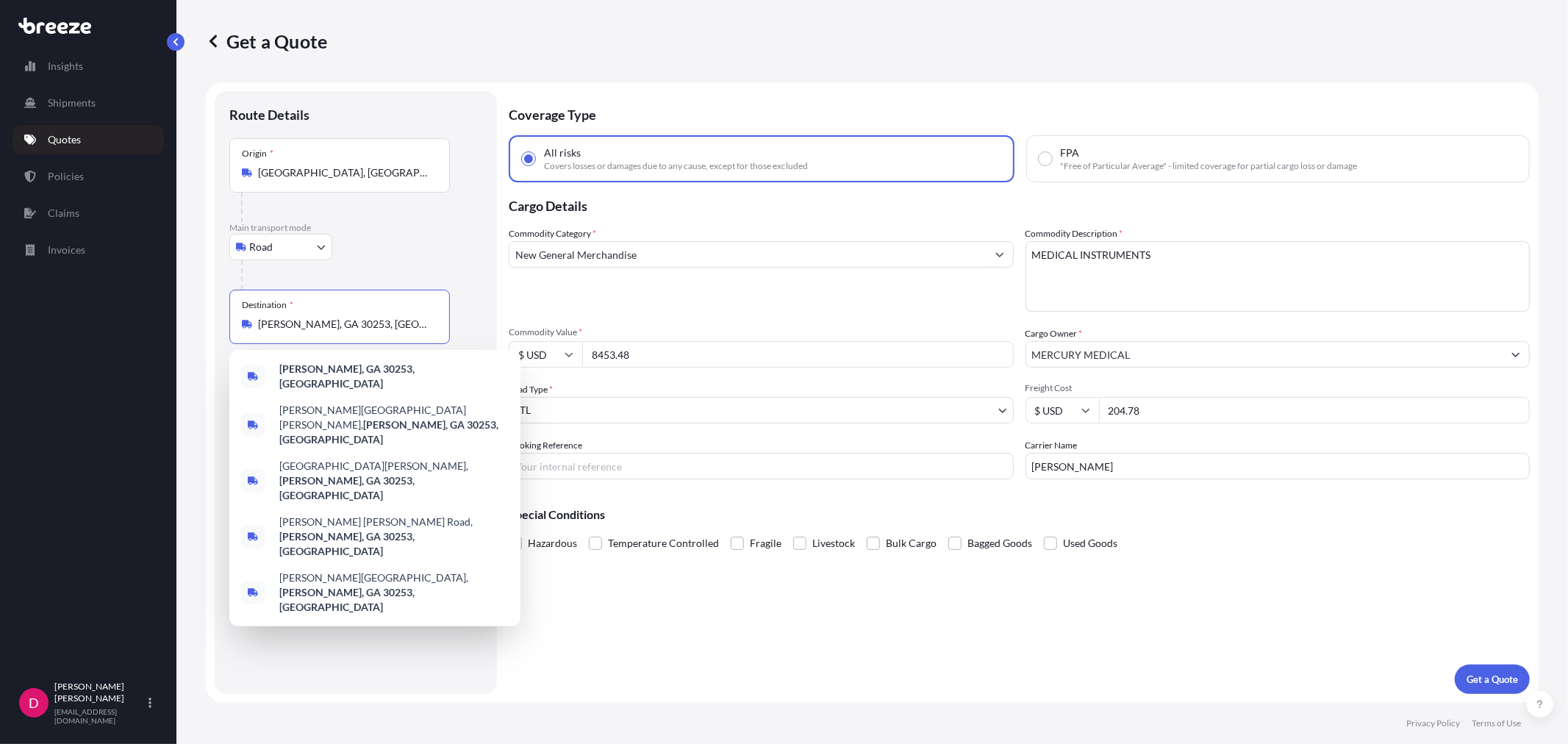
click at [329, 321] on input "[PERSON_NAME], GA 30253, [GEOGRAPHIC_DATA]" at bounding box center [344, 324] width 173 height 15
click at [329, 320] on input "[PERSON_NAME], GA 30253, [GEOGRAPHIC_DATA]" at bounding box center [344, 324] width 173 height 15
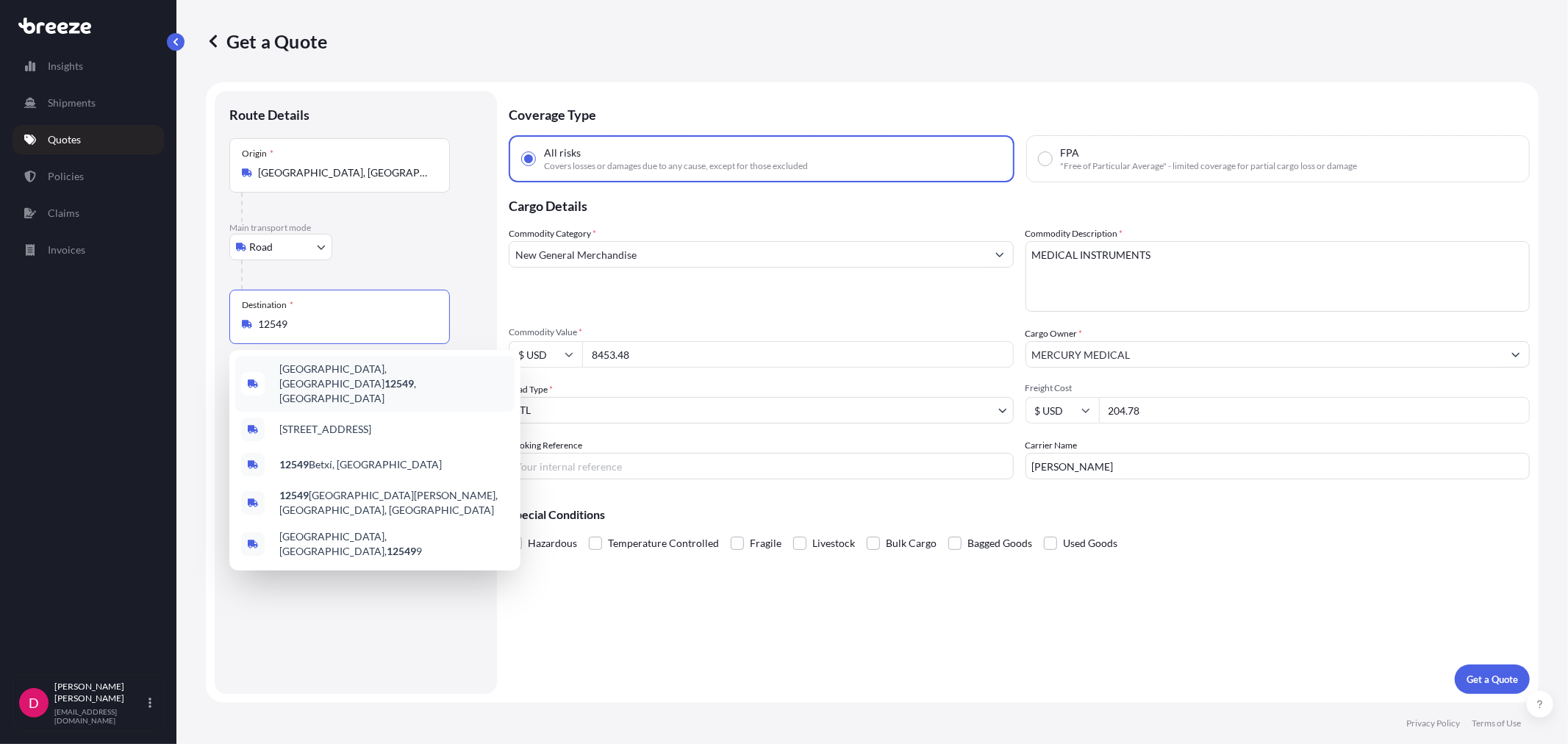
click at [353, 365] on span "[GEOGRAPHIC_DATA], [GEOGRAPHIC_DATA] 12549 , [GEOGRAPHIC_DATA]" at bounding box center [394, 383] width 230 height 44
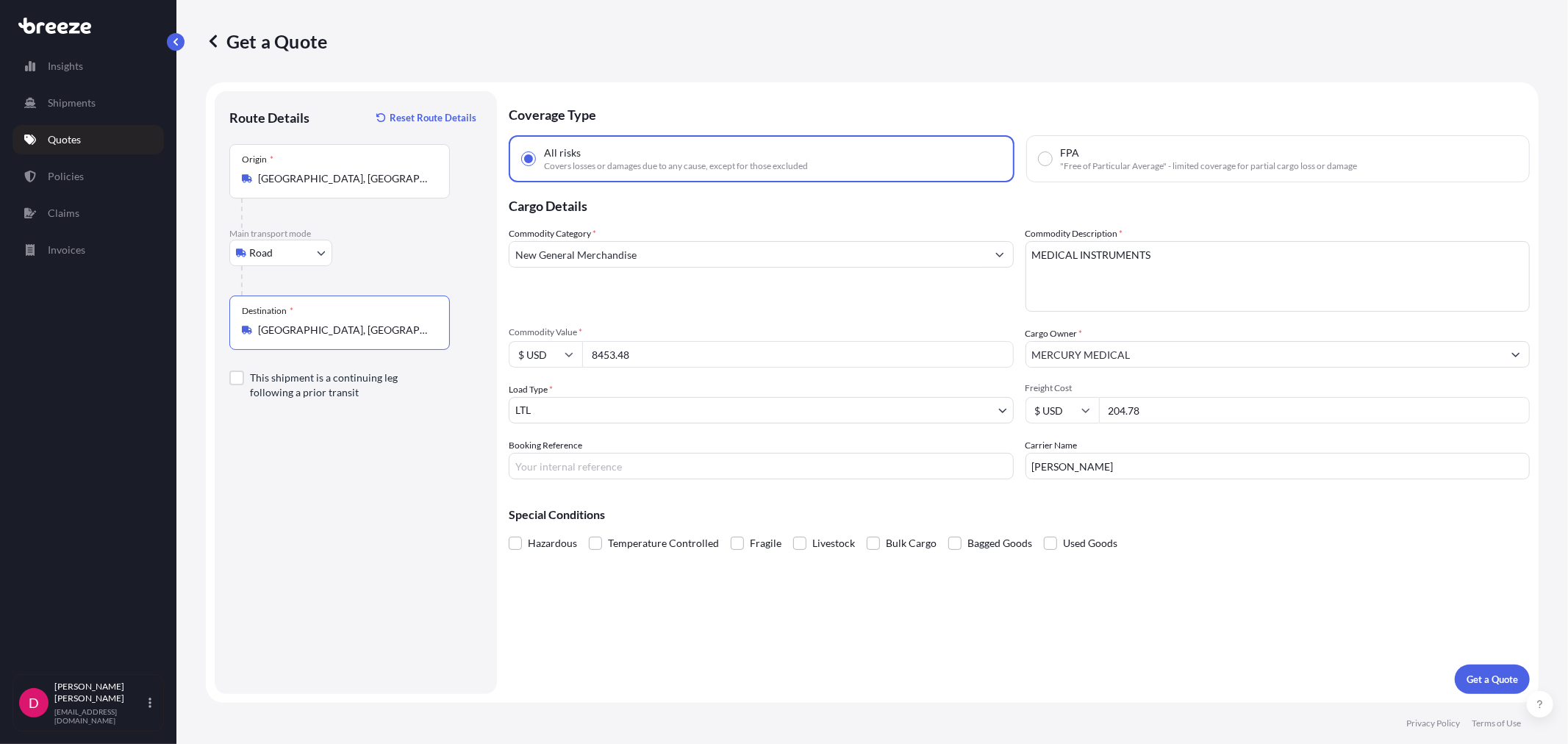
type input "[GEOGRAPHIC_DATA], [GEOGRAPHIC_DATA] 12549, [GEOGRAPHIC_DATA]"
click at [676, 346] on input "8453.48" at bounding box center [798, 354] width 432 height 26
paste input "7319.5"
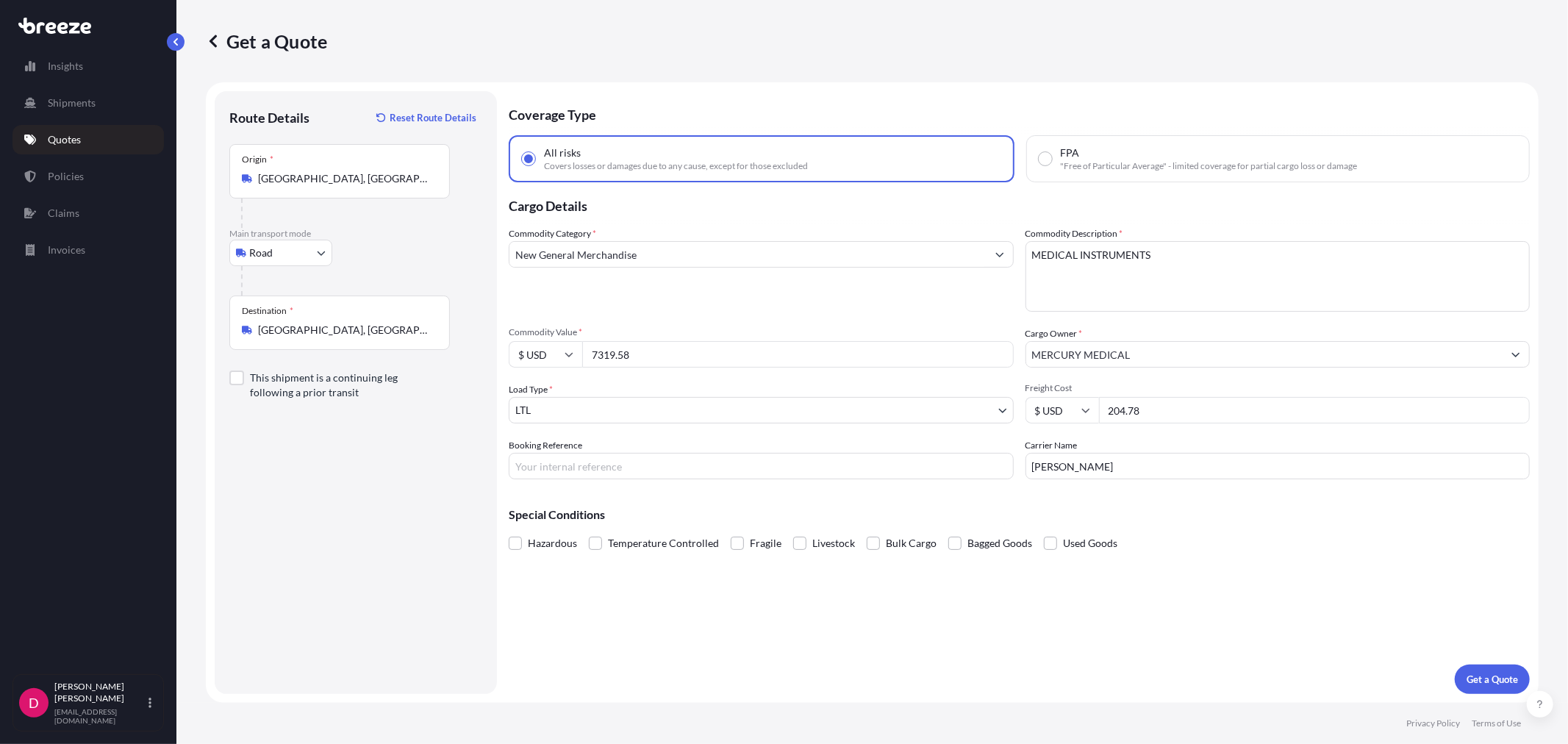
type input "7319.58"
click at [1083, 462] on input "[PERSON_NAME]" at bounding box center [1278, 466] width 505 height 26
click at [1083, 461] on input "[PERSON_NAME]" at bounding box center [1278, 466] width 505 height 26
type input "R&L"
drag, startPoint x: 1156, startPoint y: 405, endPoint x: 1099, endPoint y: 410, distance: 57.2
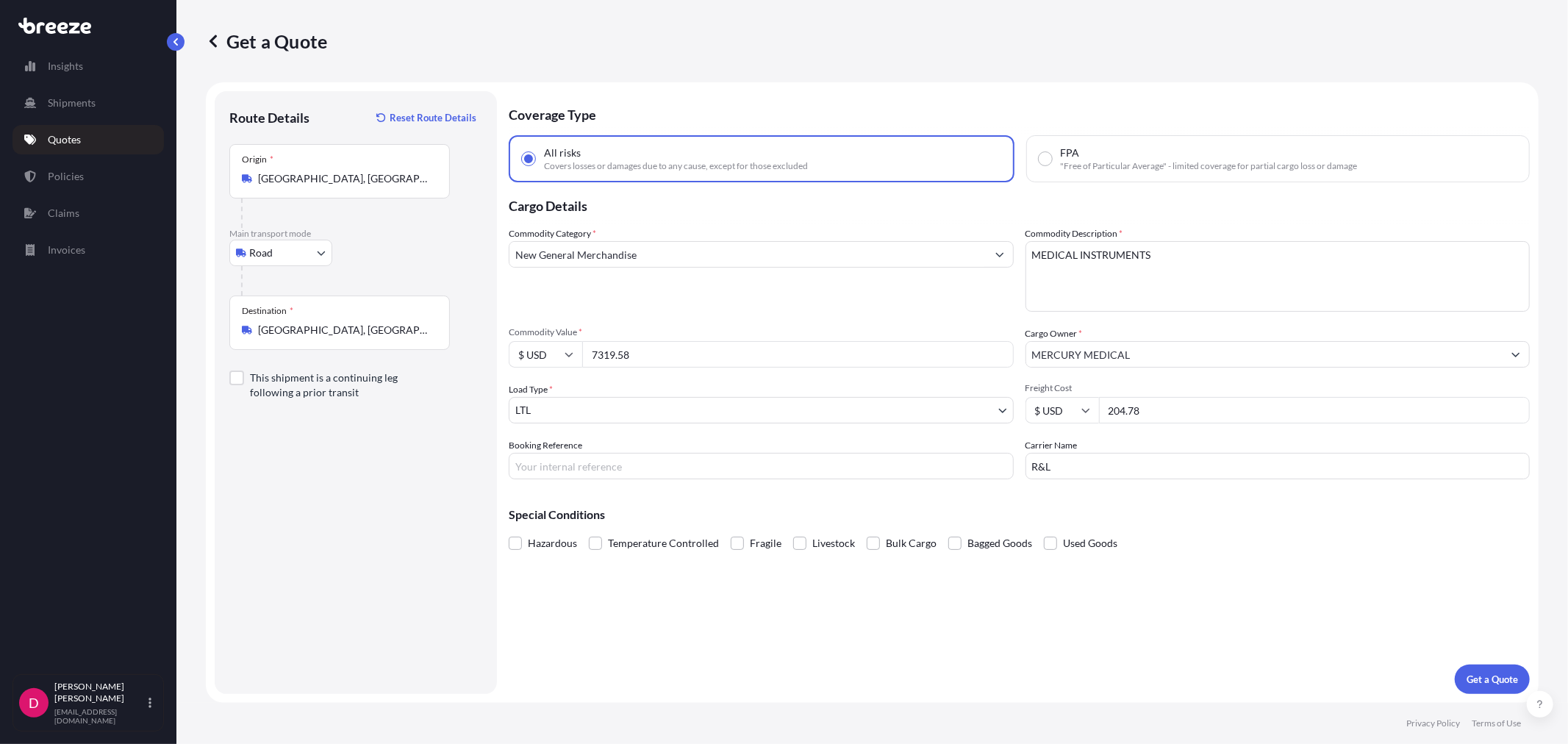
click at [1099, 410] on input "204.78" at bounding box center [1314, 410] width 432 height 26
type input "485.66"
click at [664, 468] on input "Booking Reference" at bounding box center [761, 466] width 505 height 26
type input "487344"
click at [1493, 674] on p "Get a Quote" at bounding box center [1491, 679] width 52 height 15
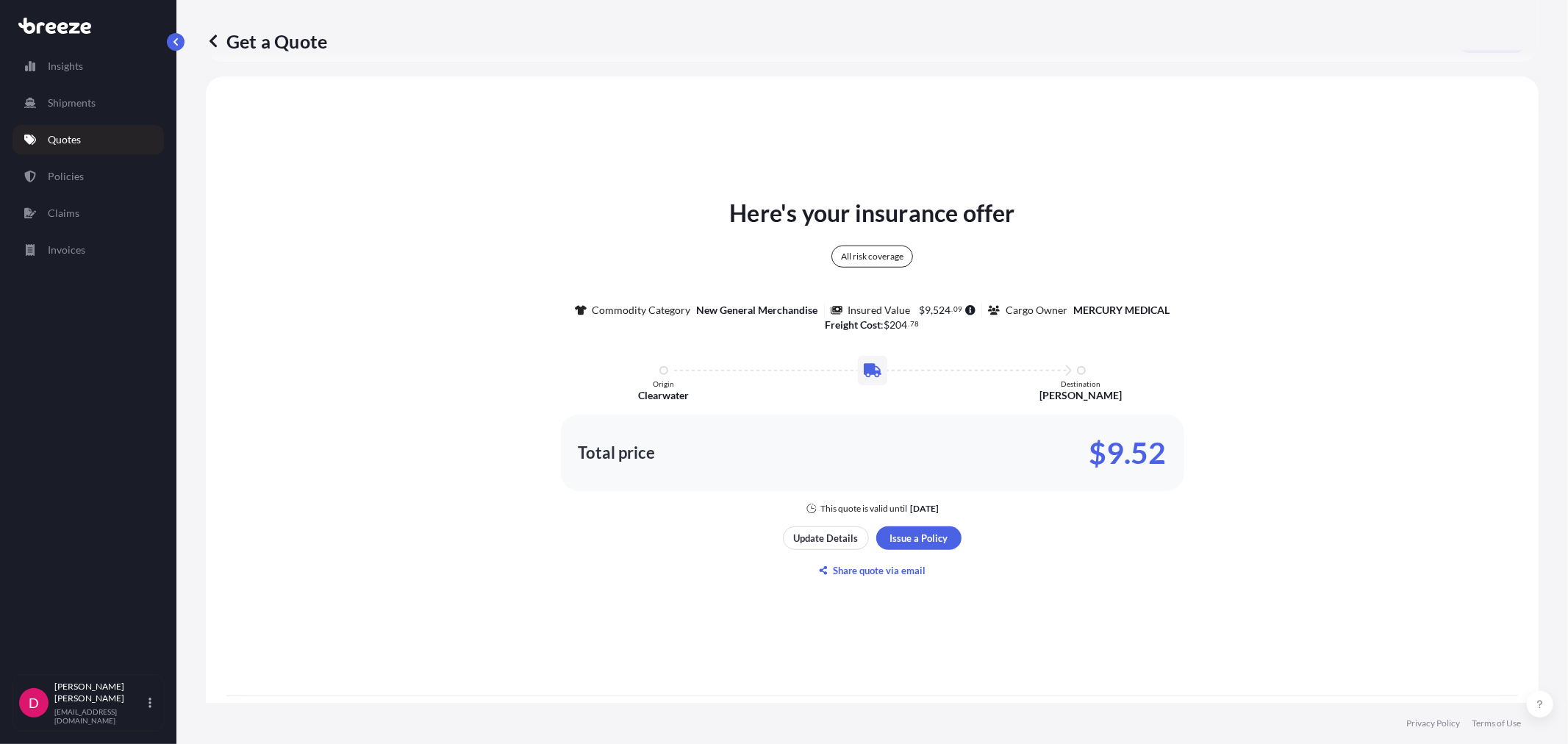
scroll to position [726, 0]
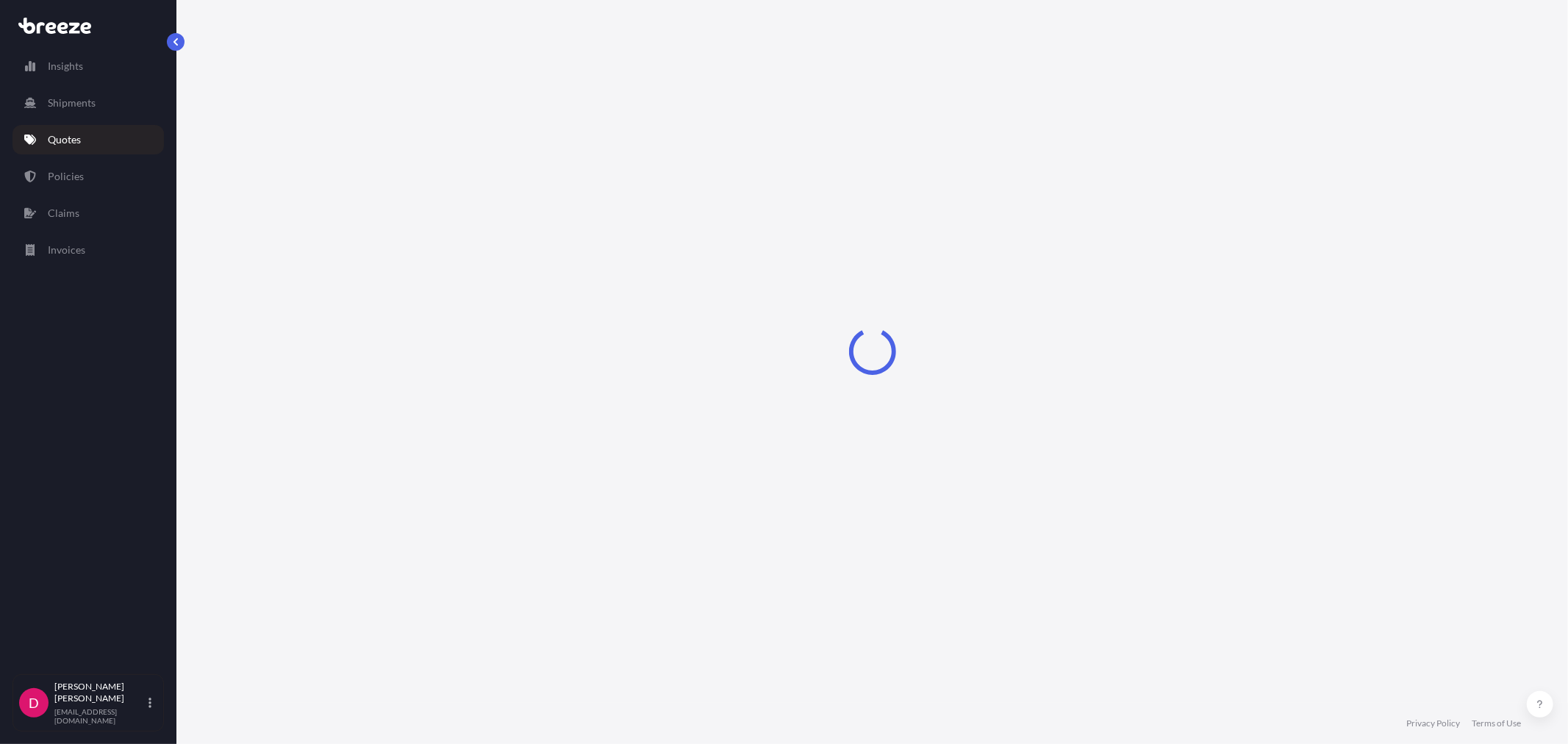
select select "Road"
select select "1"
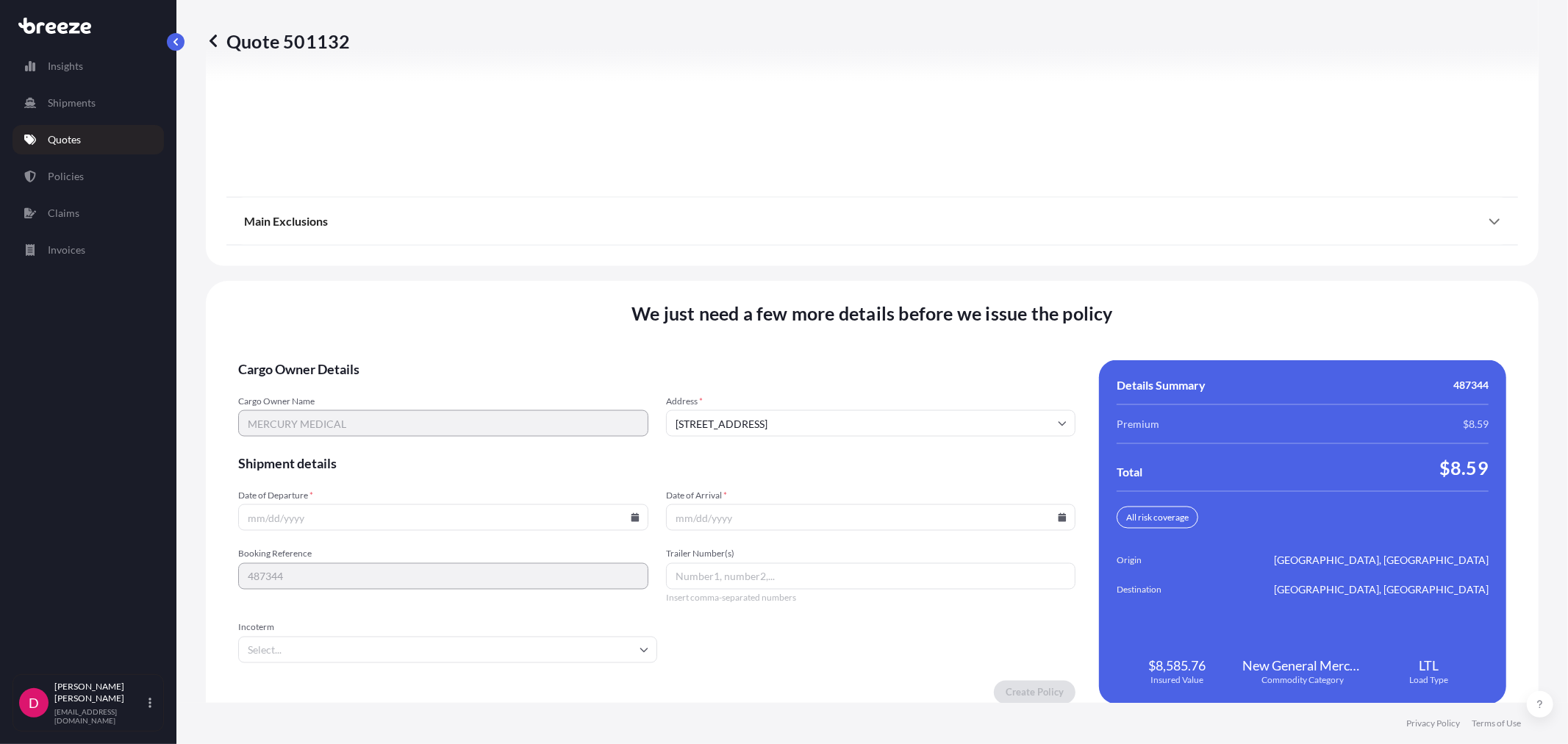
scroll to position [1820, 0]
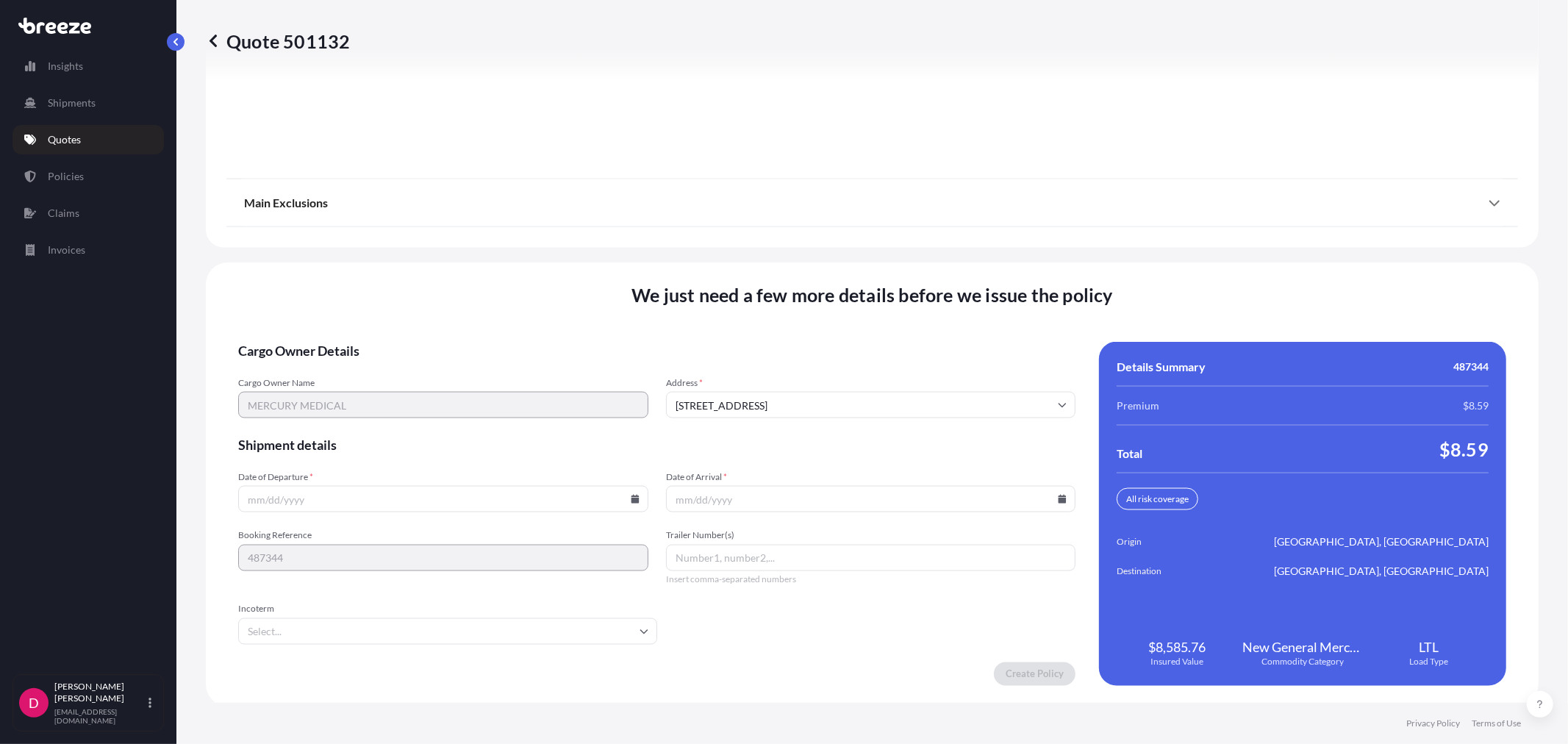
click at [631, 495] on icon at bounding box center [634, 499] width 8 height 9
click at [441, 334] on button "9" at bounding box center [441, 336] width 24 height 24
type input "[DATE]"
click at [1059, 495] on icon at bounding box center [1062, 499] width 8 height 9
click at [755, 396] on button "20" at bounding box center [761, 392] width 24 height 24
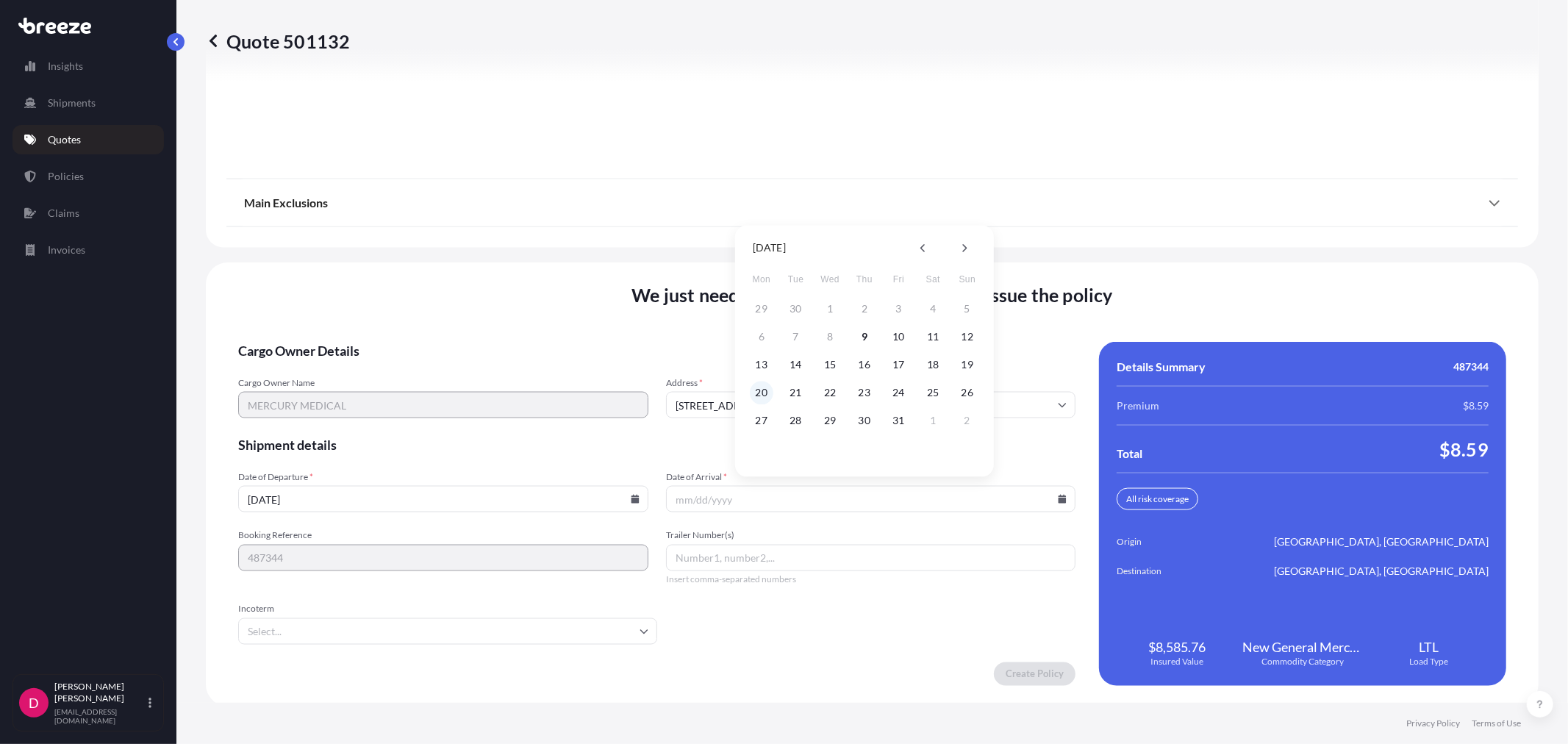
type input "[DATE]"
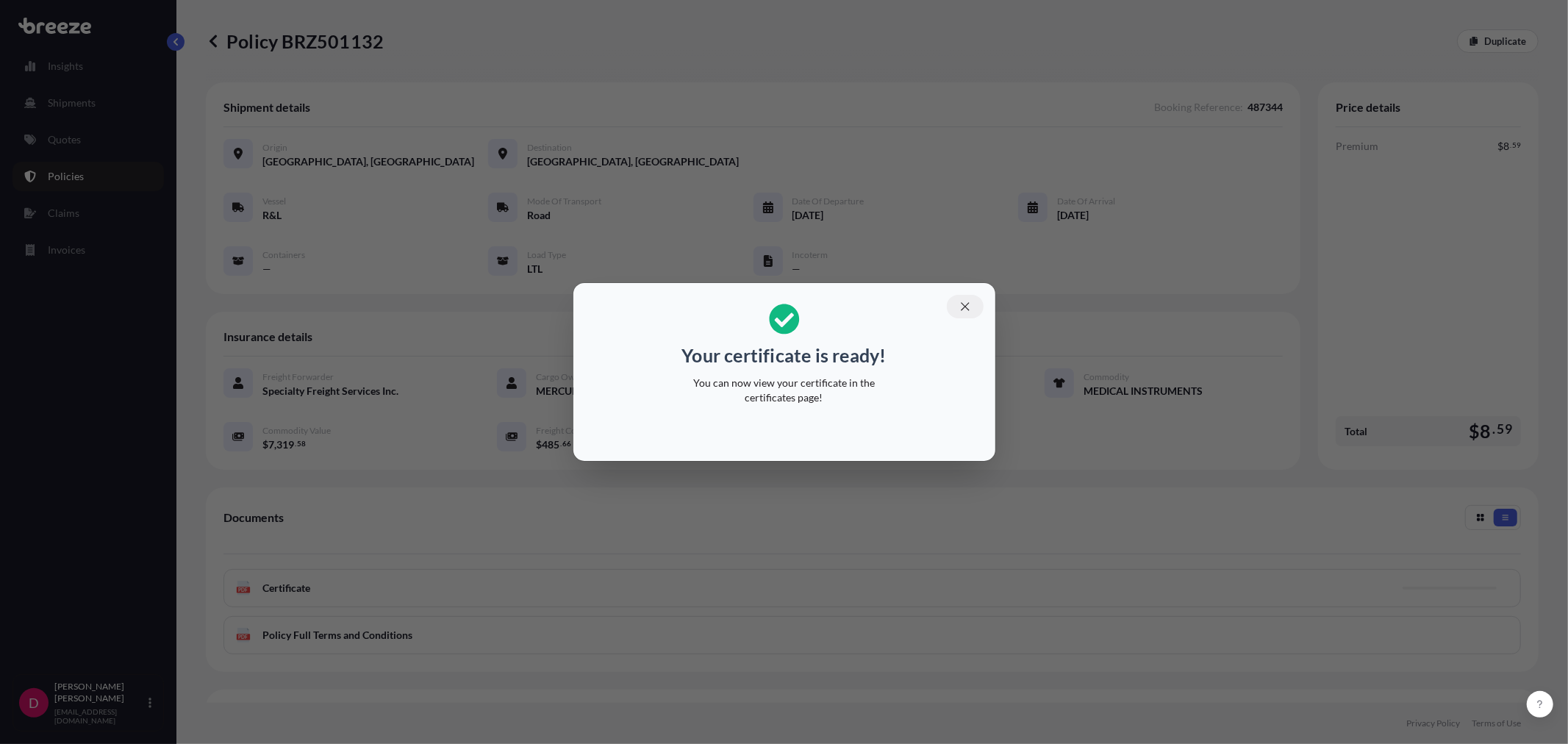
click at [956, 303] on button "button" at bounding box center [965, 306] width 37 height 24
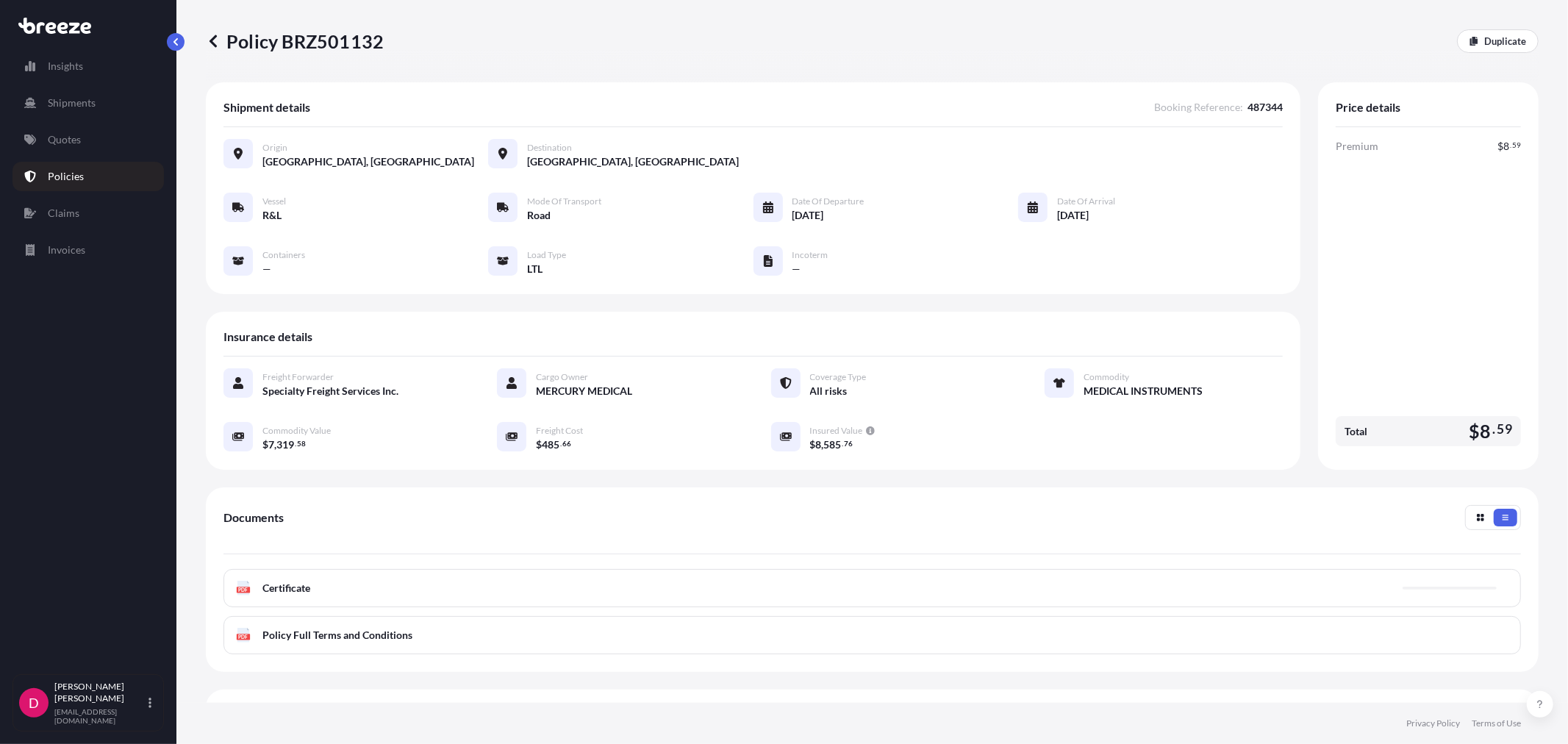
click at [346, 34] on p "Policy BRZ501132" at bounding box center [295, 40] width 178 height 24
copy p "BRZ501132"
